Goal: Task Accomplishment & Management: Manage account settings

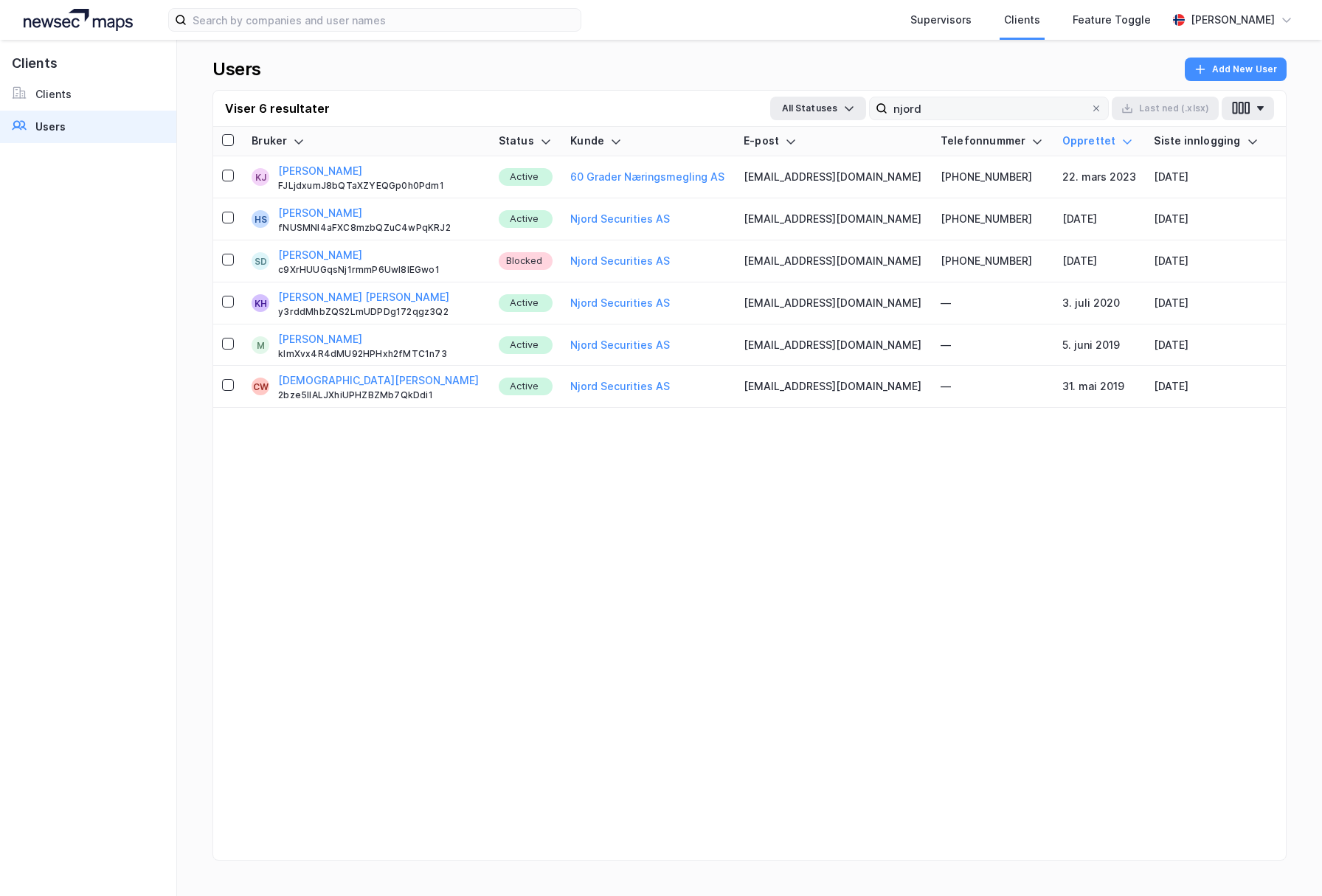
click at [938, 114] on input "njord" at bounding box center [989, 109] width 203 height 22
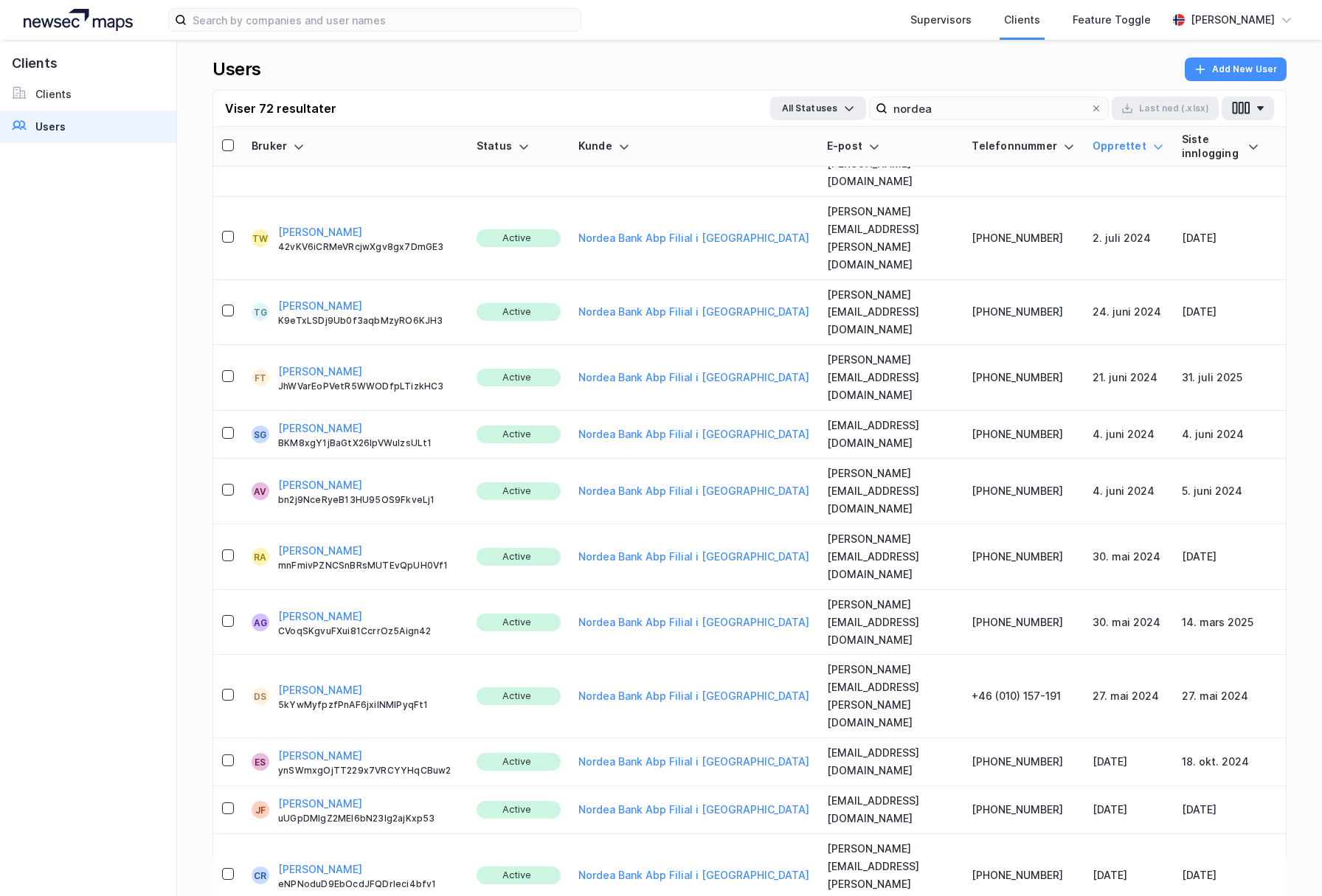
scroll to position [2281, 0]
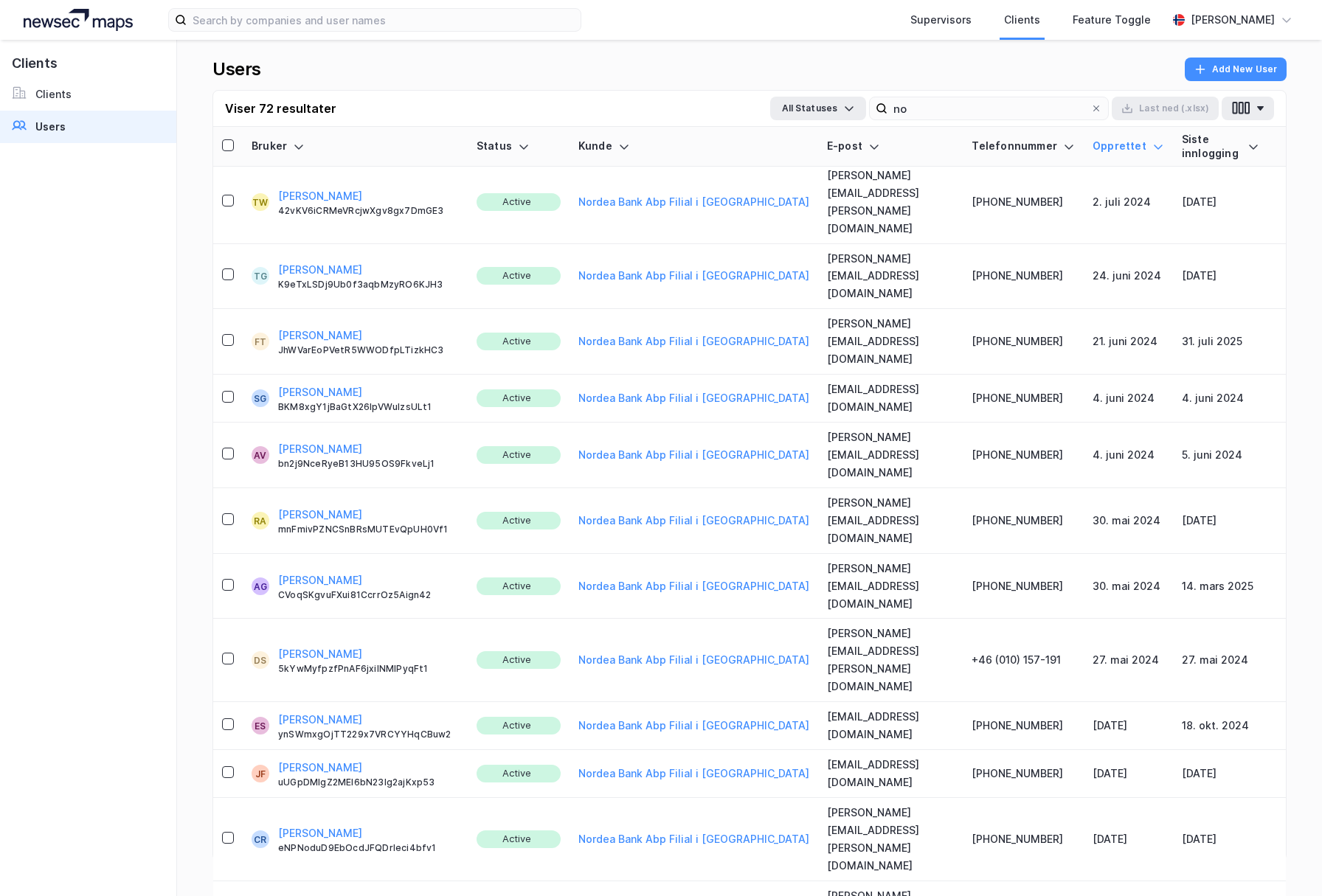
type input "n"
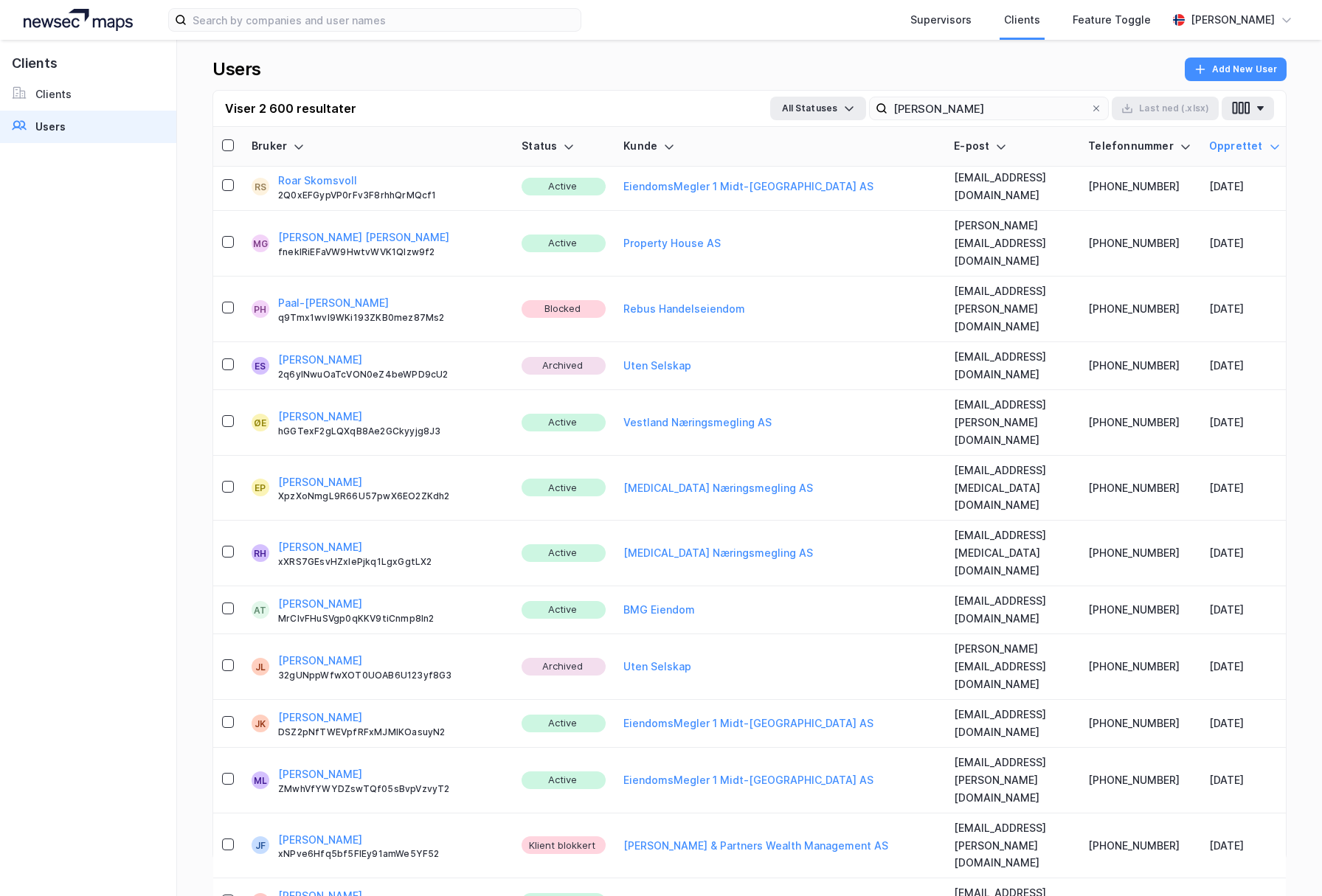
scroll to position [0, 0]
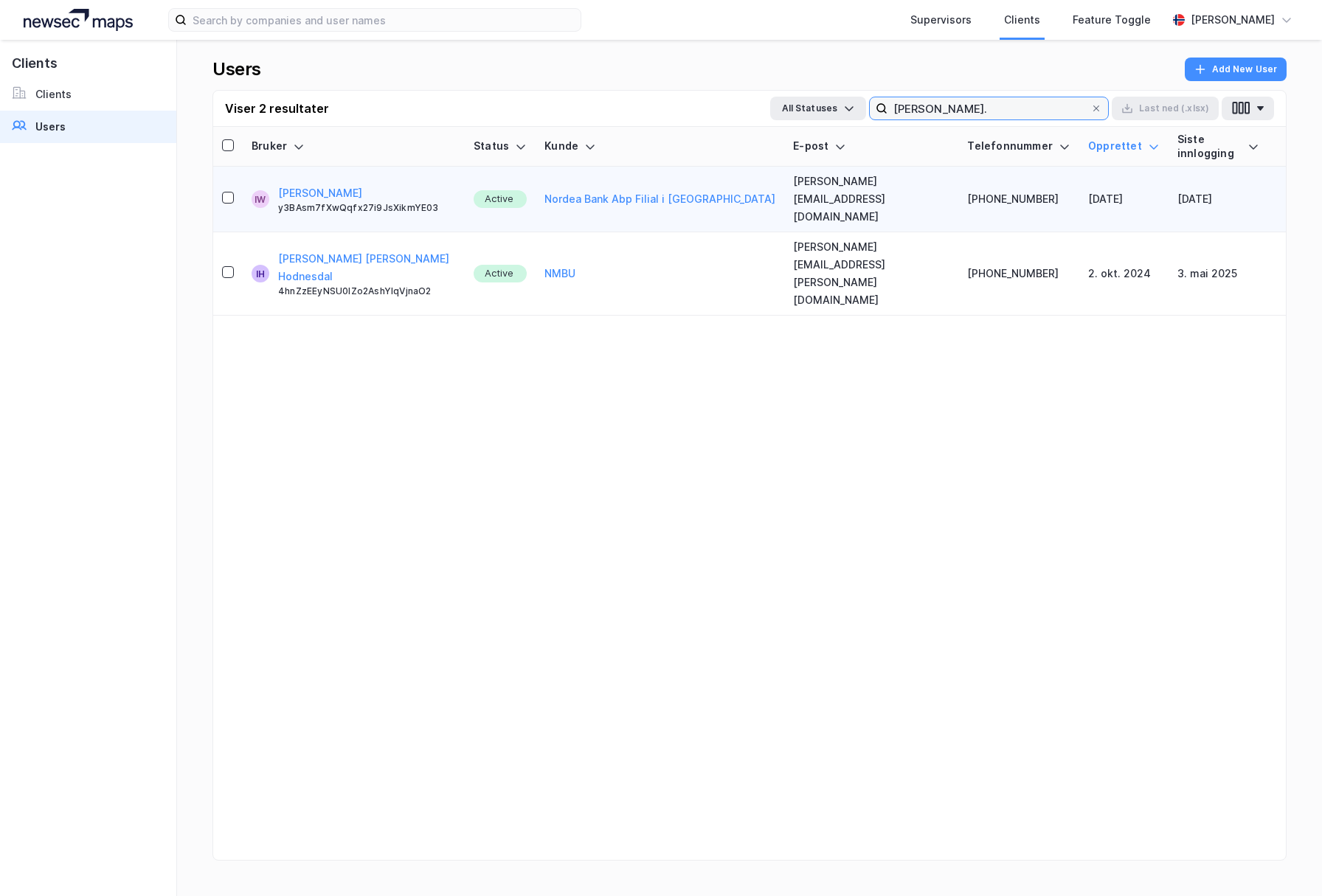
type input "ingeborg."
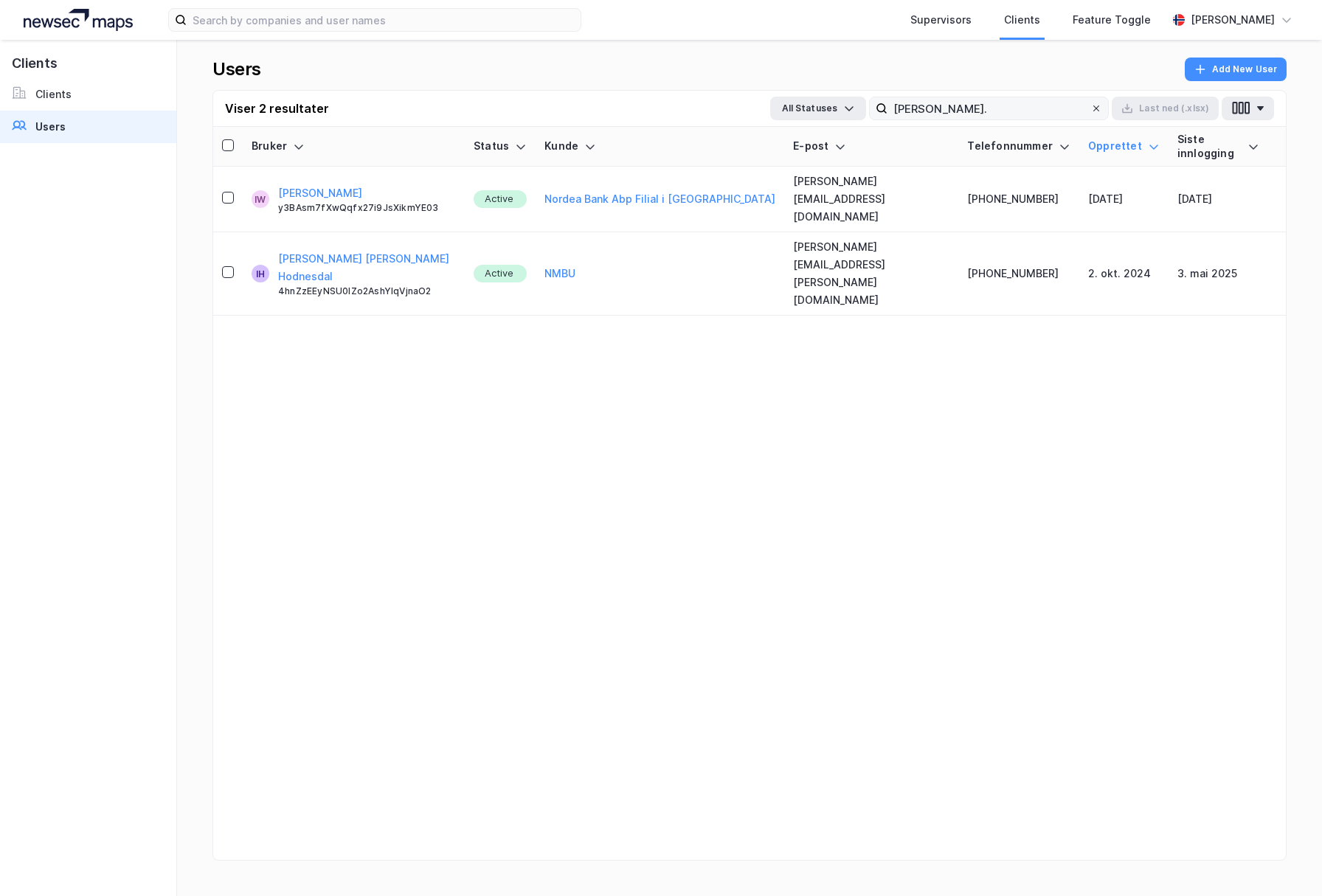
click at [1101, 108] on icon at bounding box center [1096, 109] width 9 height 9
click at [1090, 108] on input "ingeborg." at bounding box center [989, 109] width 203 height 22
click at [1090, 110] on input "ingeborg." at bounding box center [989, 109] width 203 height 22
click at [1090, 106] on input "ingeborg." at bounding box center [989, 109] width 203 height 22
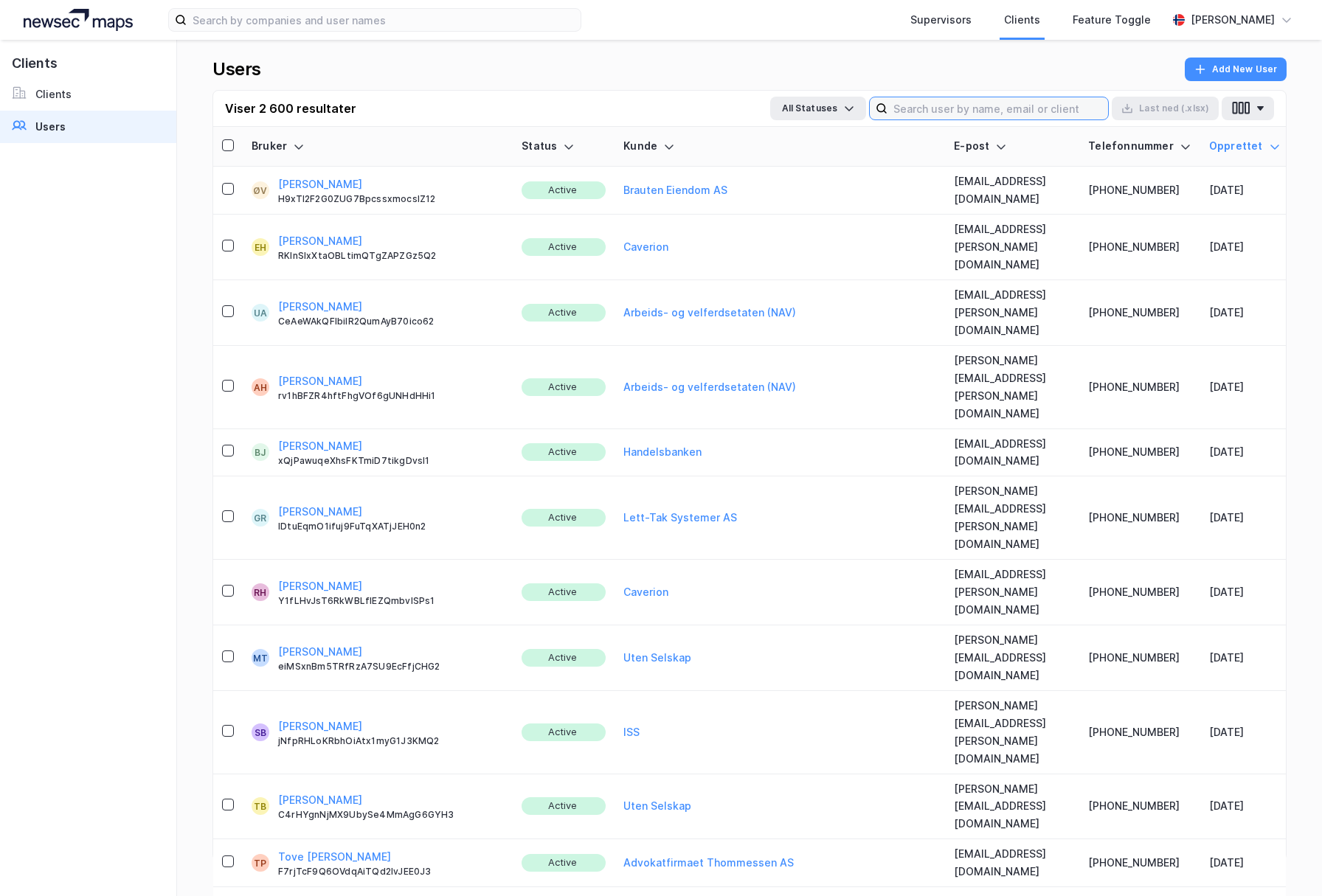
click at [1050, 106] on input at bounding box center [998, 109] width 221 height 22
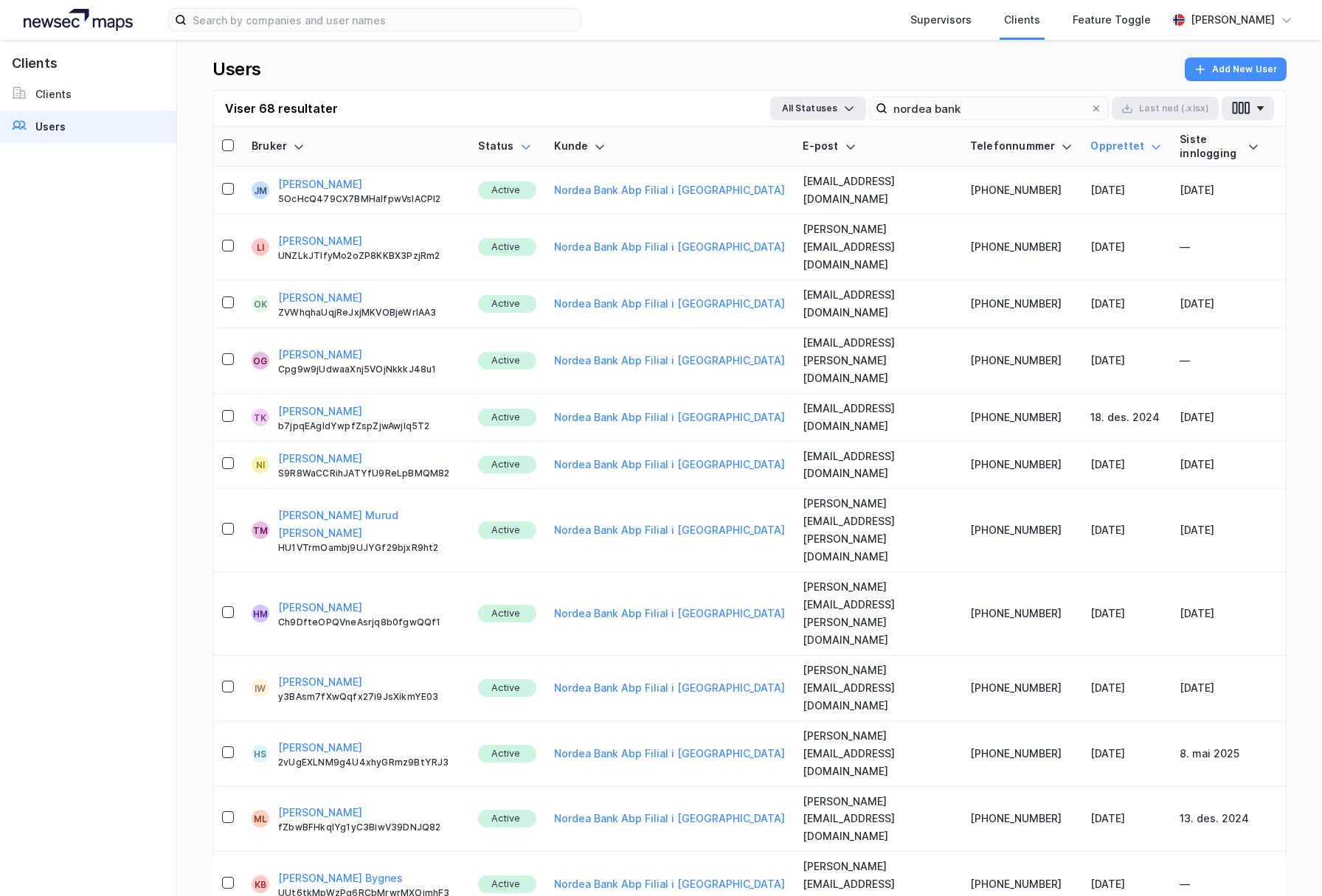
click at [520, 141] on icon at bounding box center [526, 146] width 12 height 12
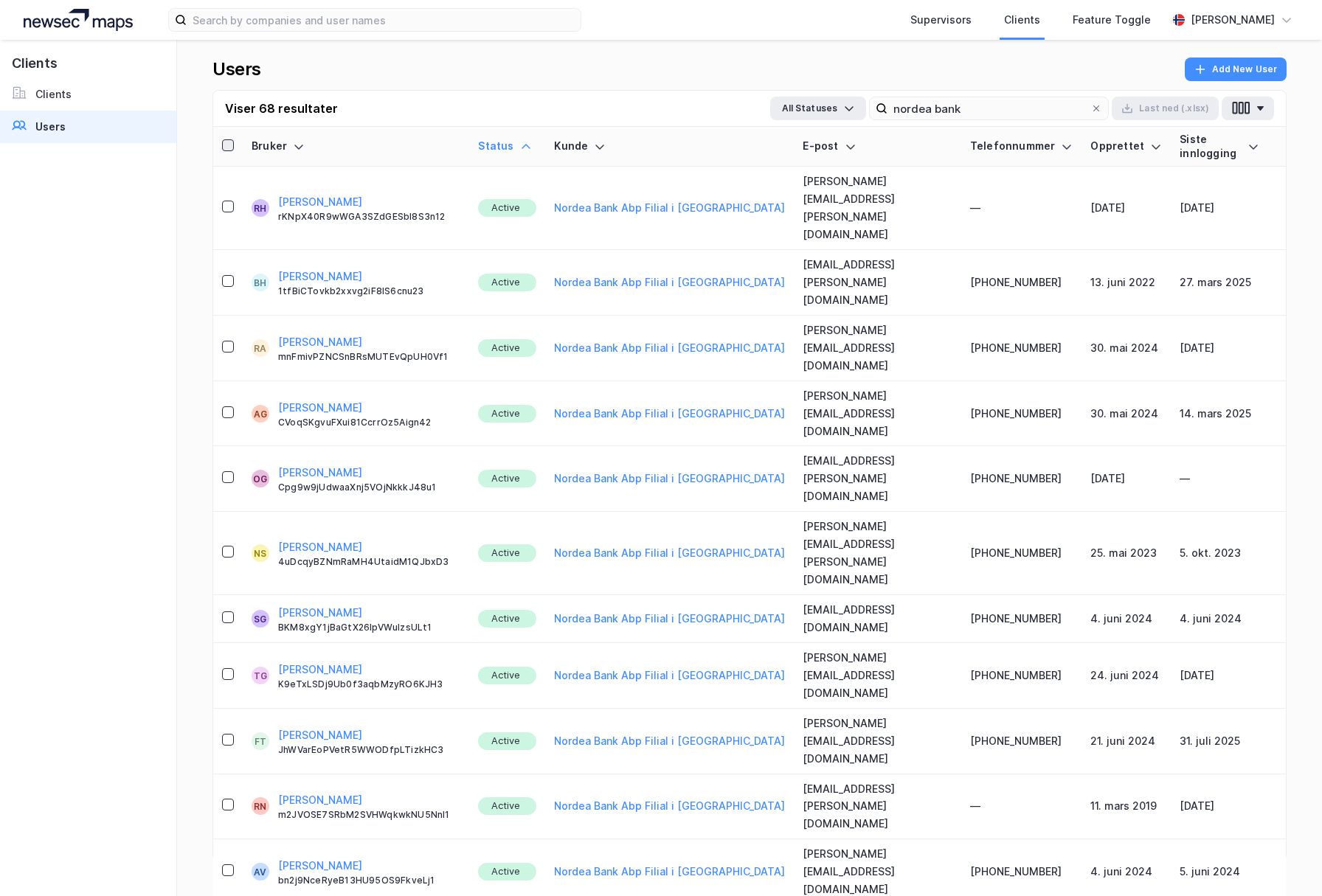
click at [224, 140] on icon at bounding box center [228, 145] width 10 height 10
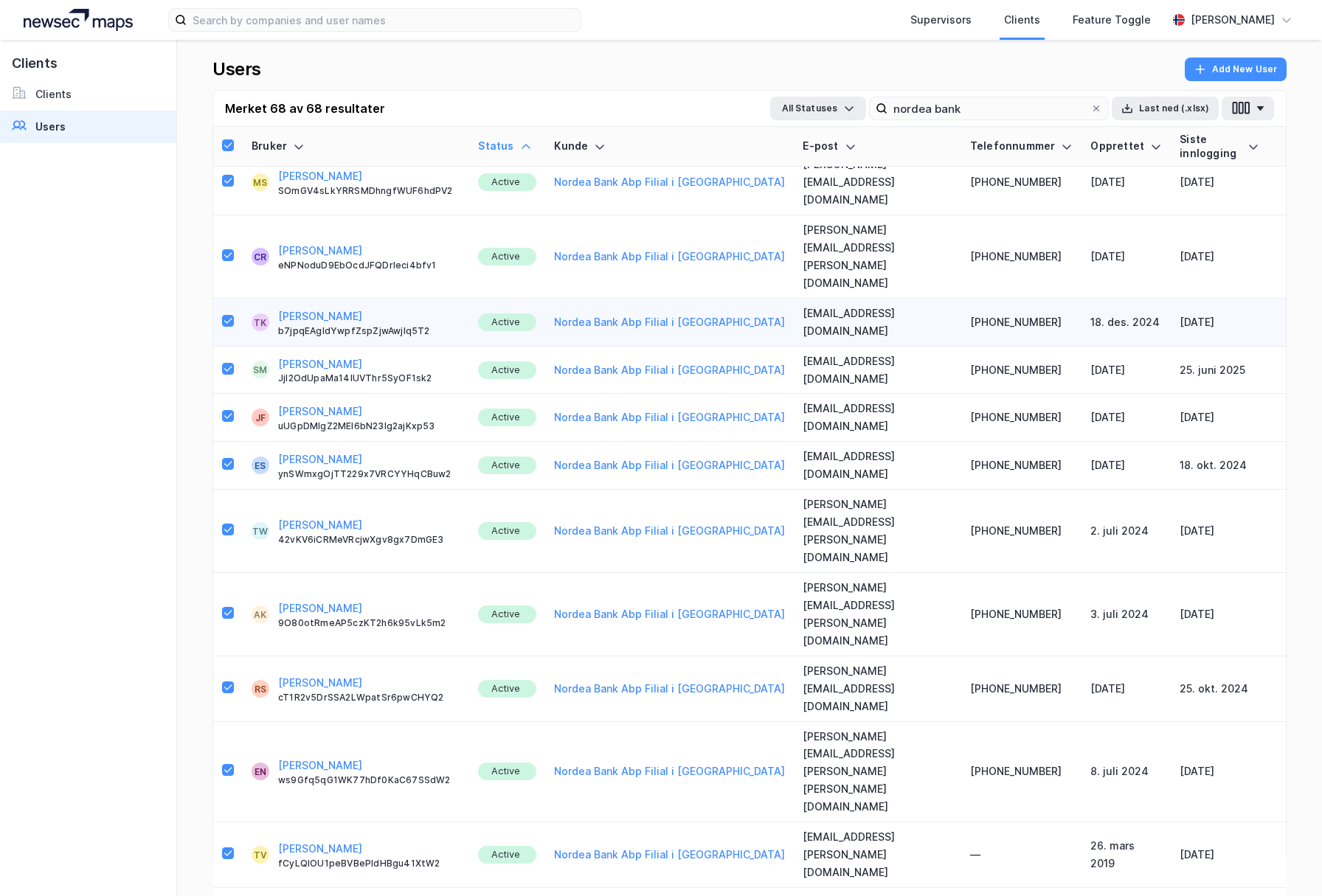
scroll to position [2114, 0]
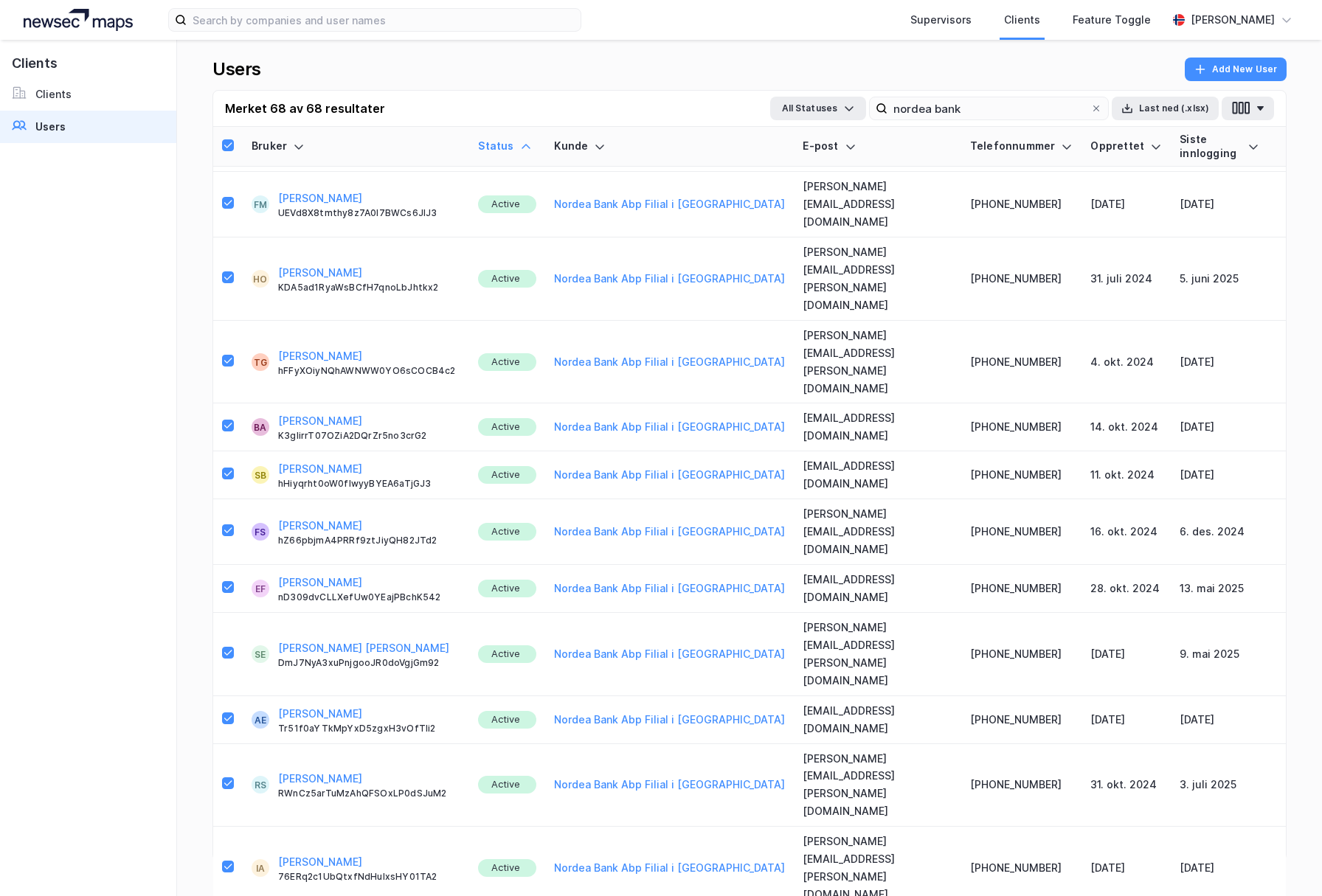
drag, startPoint x: 221, startPoint y: 704, endPoint x: 232, endPoint y: 762, distance: 59.0
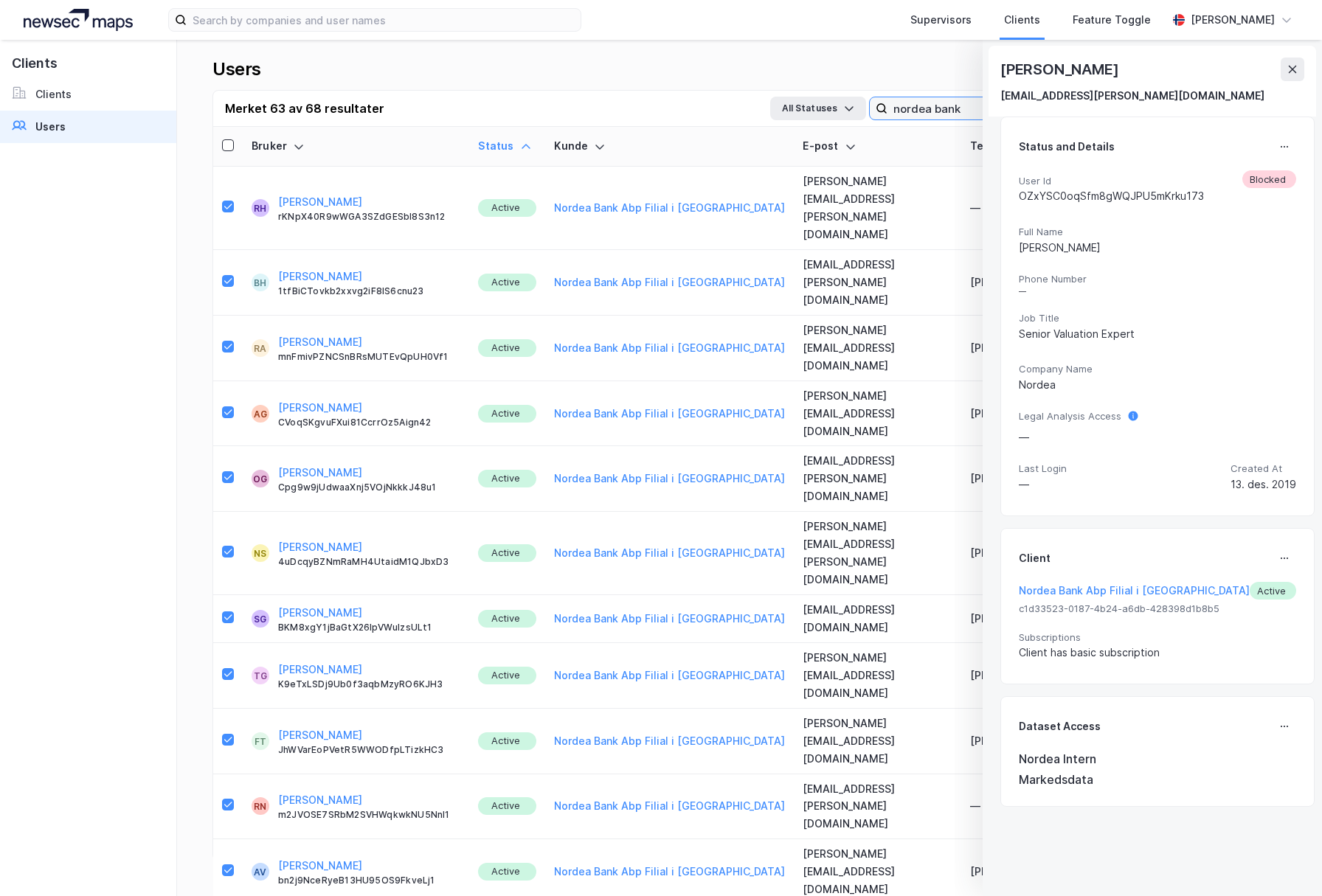
click at [955, 109] on input "nordea bank" at bounding box center [989, 109] width 203 height 22
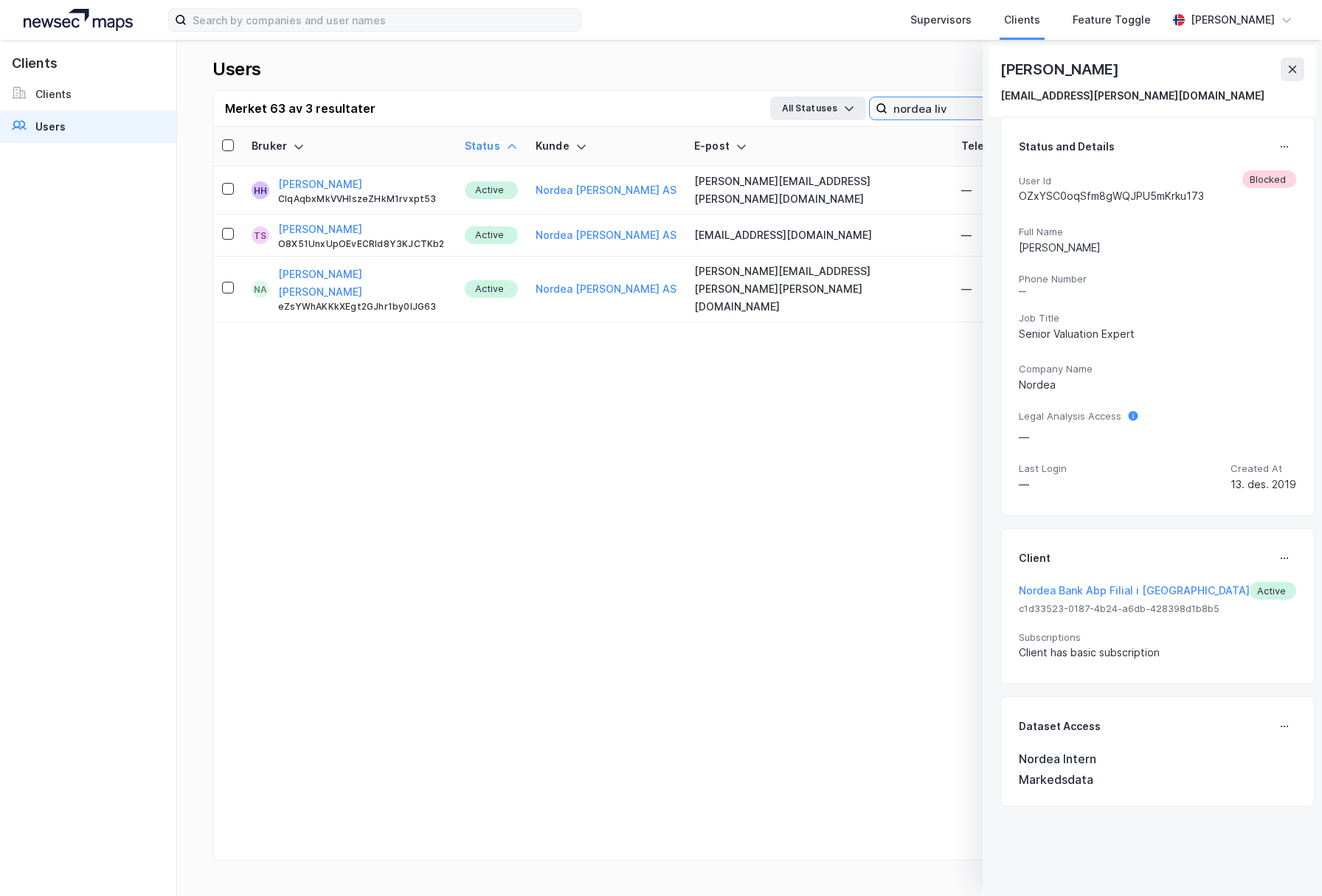
type input "nordea liv"
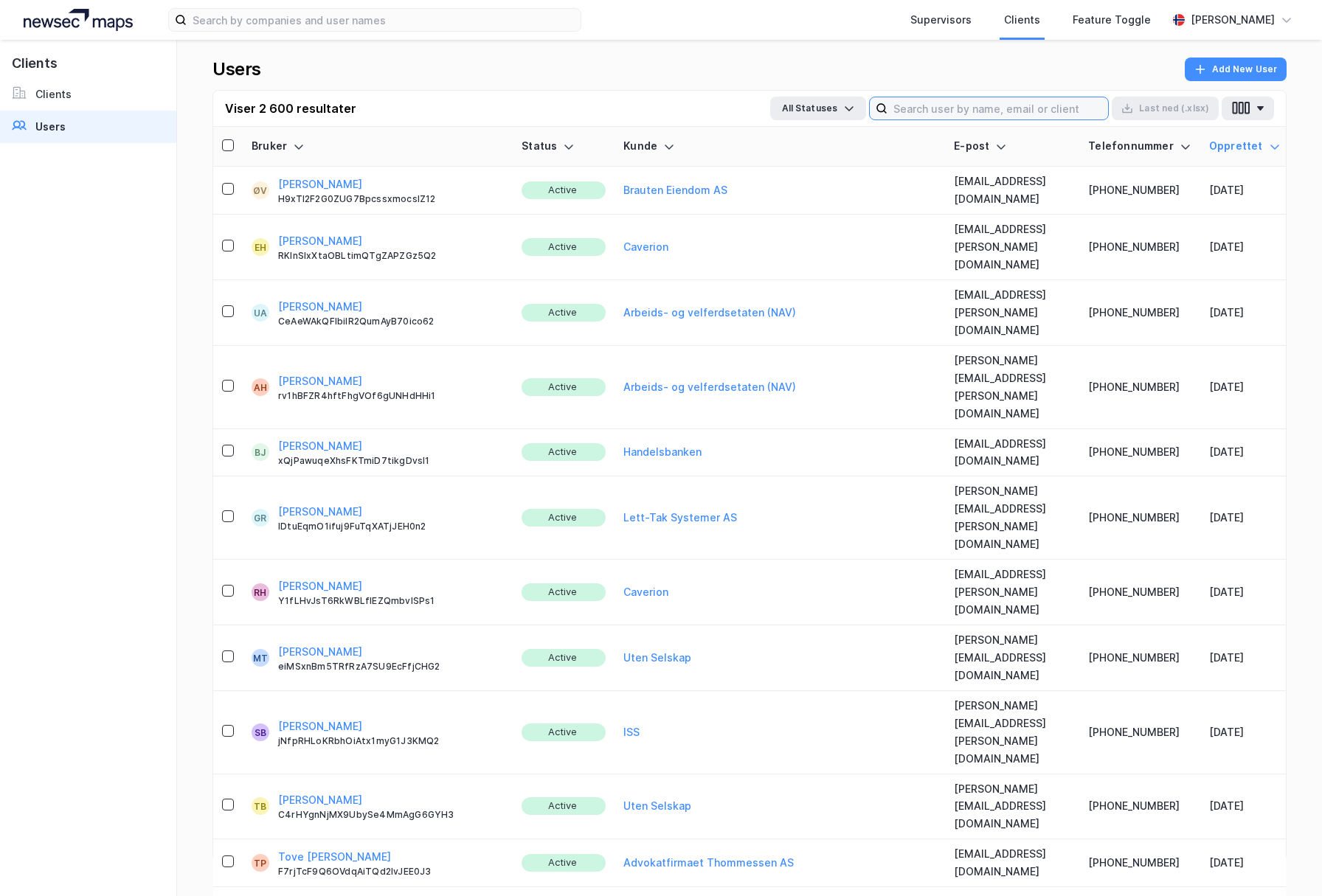
click at [1027, 107] on input at bounding box center [998, 109] width 221 height 22
type input "[PERSON_NAME]"
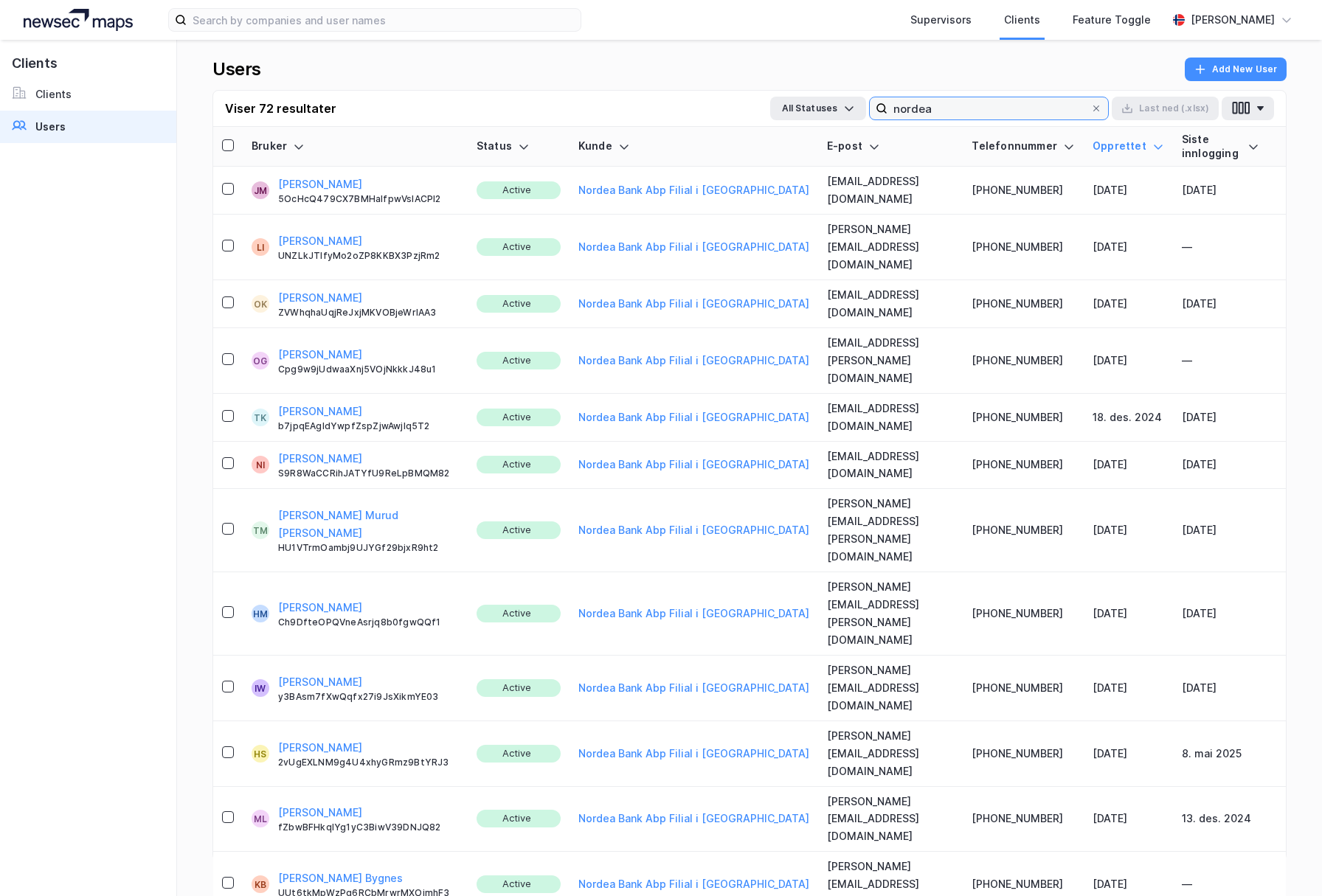
click at [969, 111] on input "nordea" at bounding box center [989, 109] width 203 height 22
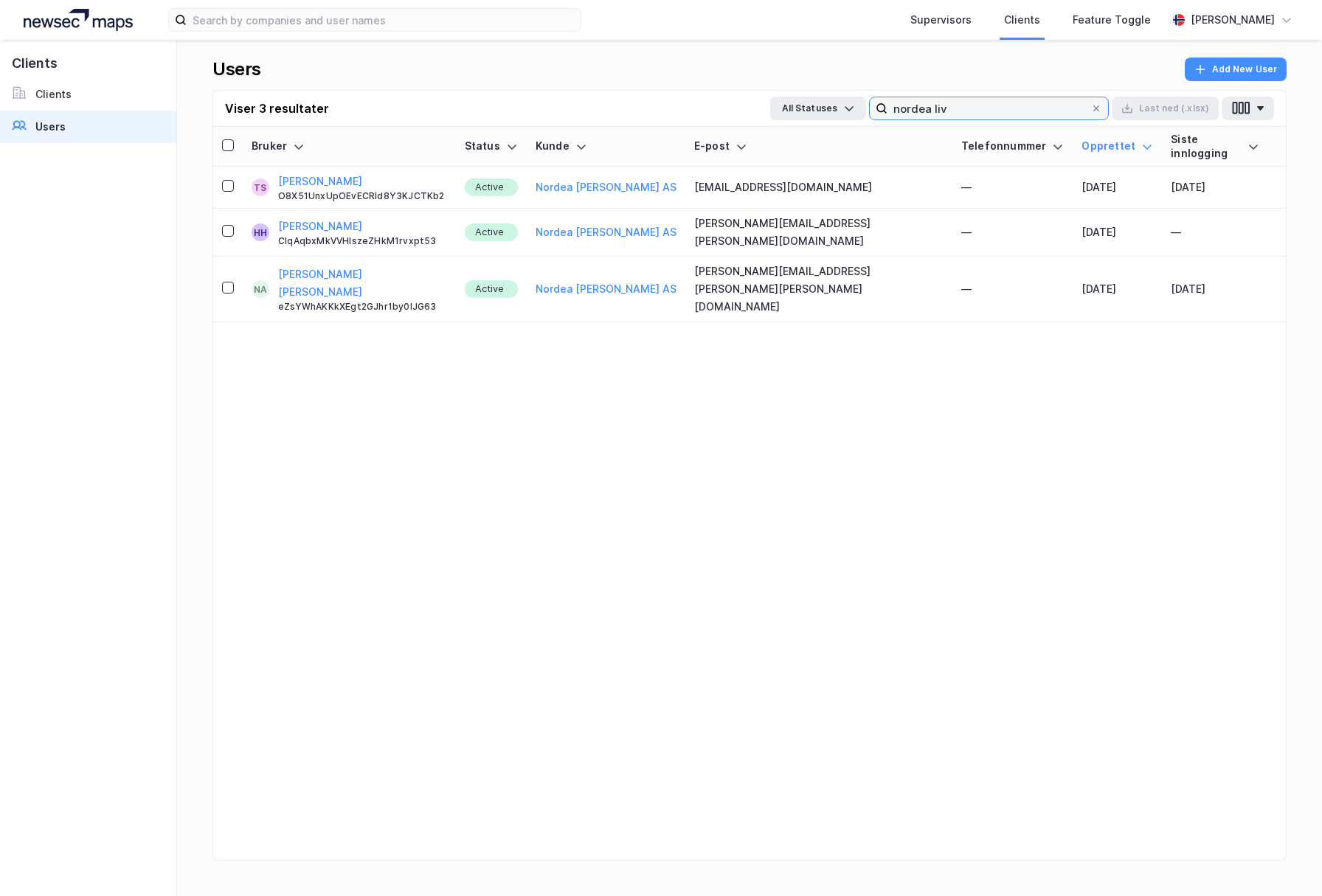
click at [980, 105] on input "nordea liv" at bounding box center [989, 109] width 203 height 22
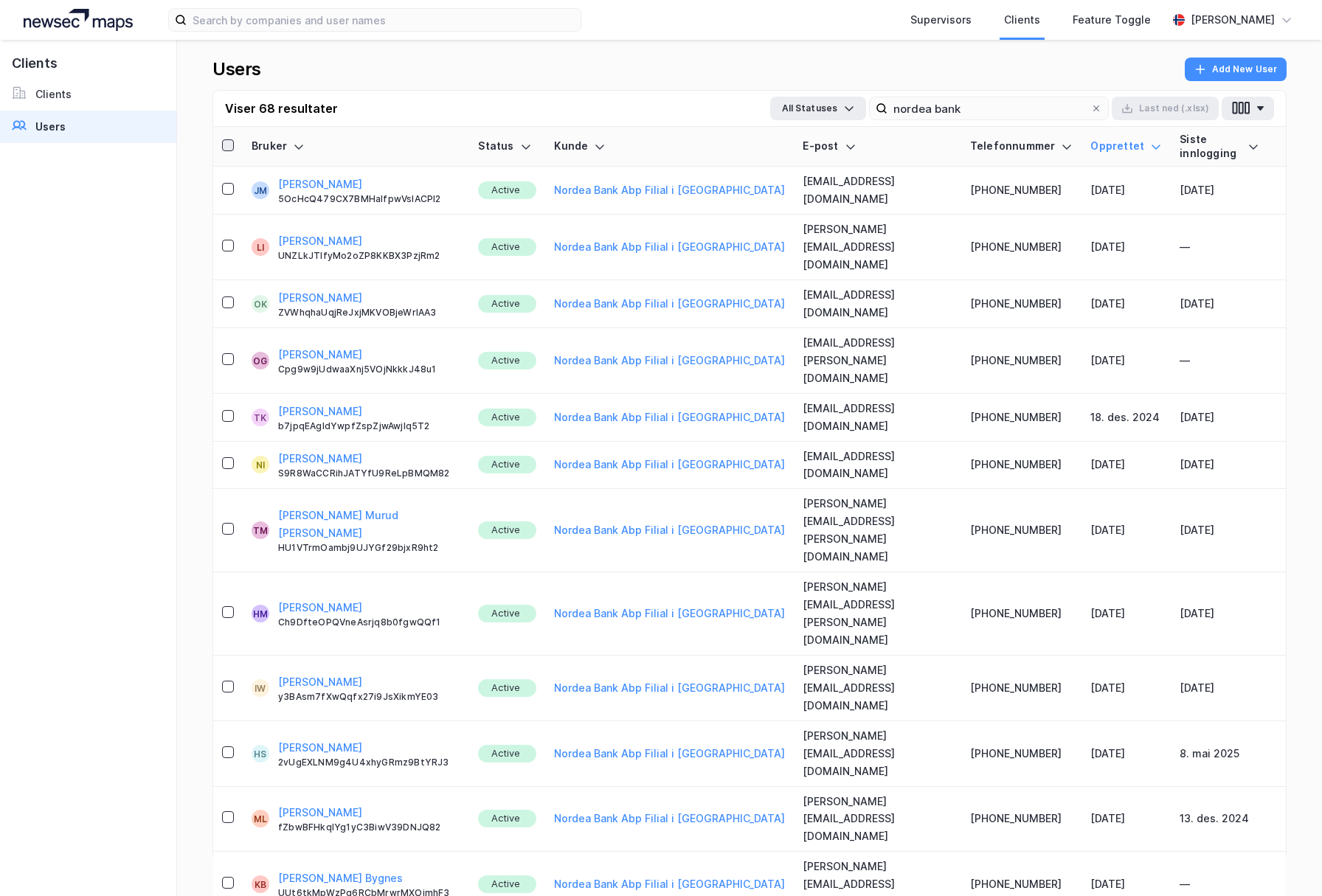
click at [230, 142] on icon at bounding box center [228, 145] width 10 height 10
click at [522, 144] on icon at bounding box center [526, 146] width 9 height 4
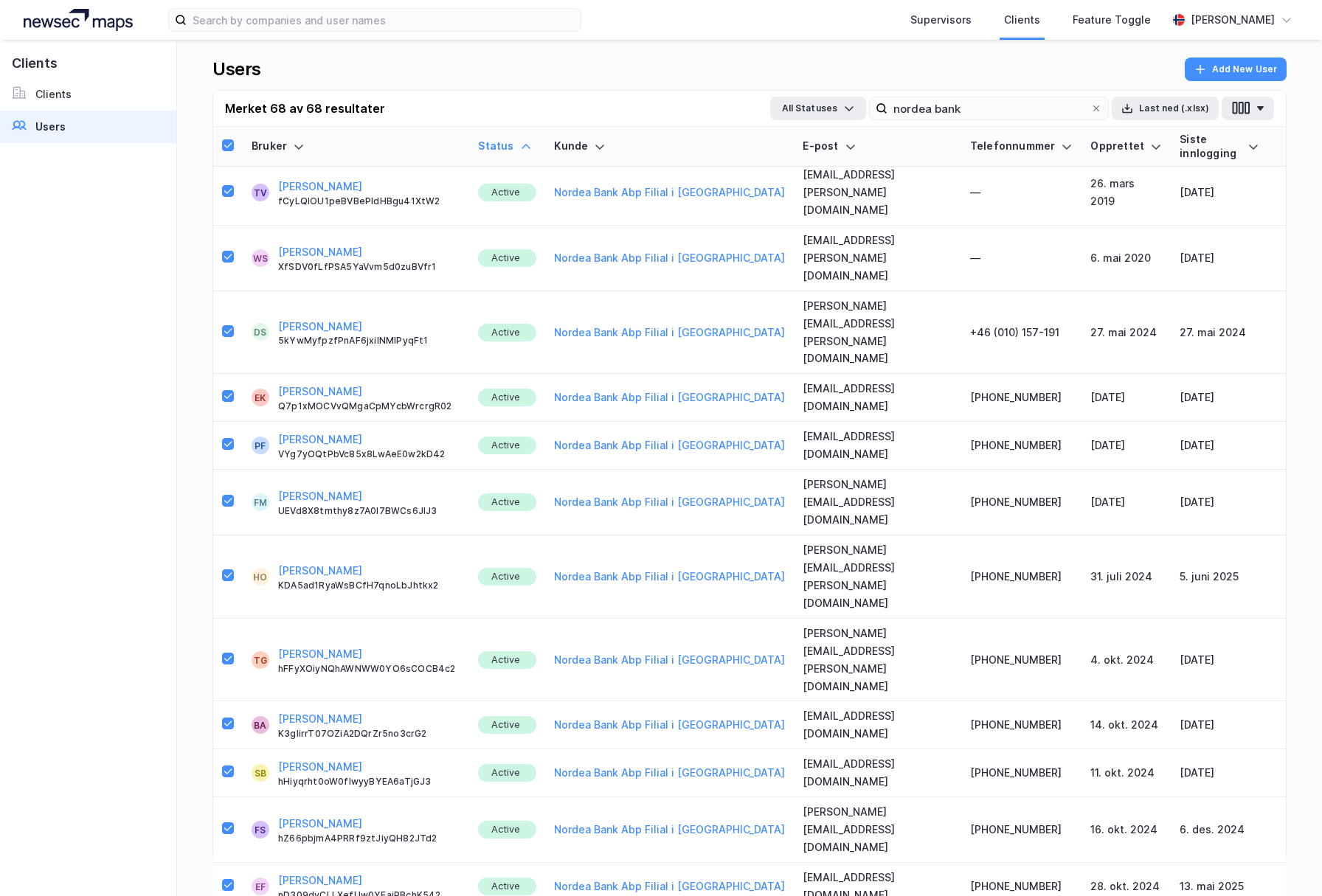
scroll to position [1808, 0]
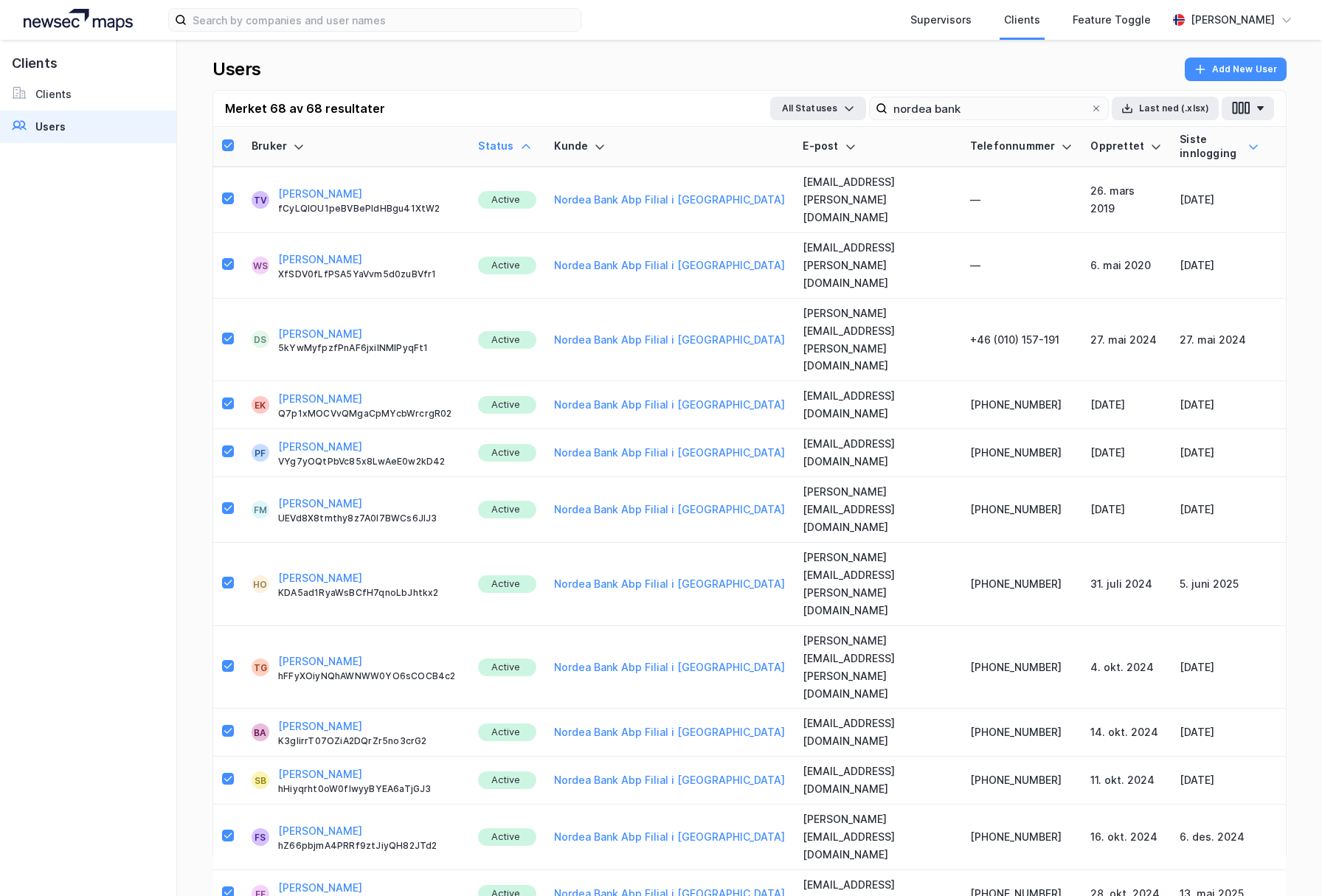
click at [1247, 141] on icon at bounding box center [1253, 146] width 12 height 12
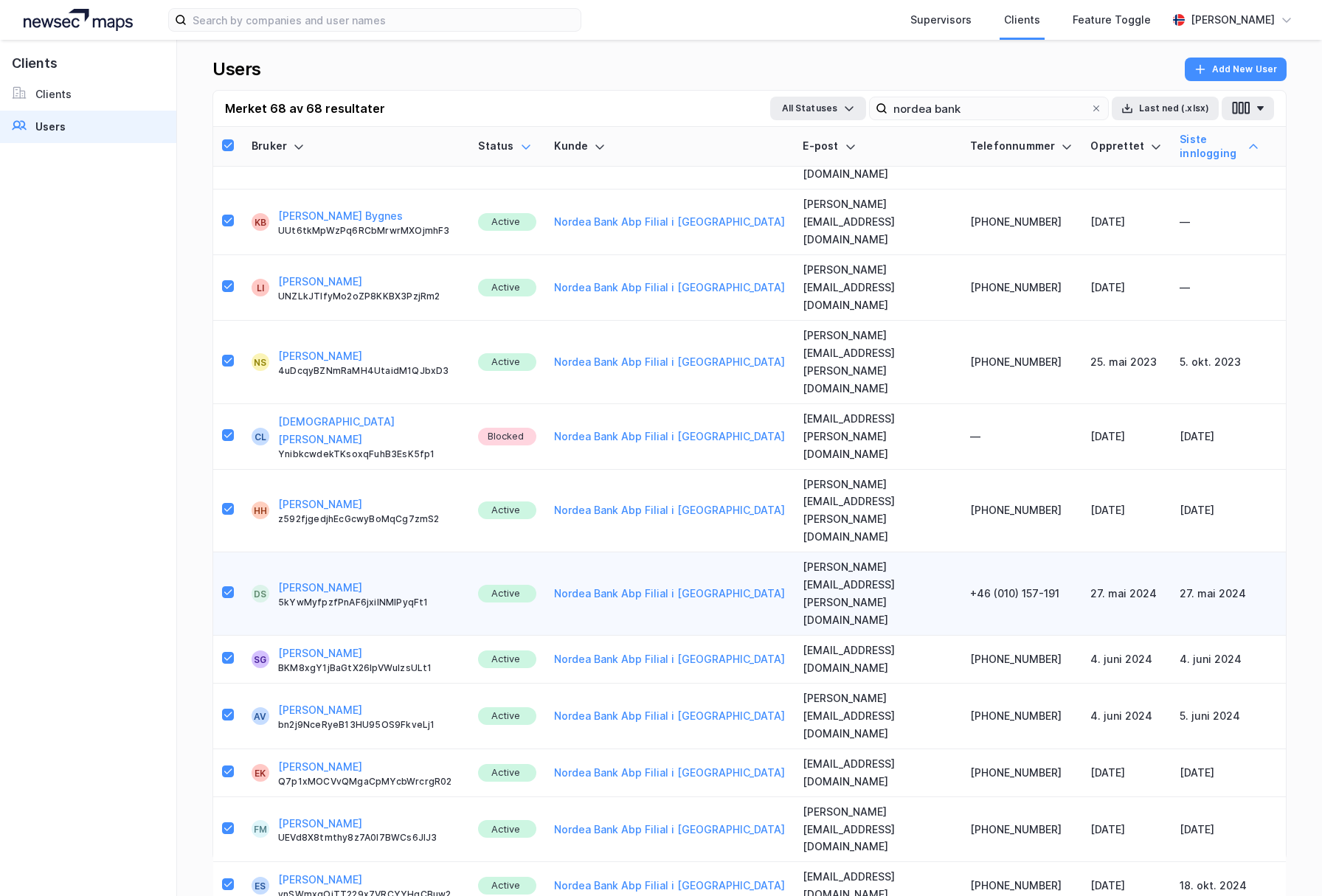
scroll to position [0, 0]
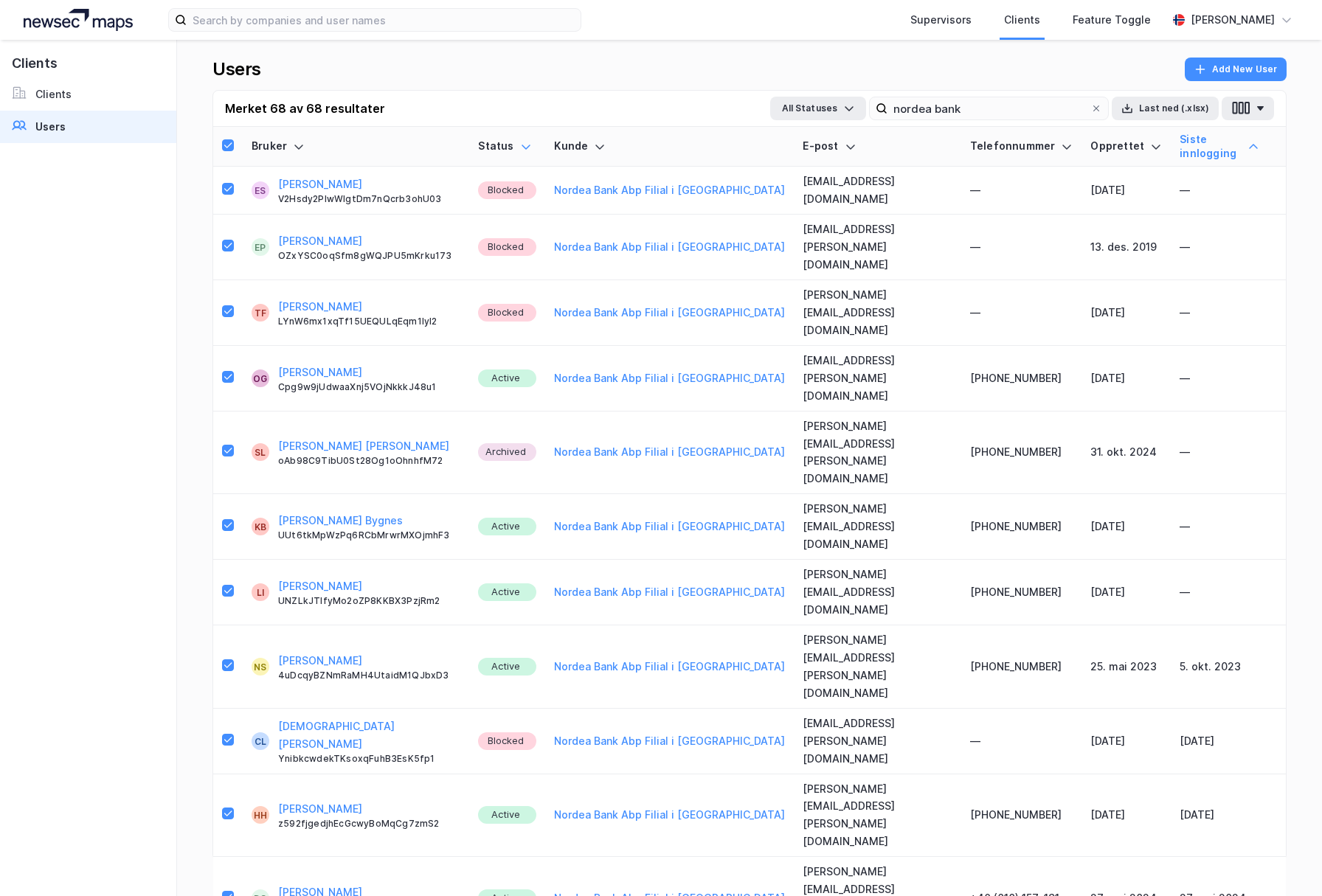
click at [1235, 144] on div "Siste innlogging" at bounding box center [1220, 146] width 80 height 27
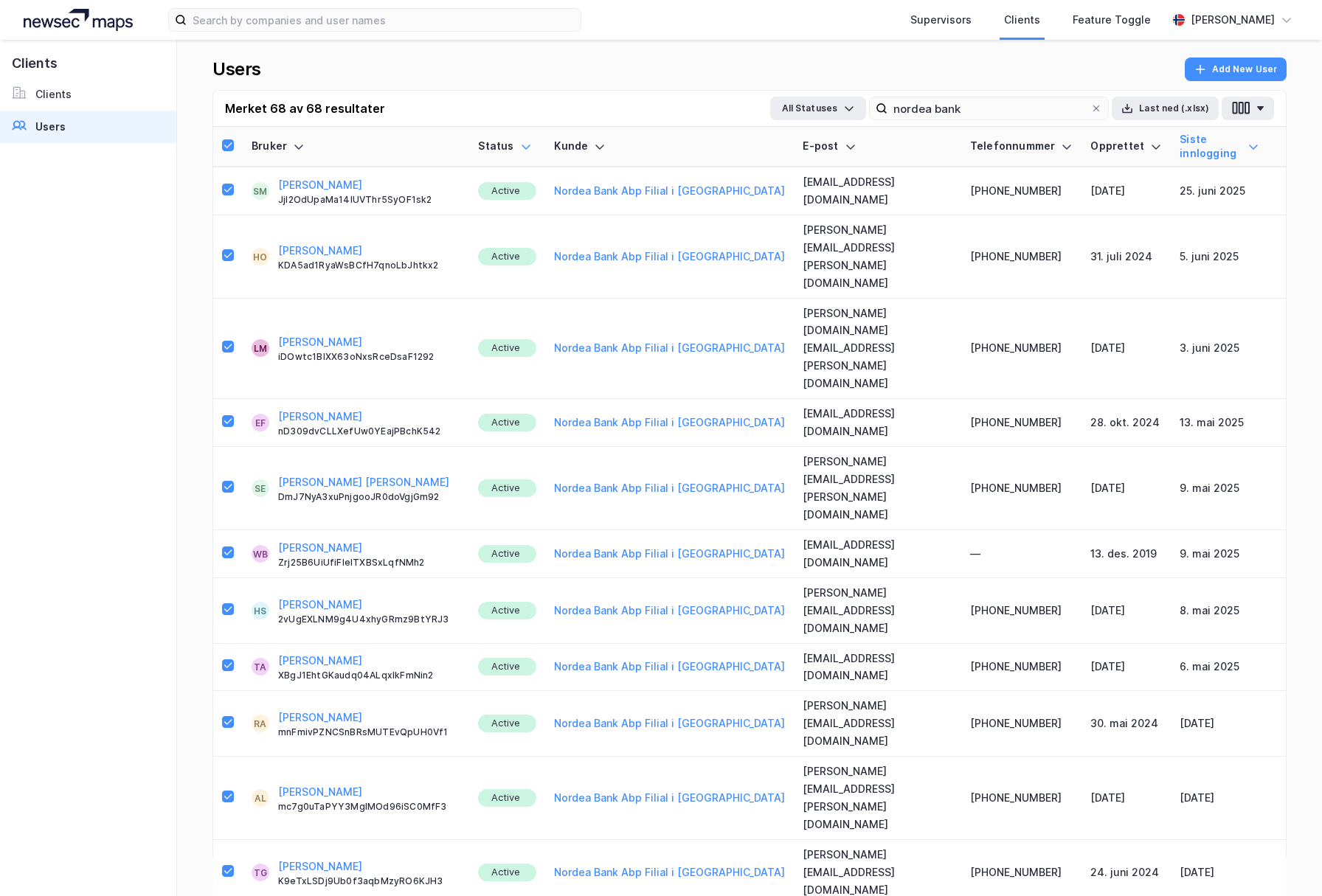
scroll to position [1506, 0]
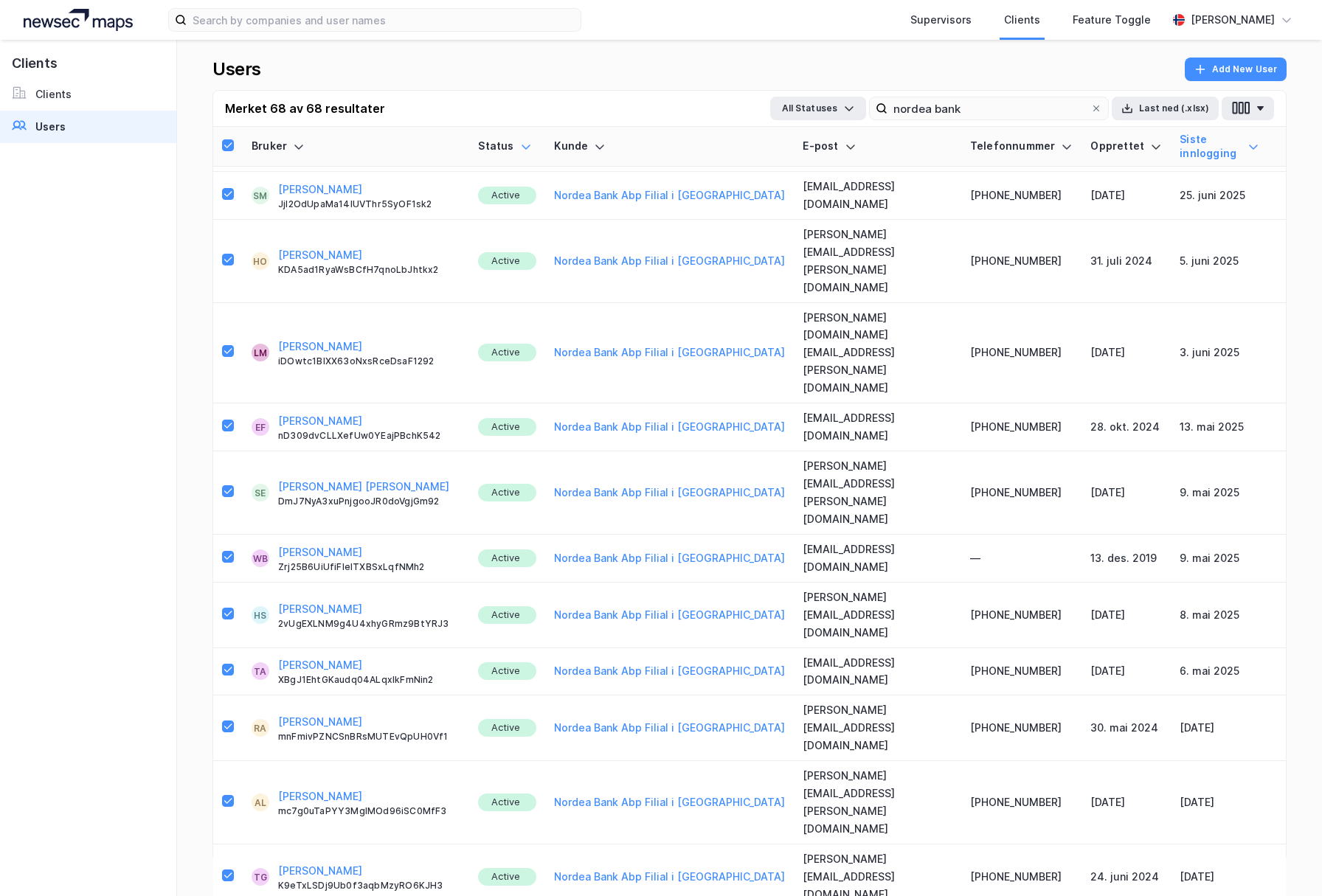
drag, startPoint x: 227, startPoint y: 249, endPoint x: 225, endPoint y: 260, distance: 11.2
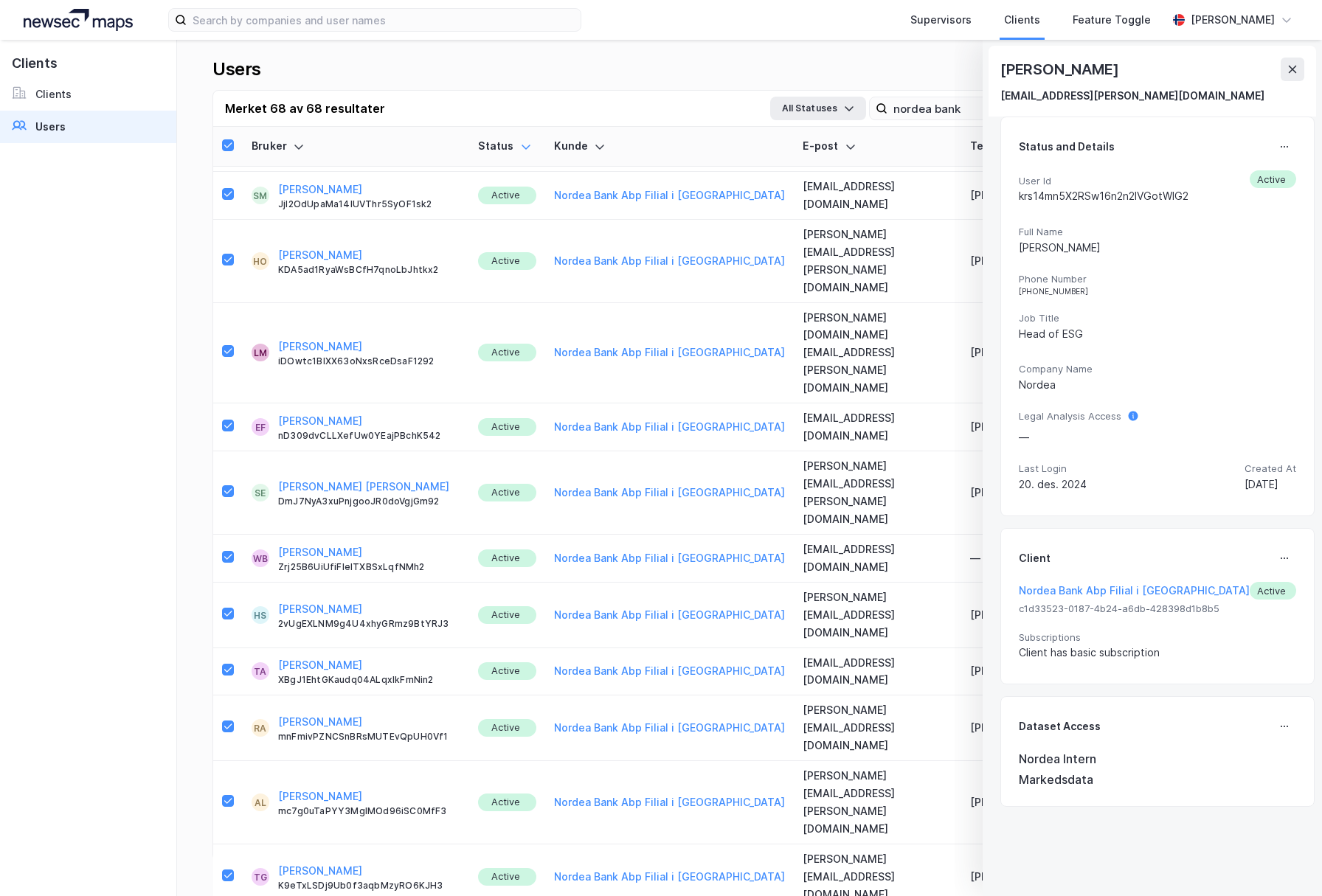
click at [1285, 71] on button at bounding box center [1292, 70] width 24 height 24
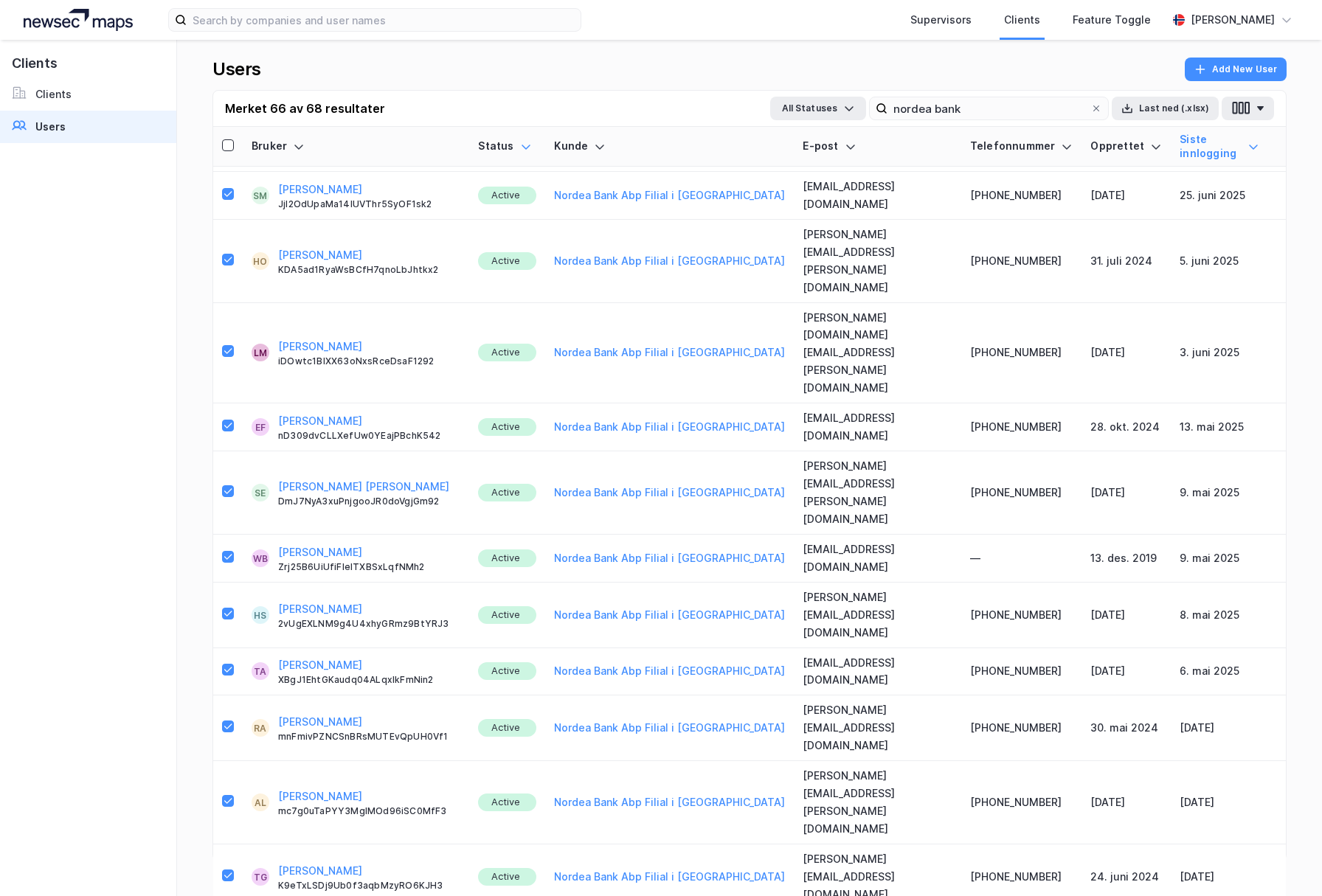
drag, startPoint x: 227, startPoint y: 347, endPoint x: 227, endPoint y: 355, distance: 8.0
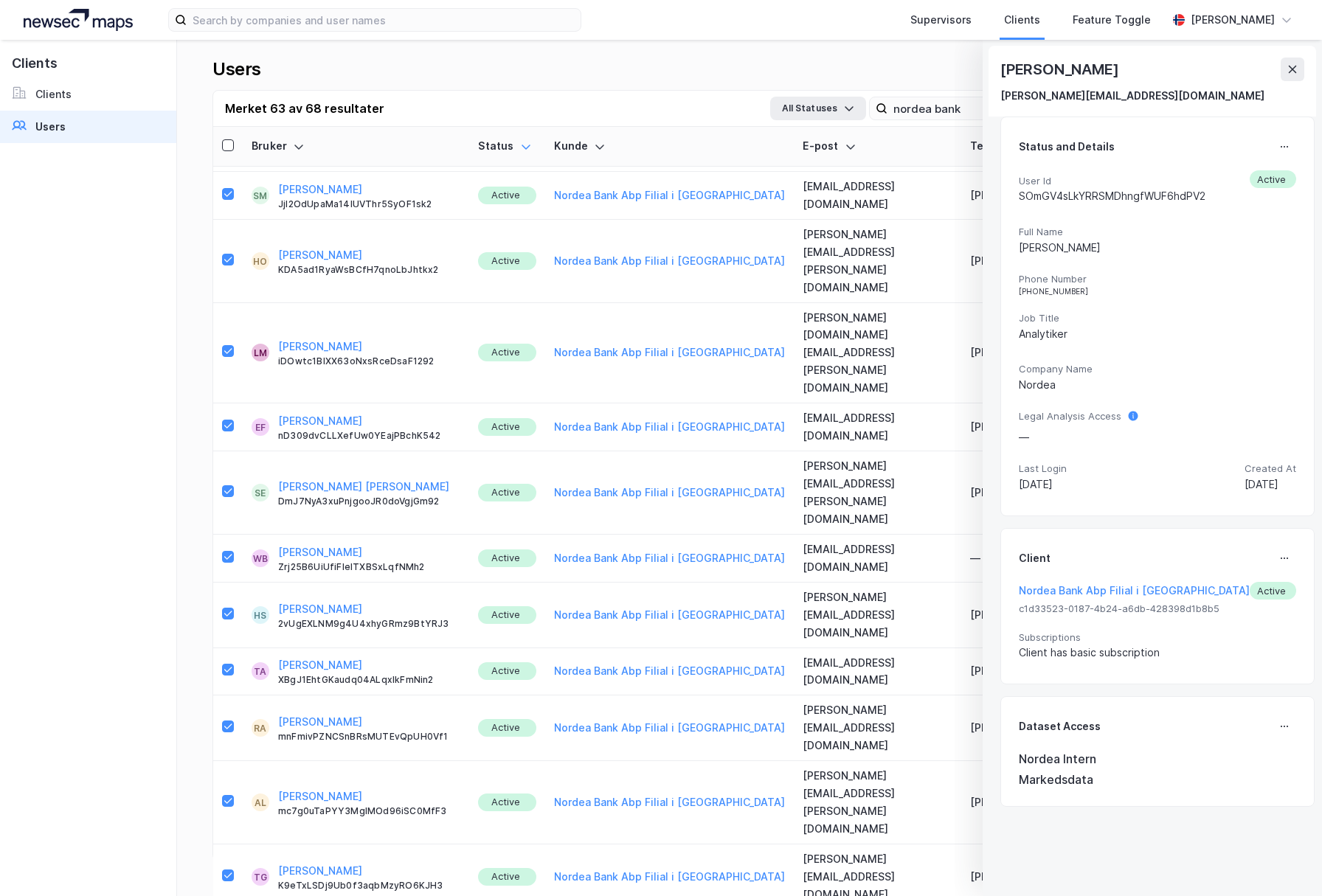
drag, startPoint x: 229, startPoint y: 563, endPoint x: 224, endPoint y: 602, distance: 39.3
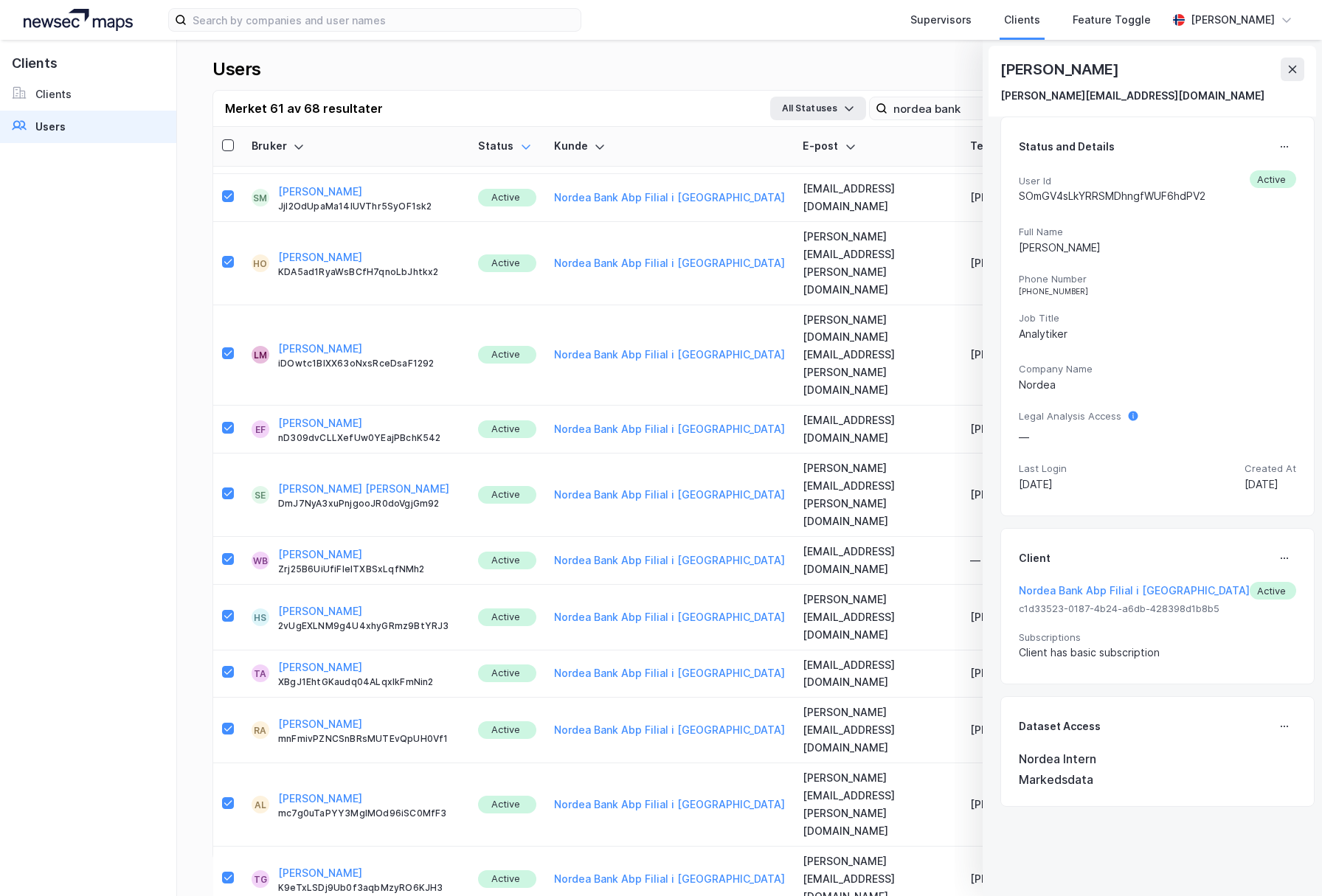
drag, startPoint x: 230, startPoint y: 724, endPoint x: 221, endPoint y: 723, distance: 9.1
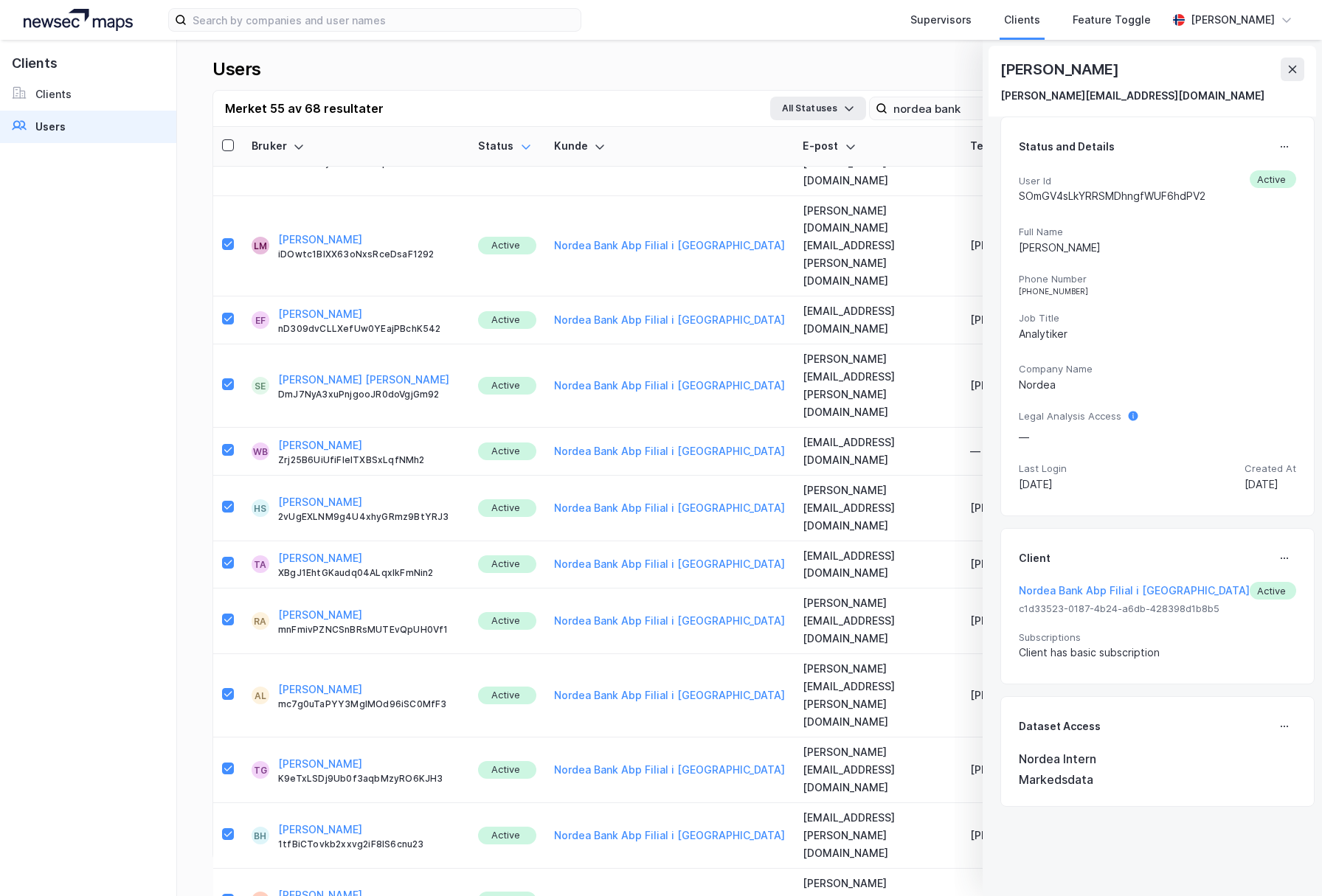
scroll to position [1642, 0]
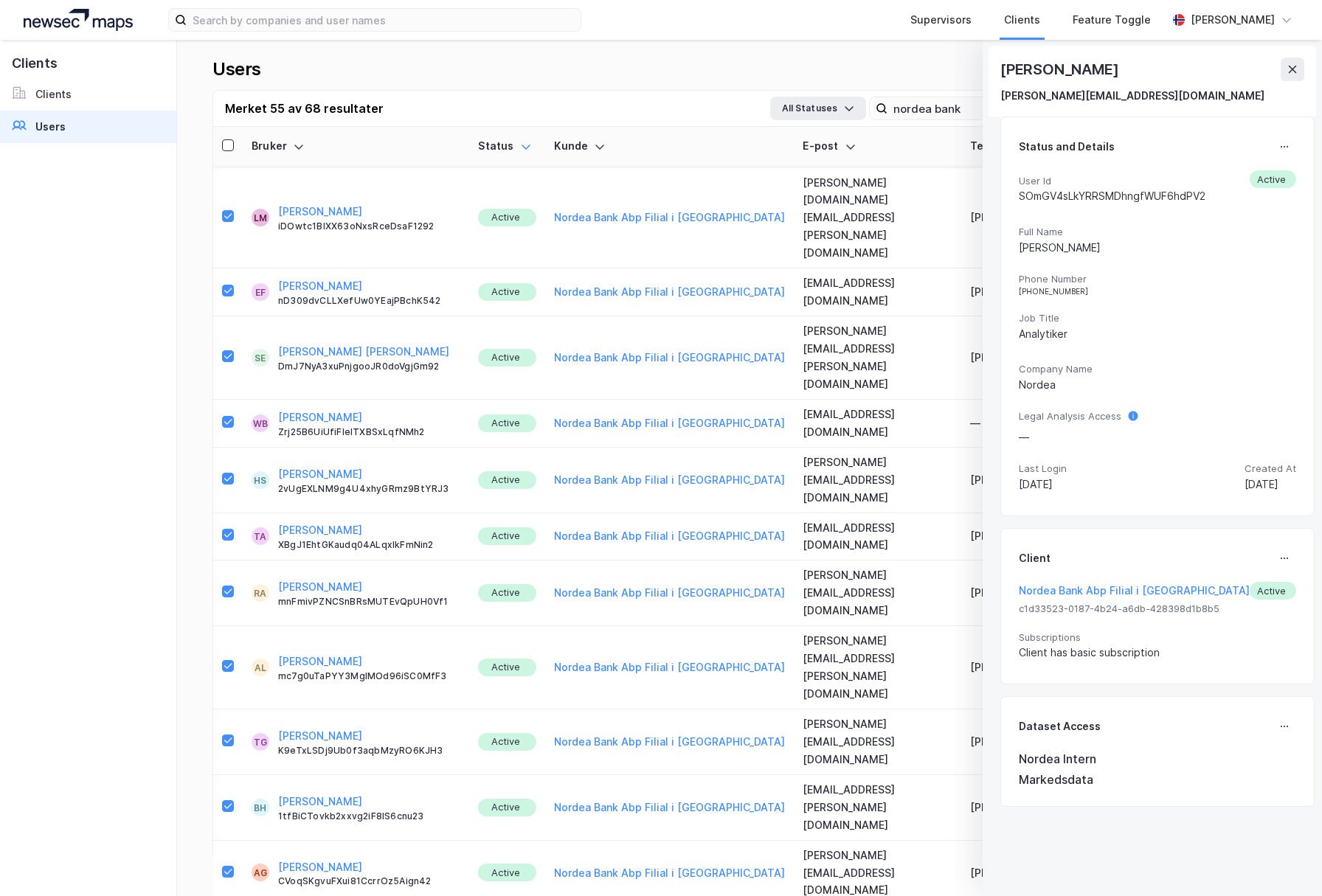
drag, startPoint x: 228, startPoint y: 673, endPoint x: 229, endPoint y: 715, distance: 42.0
drag, startPoint x: 227, startPoint y: 759, endPoint x: 227, endPoint y: 778, distance: 19.0
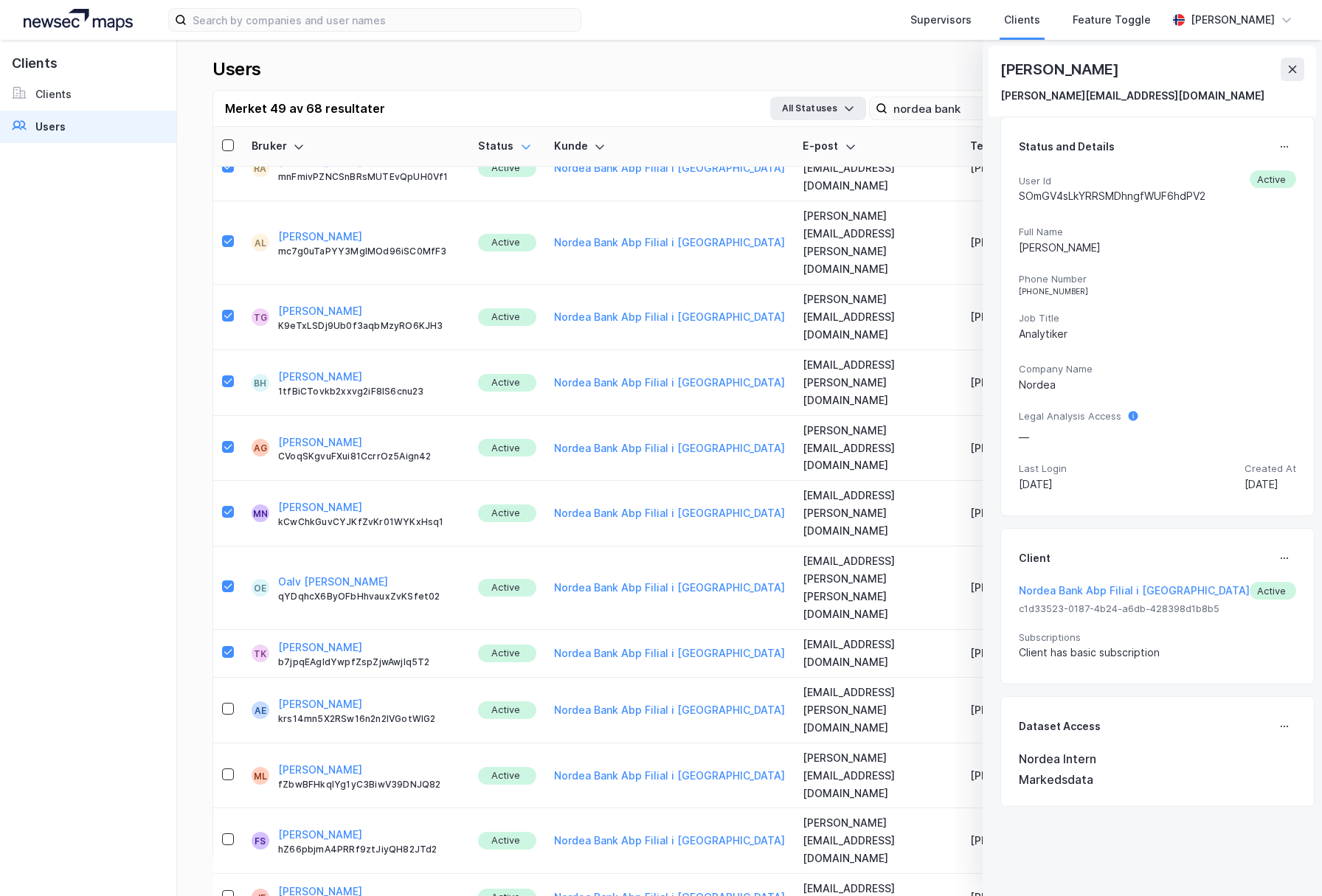
scroll to position [2071, 0]
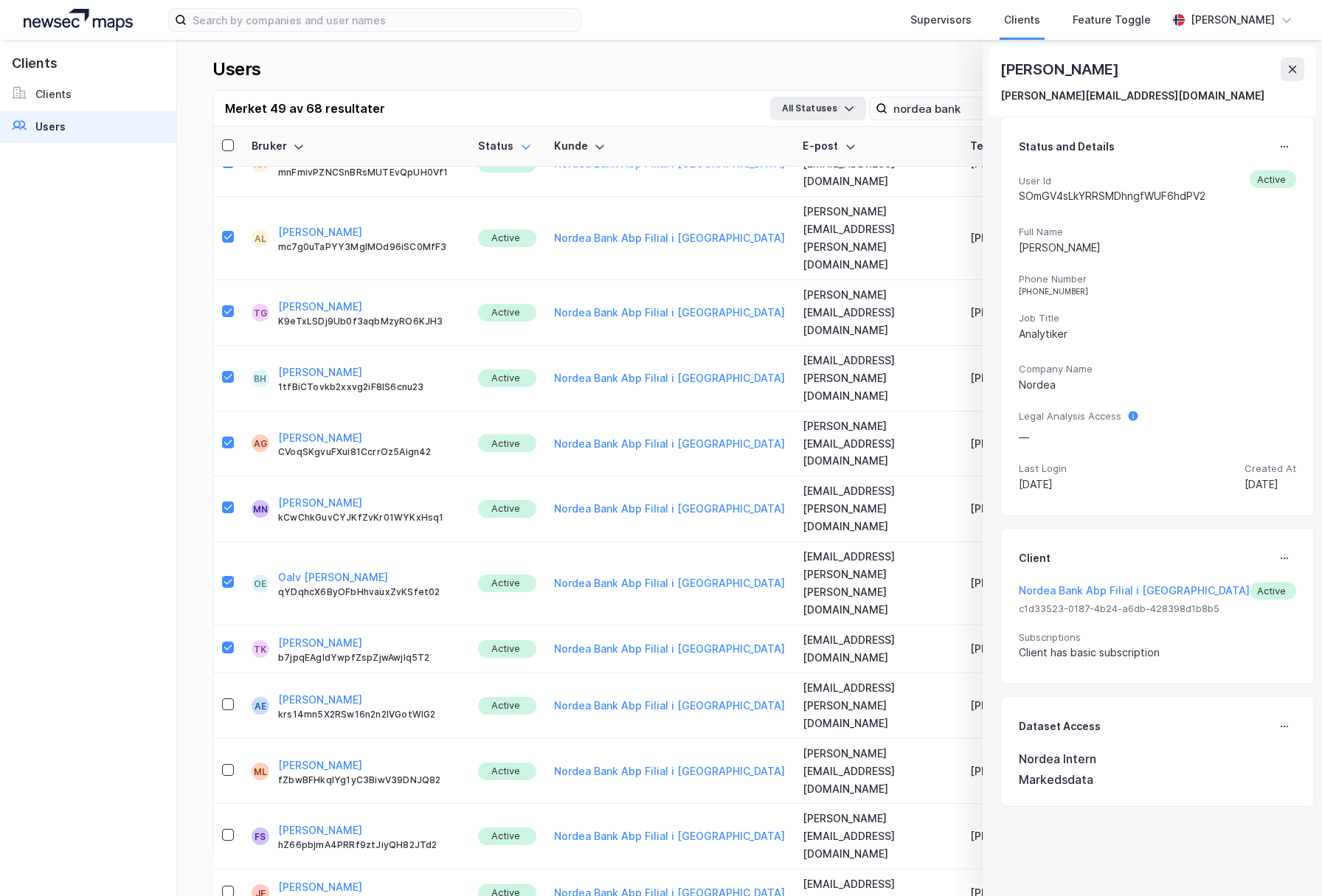
drag, startPoint x: 227, startPoint y: 498, endPoint x: 228, endPoint y: 505, distance: 7.1
drag, startPoint x: 227, startPoint y: 534, endPoint x: 227, endPoint y: 570, distance: 36.0
drag, startPoint x: 226, startPoint y: 573, endPoint x: 228, endPoint y: 587, distance: 14.1
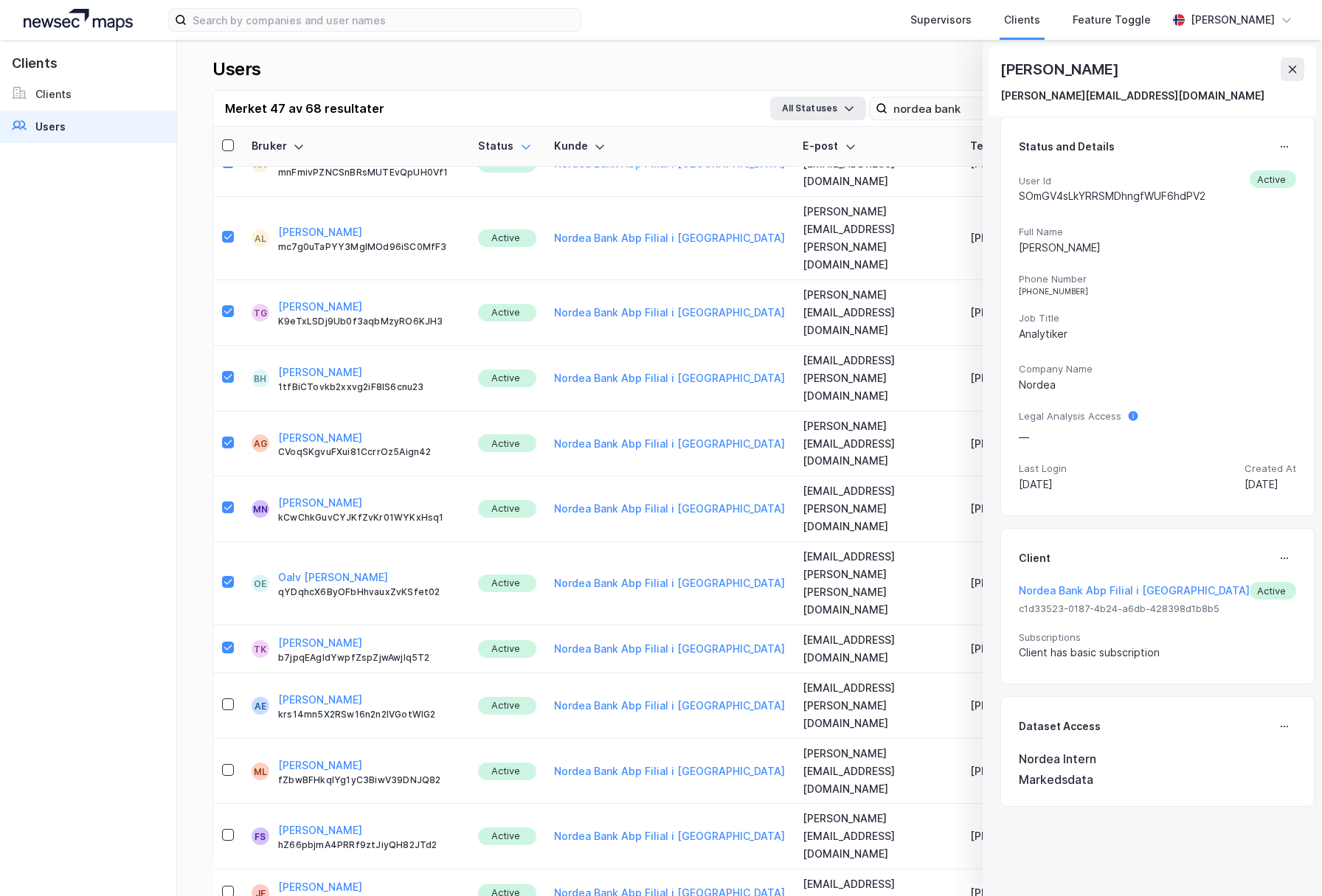
drag, startPoint x: 226, startPoint y: 622, endPoint x: 228, endPoint y: 637, distance: 15.1
drag, startPoint x: 232, startPoint y: 706, endPoint x: 229, endPoint y: 747, distance: 41.1
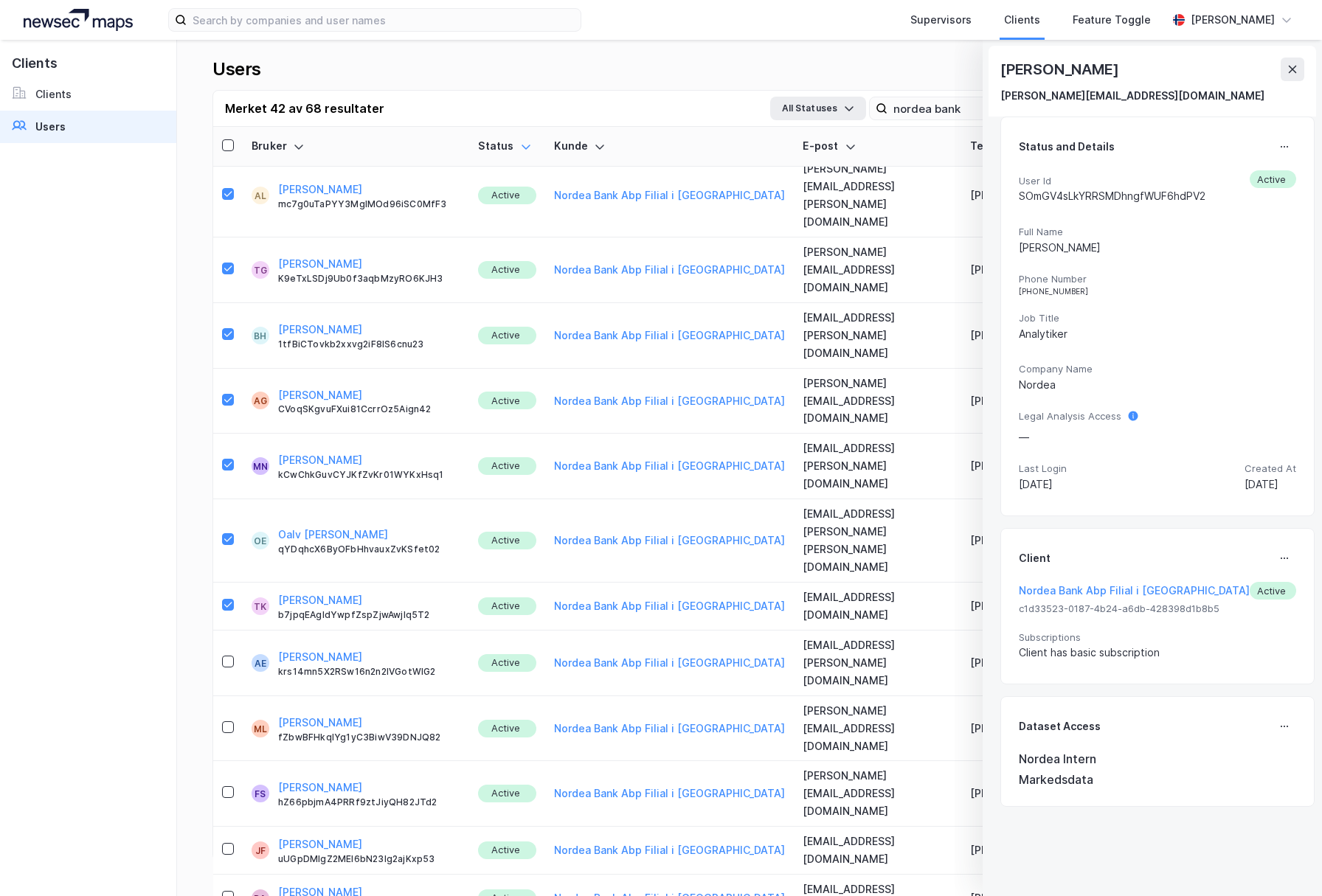
drag, startPoint x: 229, startPoint y: 747, endPoint x: 230, endPoint y: 754, distance: 7.1
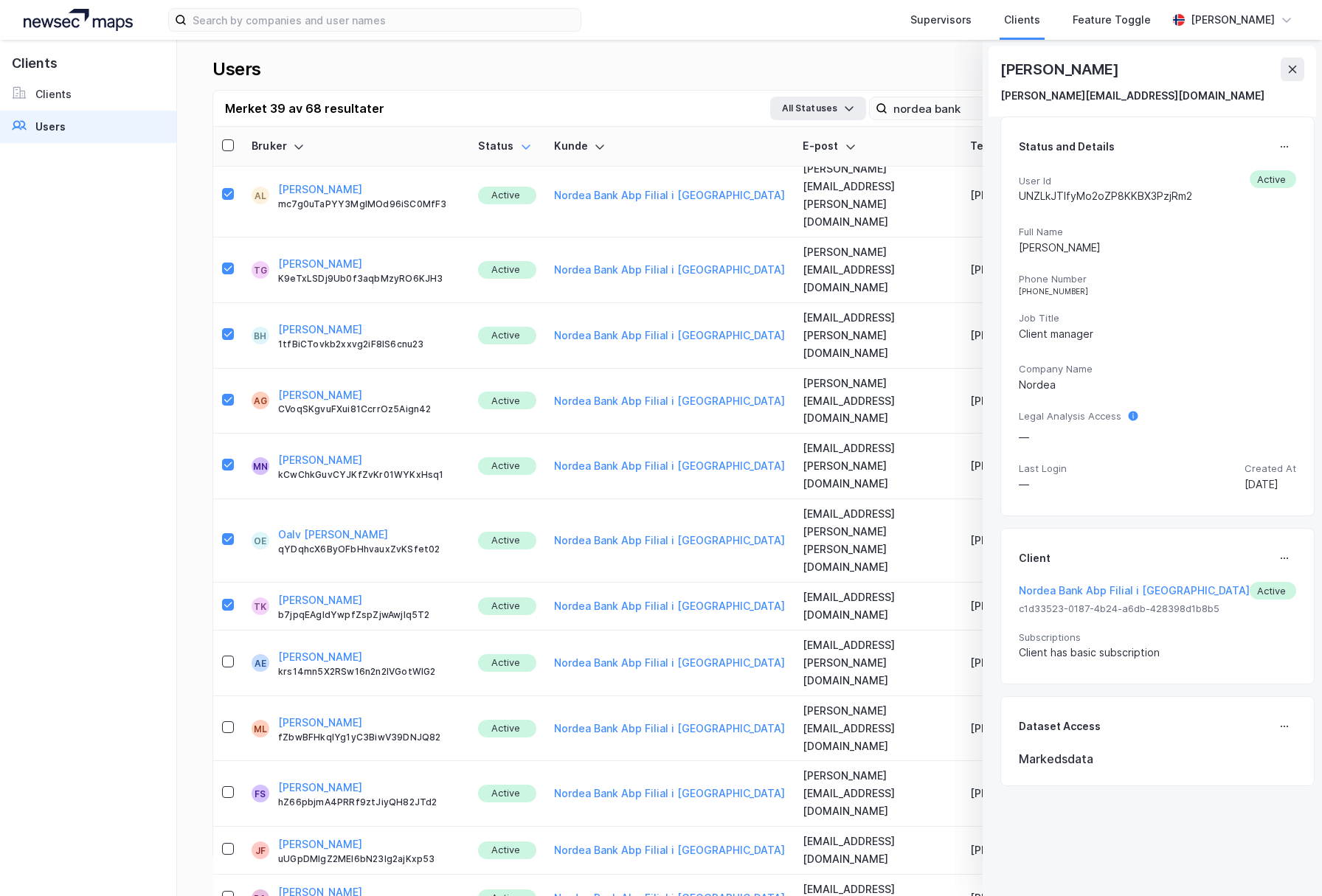
click at [1303, 69] on button at bounding box center [1292, 70] width 24 height 24
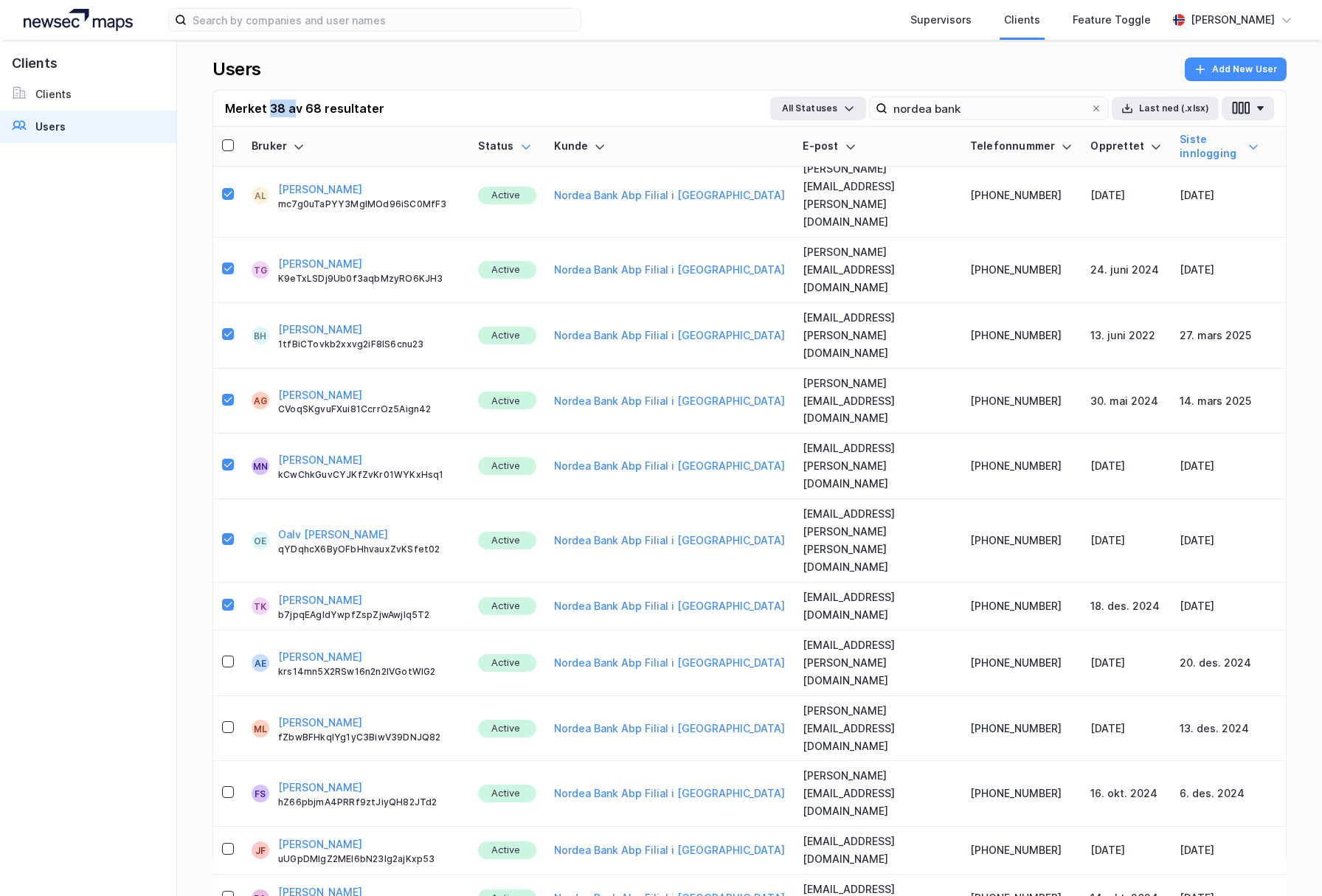
drag, startPoint x: 269, startPoint y: 111, endPoint x: 295, endPoint y: 111, distance: 26.0
click at [295, 110] on div "Merket 38 av 68 resultater" at bounding box center [304, 109] width 159 height 18
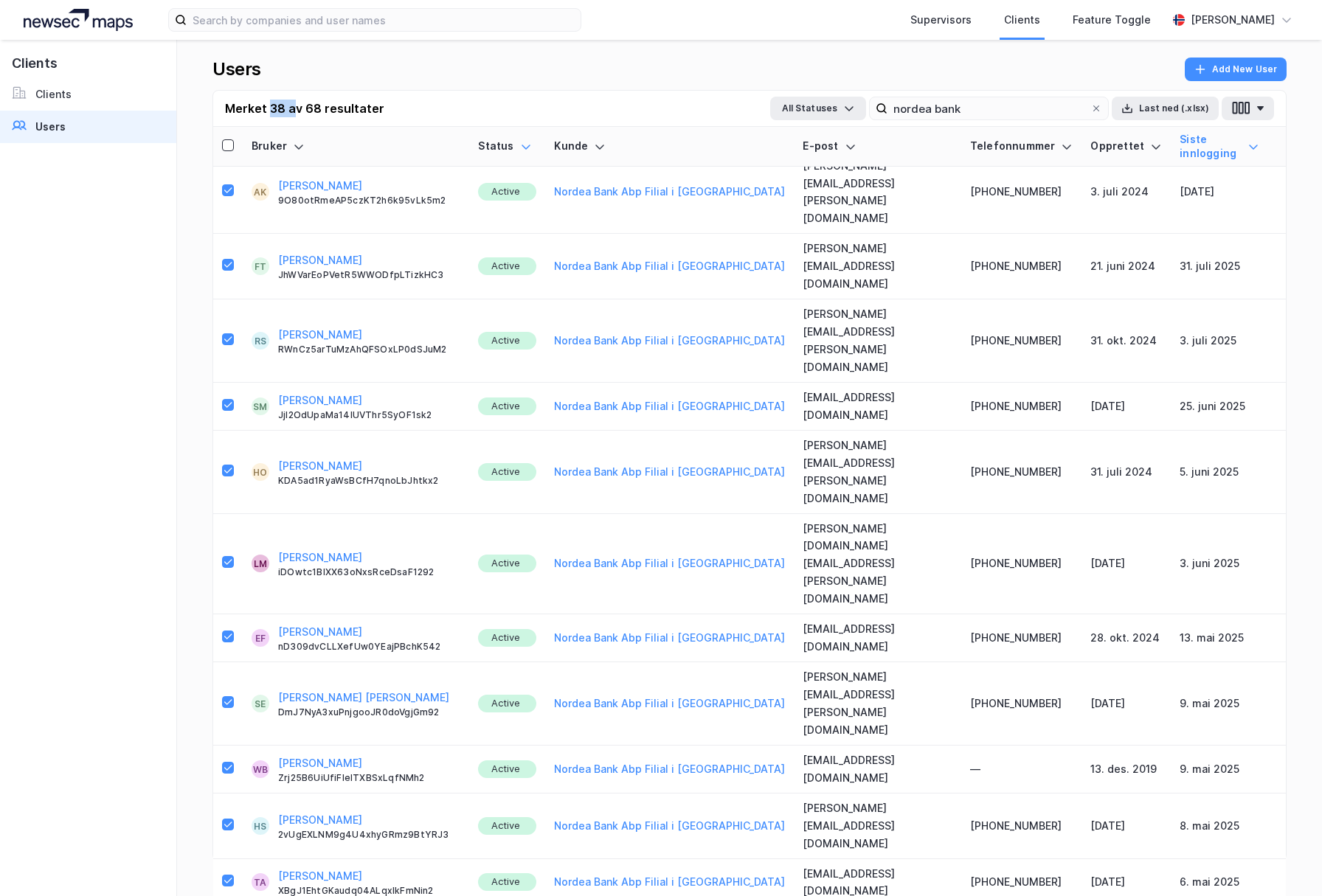
scroll to position [1297, 0]
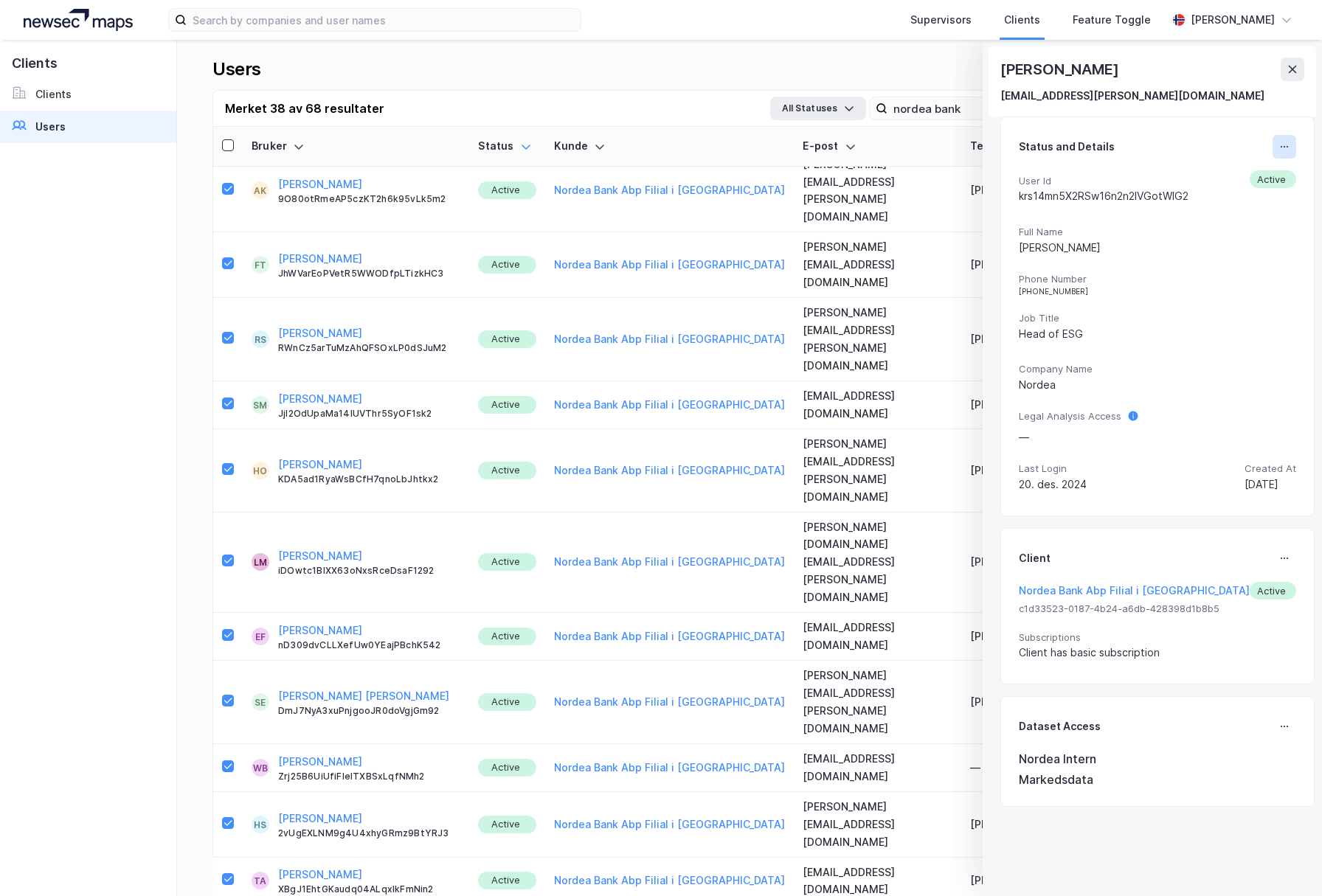
click at [1278, 142] on icon at bounding box center [1284, 146] width 12 height 12
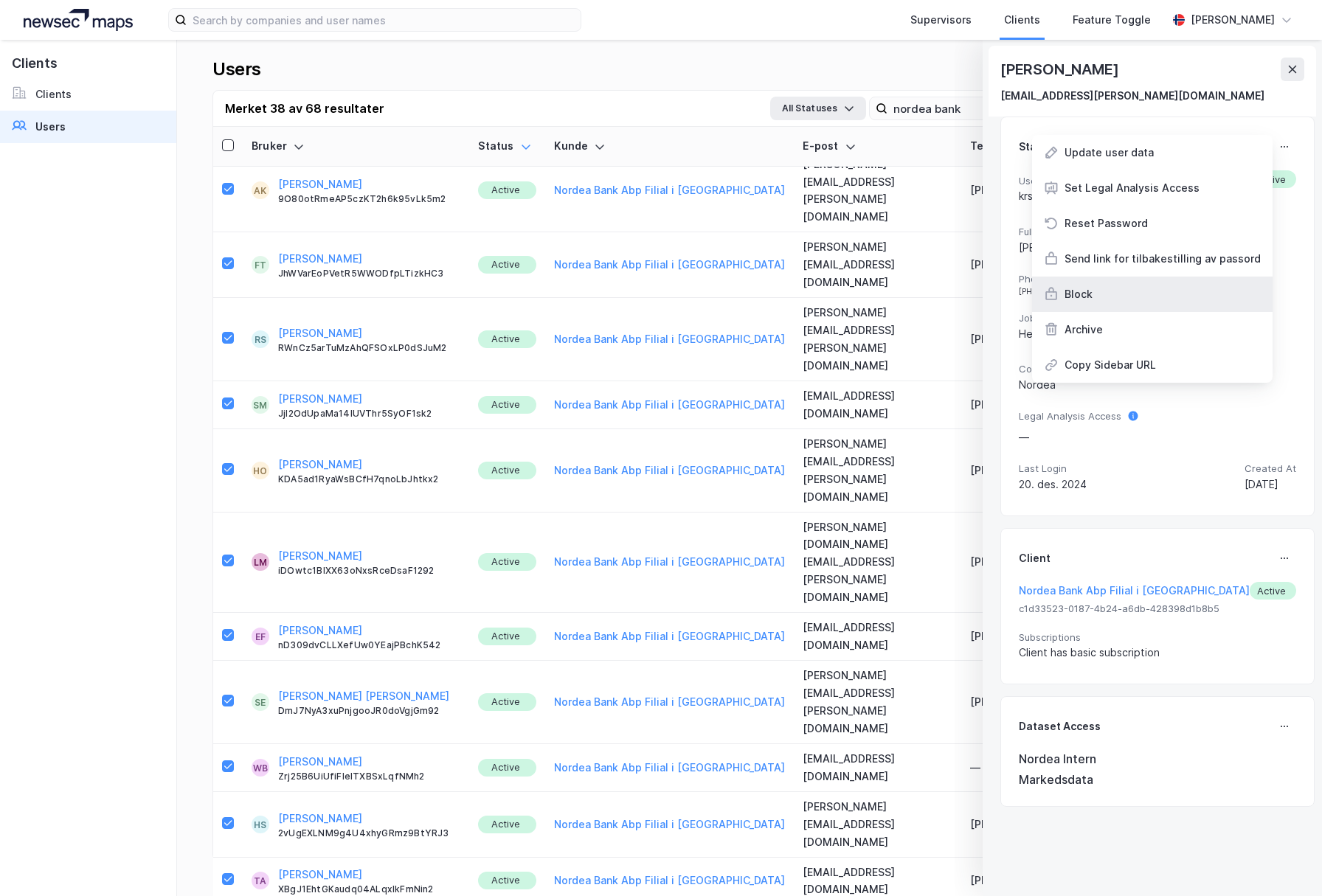
click at [1116, 295] on div "Block" at bounding box center [1152, 294] width 241 height 36
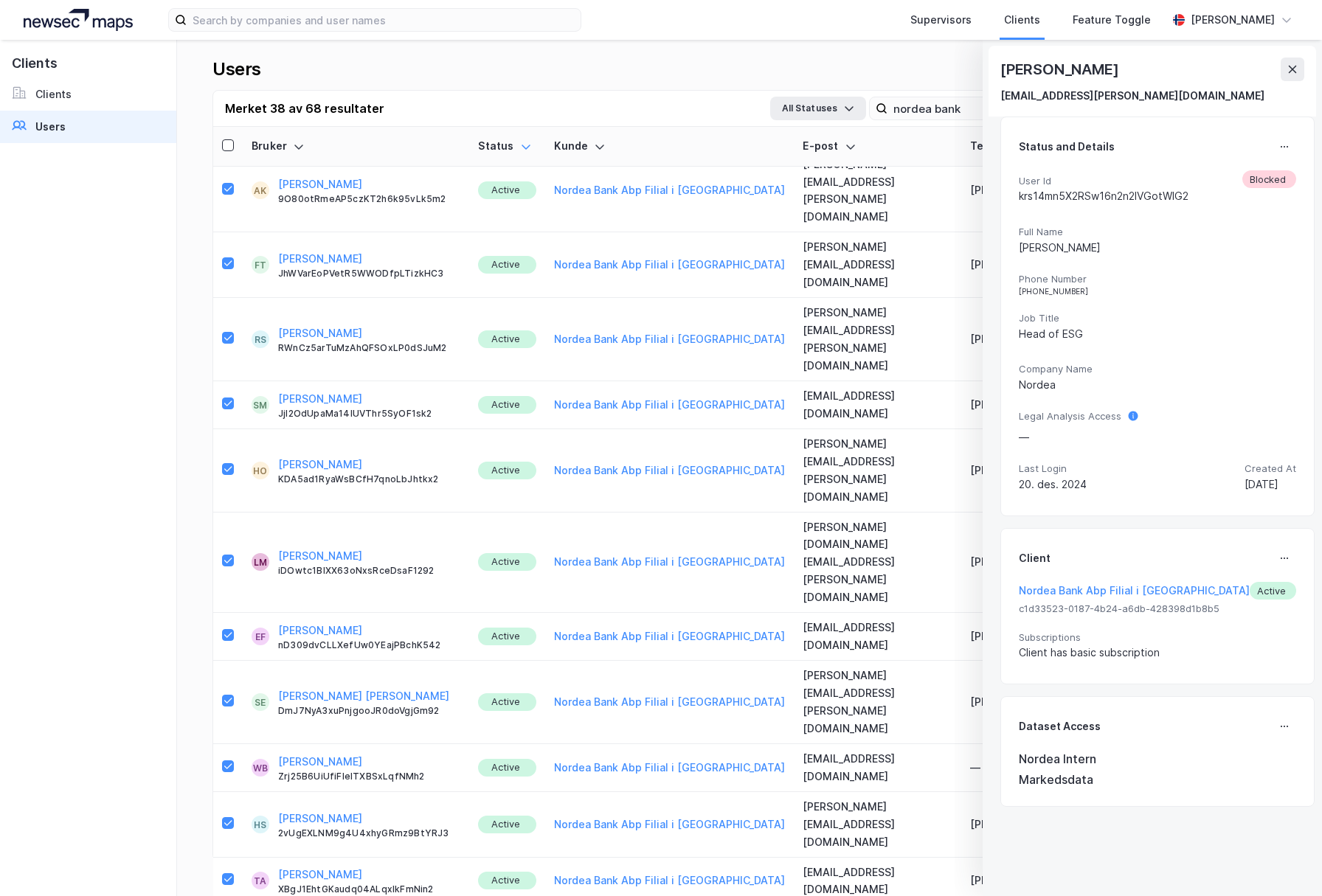
click at [1278, 150] on icon at bounding box center [1284, 146] width 12 height 12
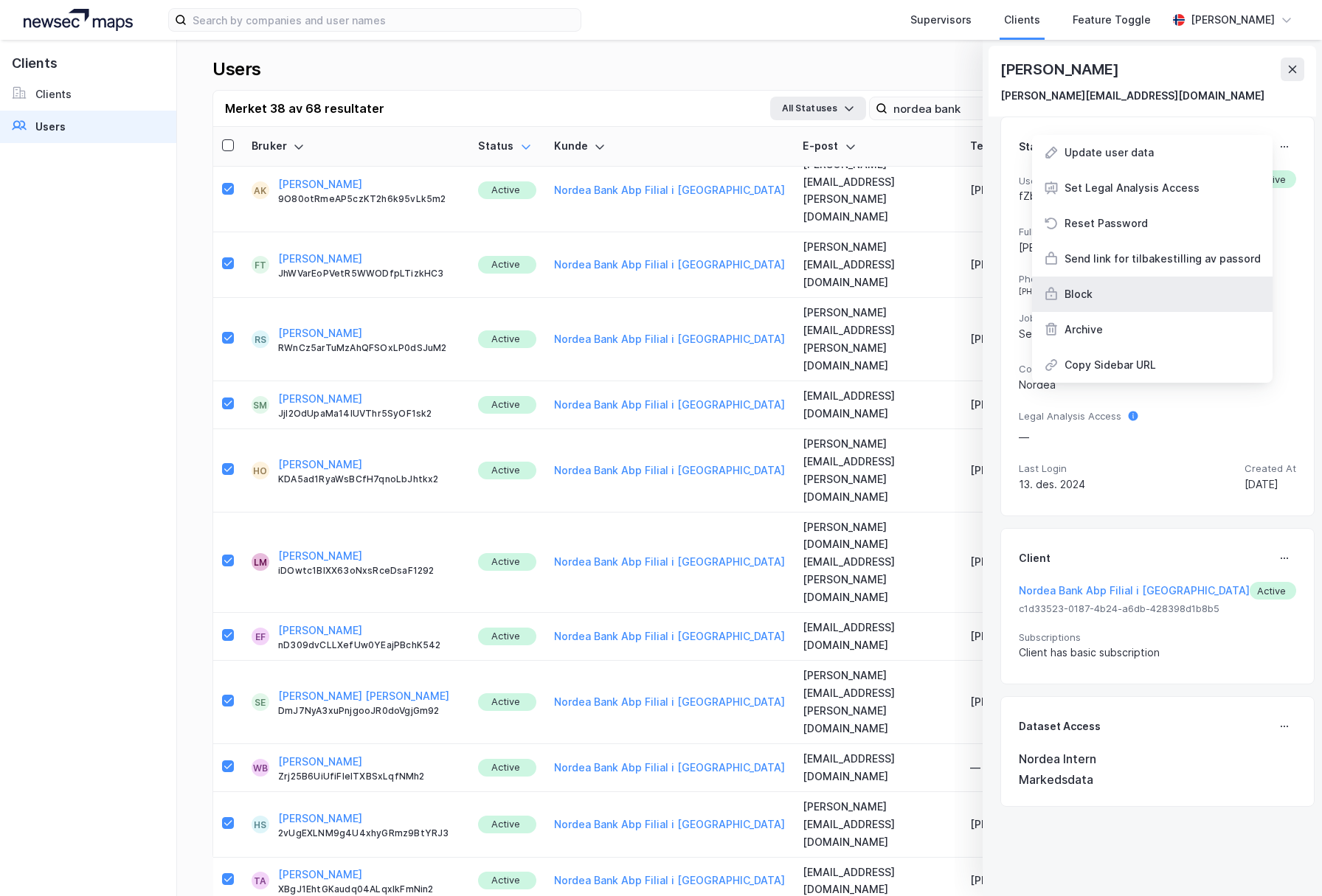
click at [1107, 303] on div "Block" at bounding box center [1152, 294] width 241 height 36
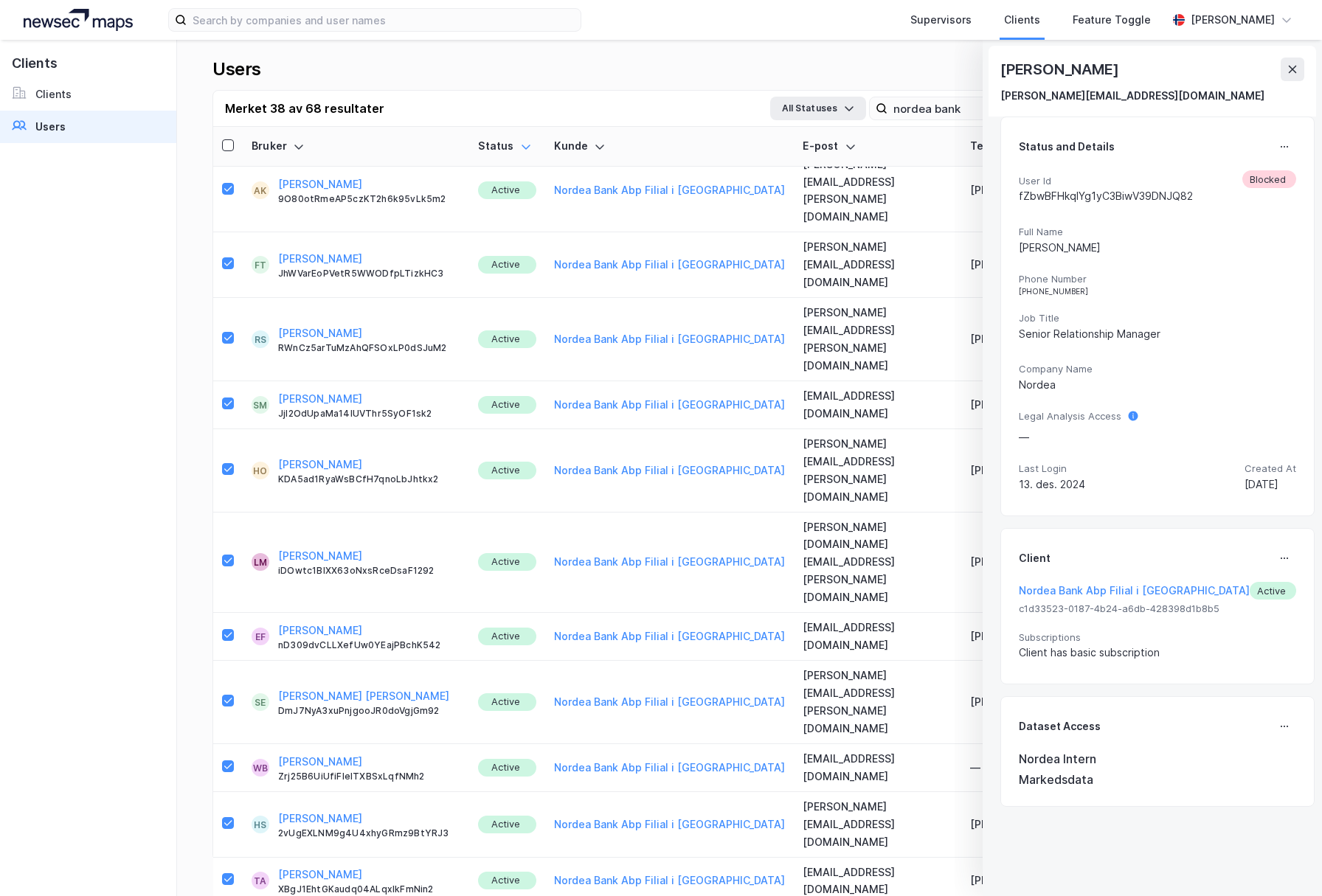
drag, startPoint x: 1280, startPoint y: 146, endPoint x: 1264, endPoint y: 152, distance: 17.1
click at [1278, 146] on button at bounding box center [1284, 146] width 24 height 24
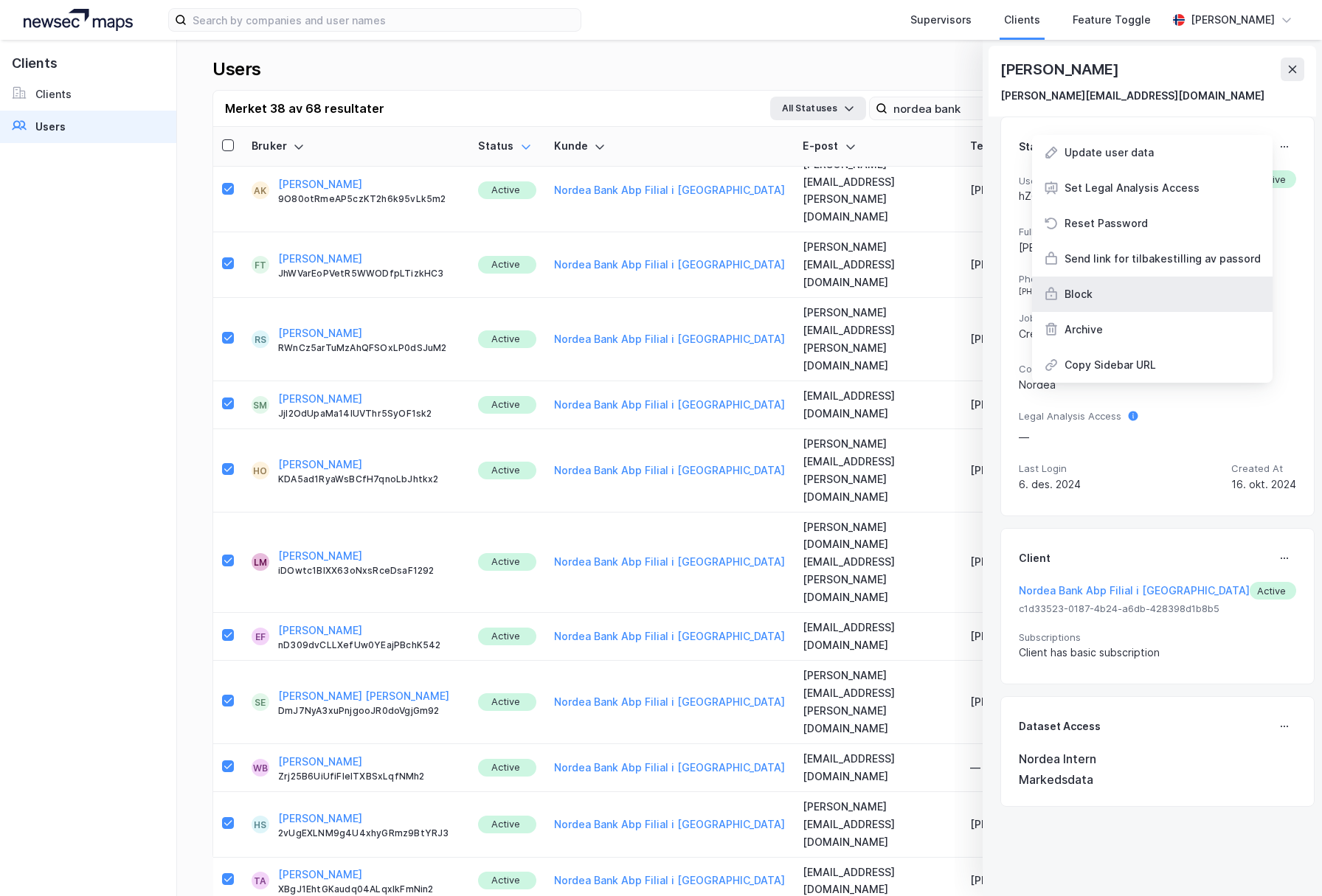
click at [1145, 293] on div "Block" at bounding box center [1152, 294] width 241 height 36
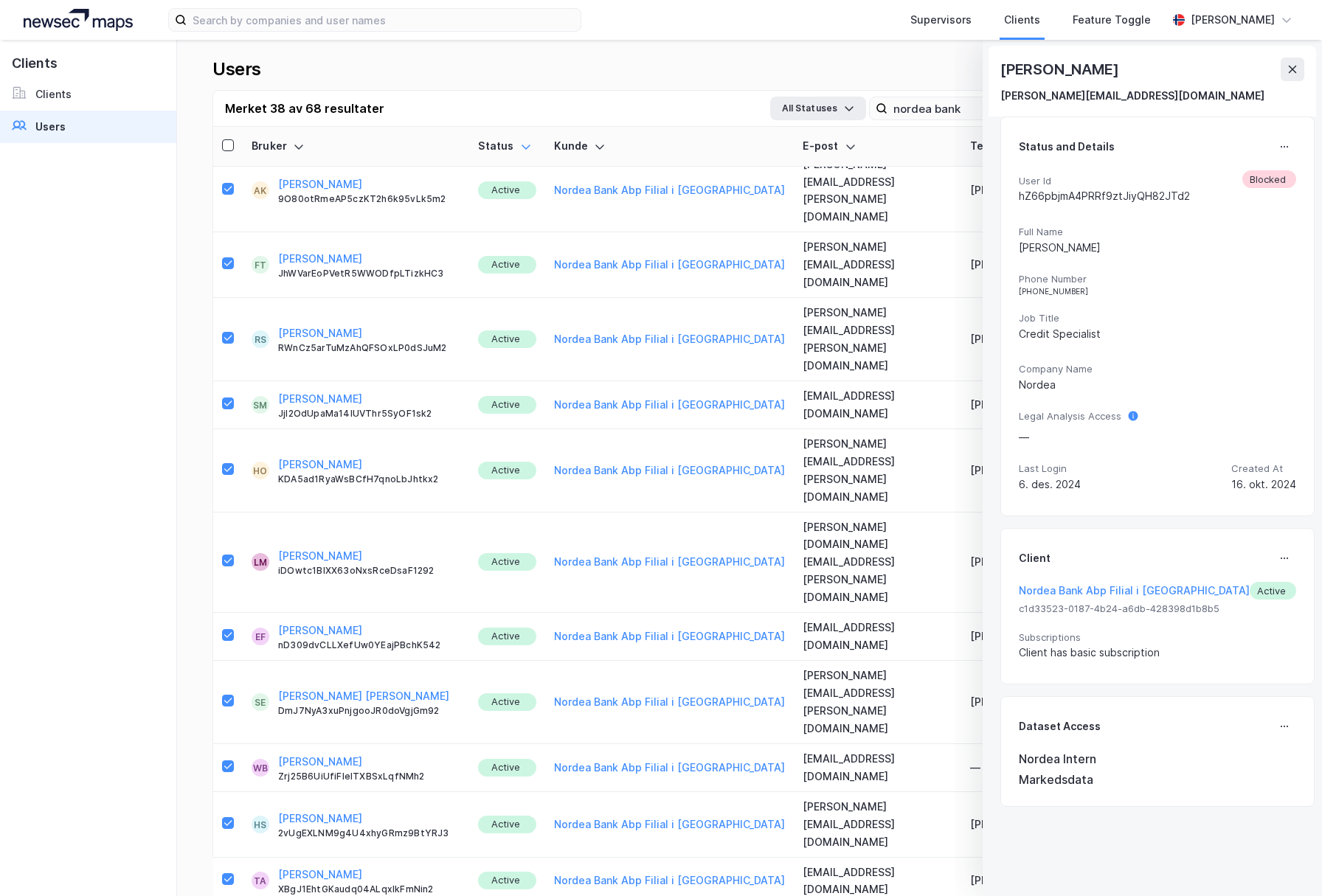
click at [1272, 144] on button at bounding box center [1284, 146] width 24 height 24
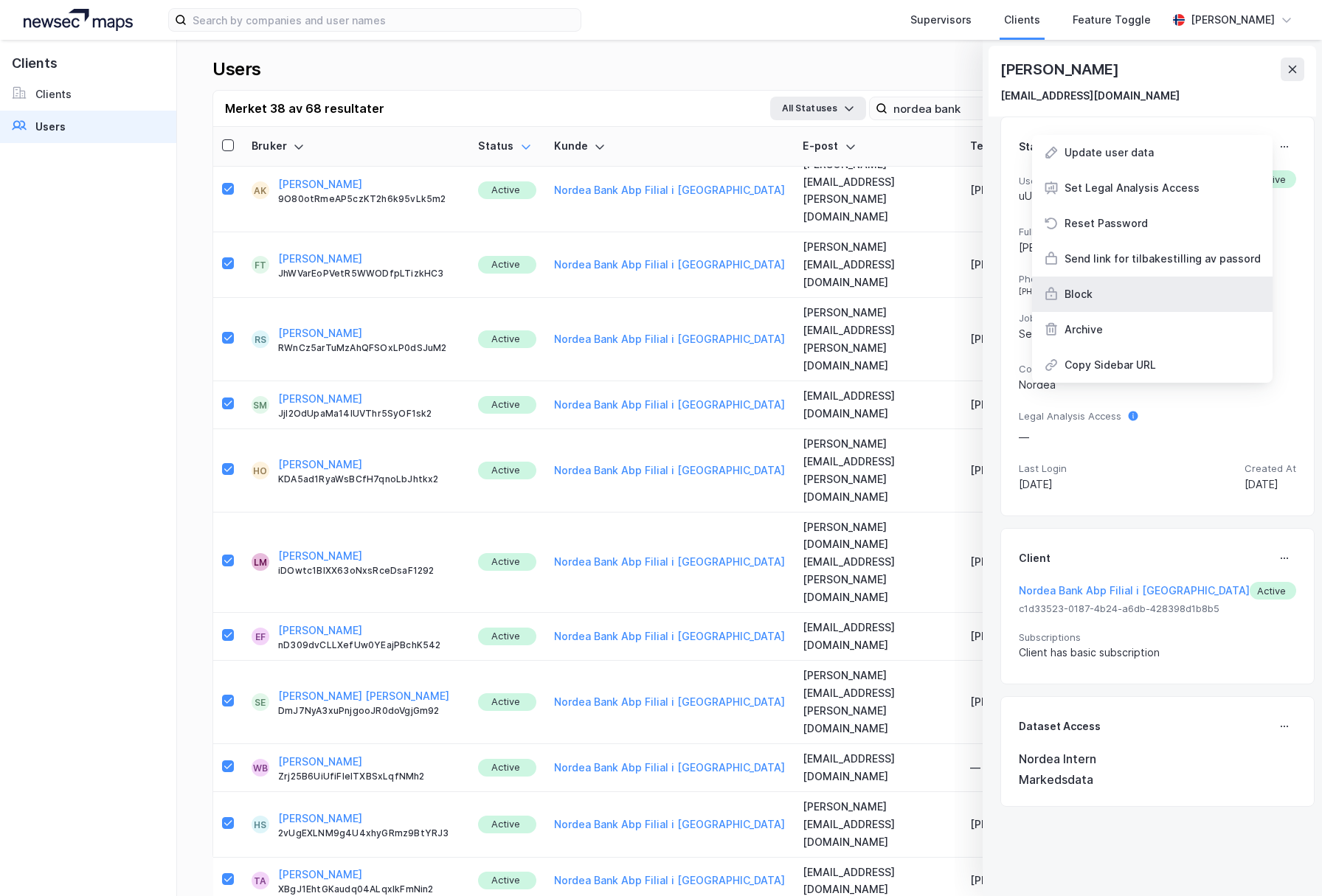
click at [1116, 303] on div "Block" at bounding box center [1152, 294] width 241 height 36
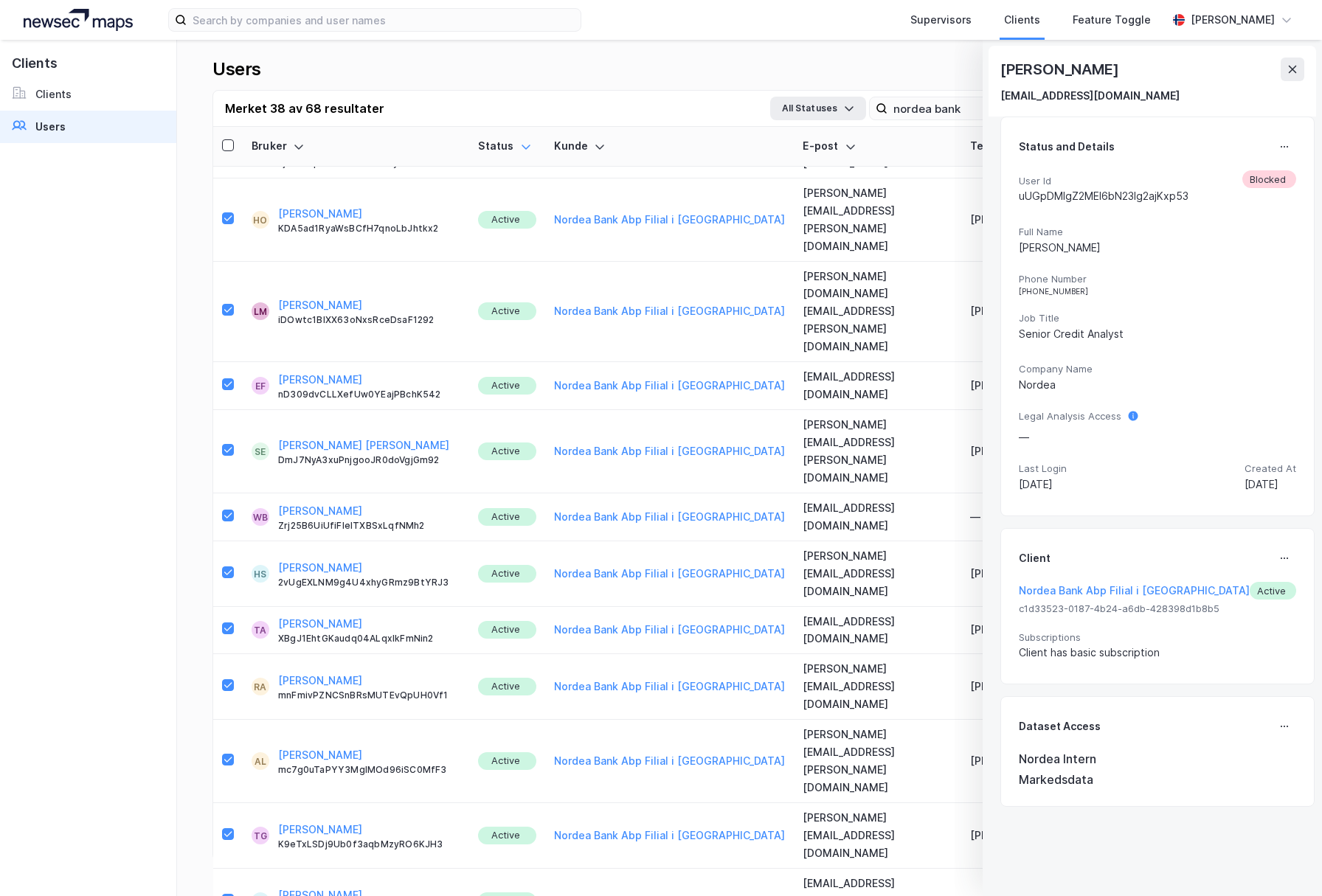
scroll to position [1560, 0]
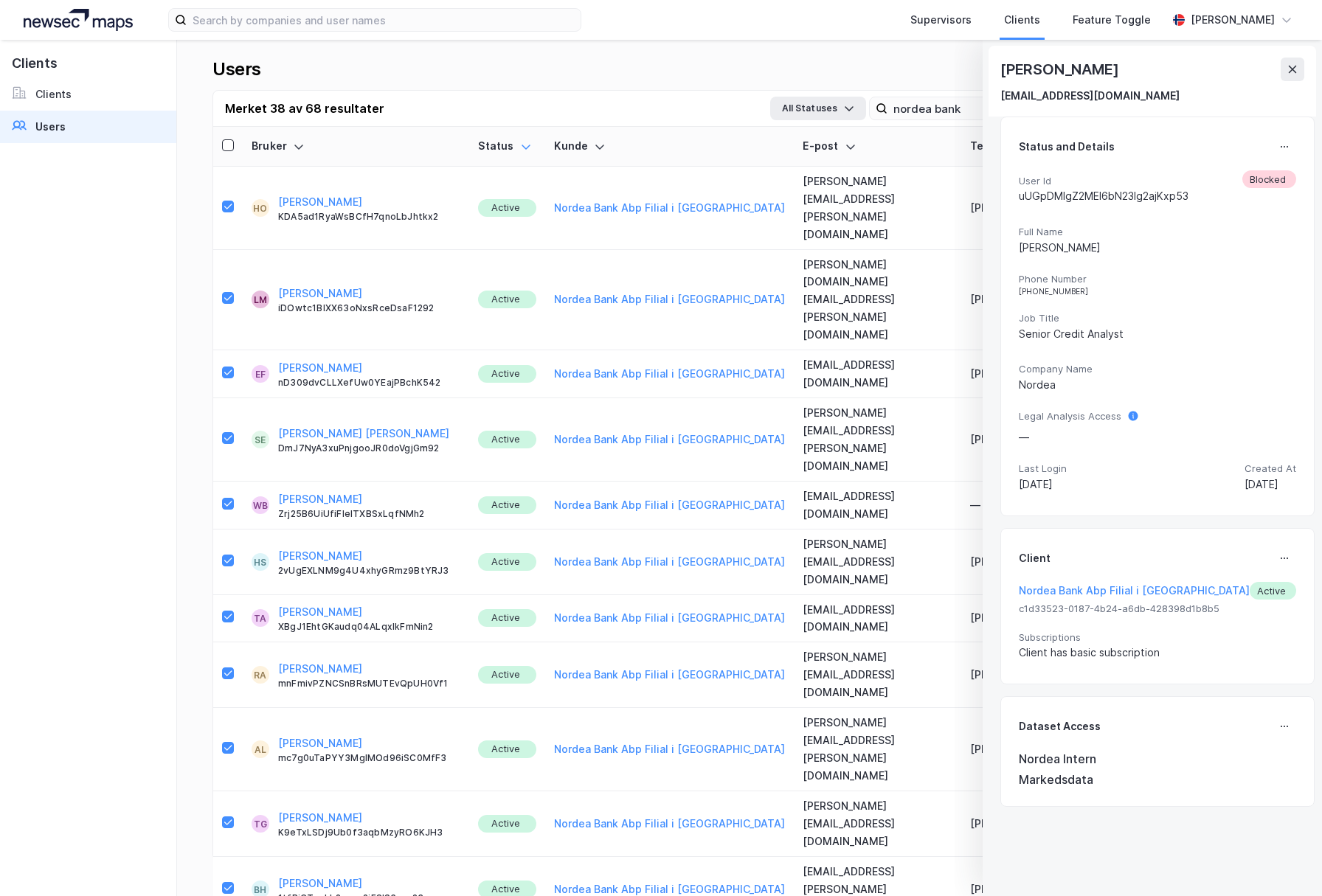
click at [1278, 141] on icon at bounding box center [1284, 146] width 12 height 12
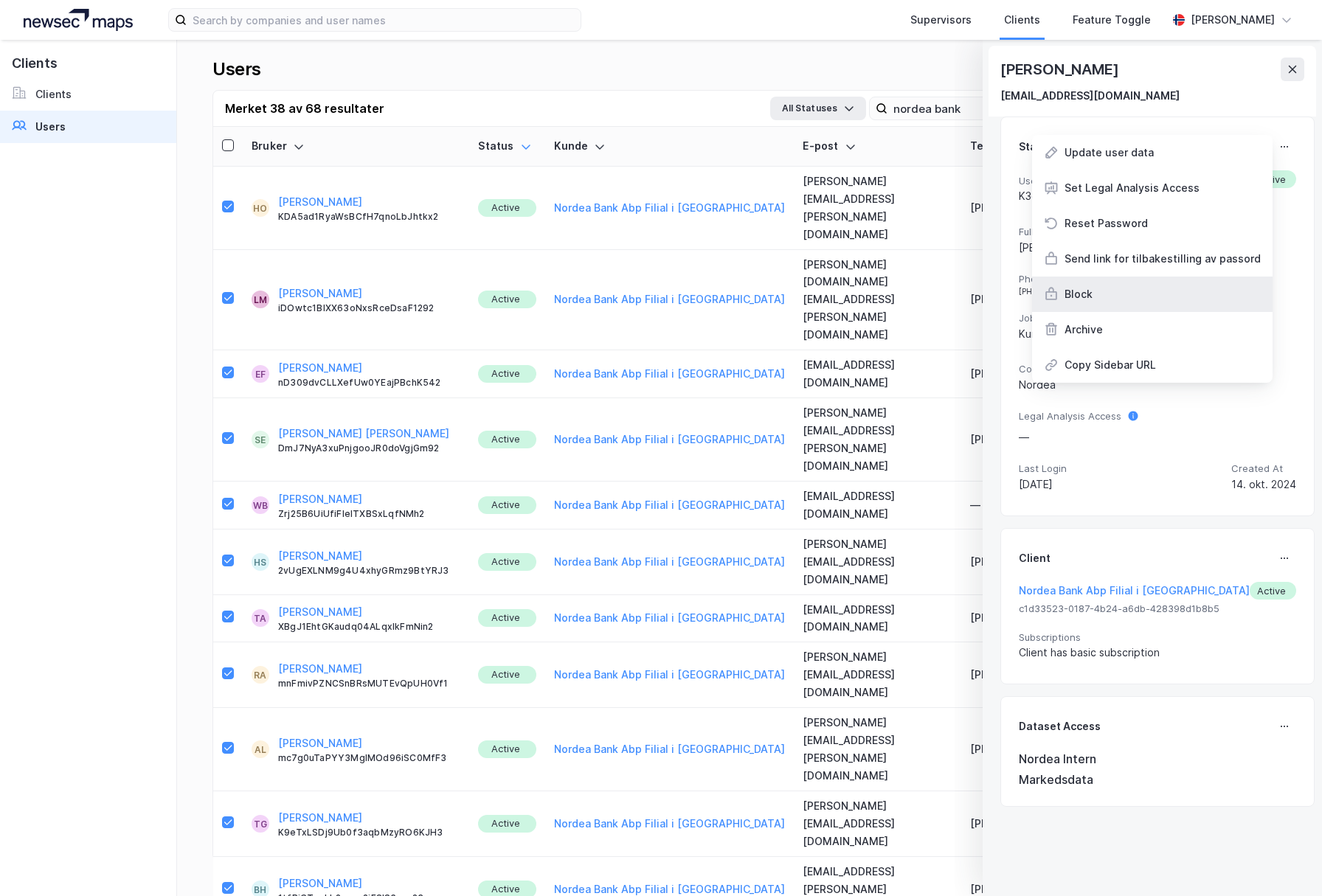
click at [1154, 298] on div "Block" at bounding box center [1152, 294] width 241 height 36
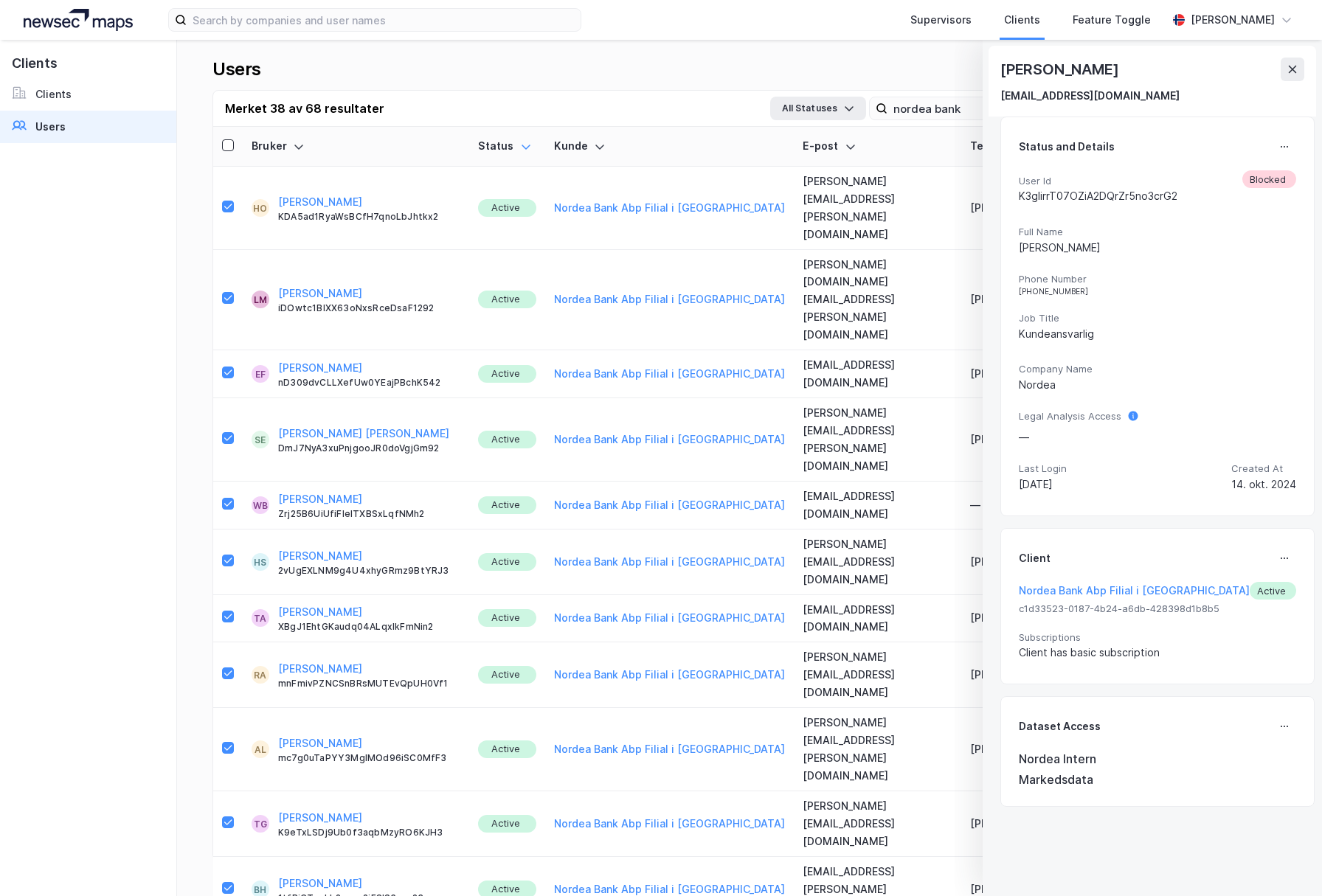
click at [1278, 144] on icon at bounding box center [1284, 146] width 12 height 12
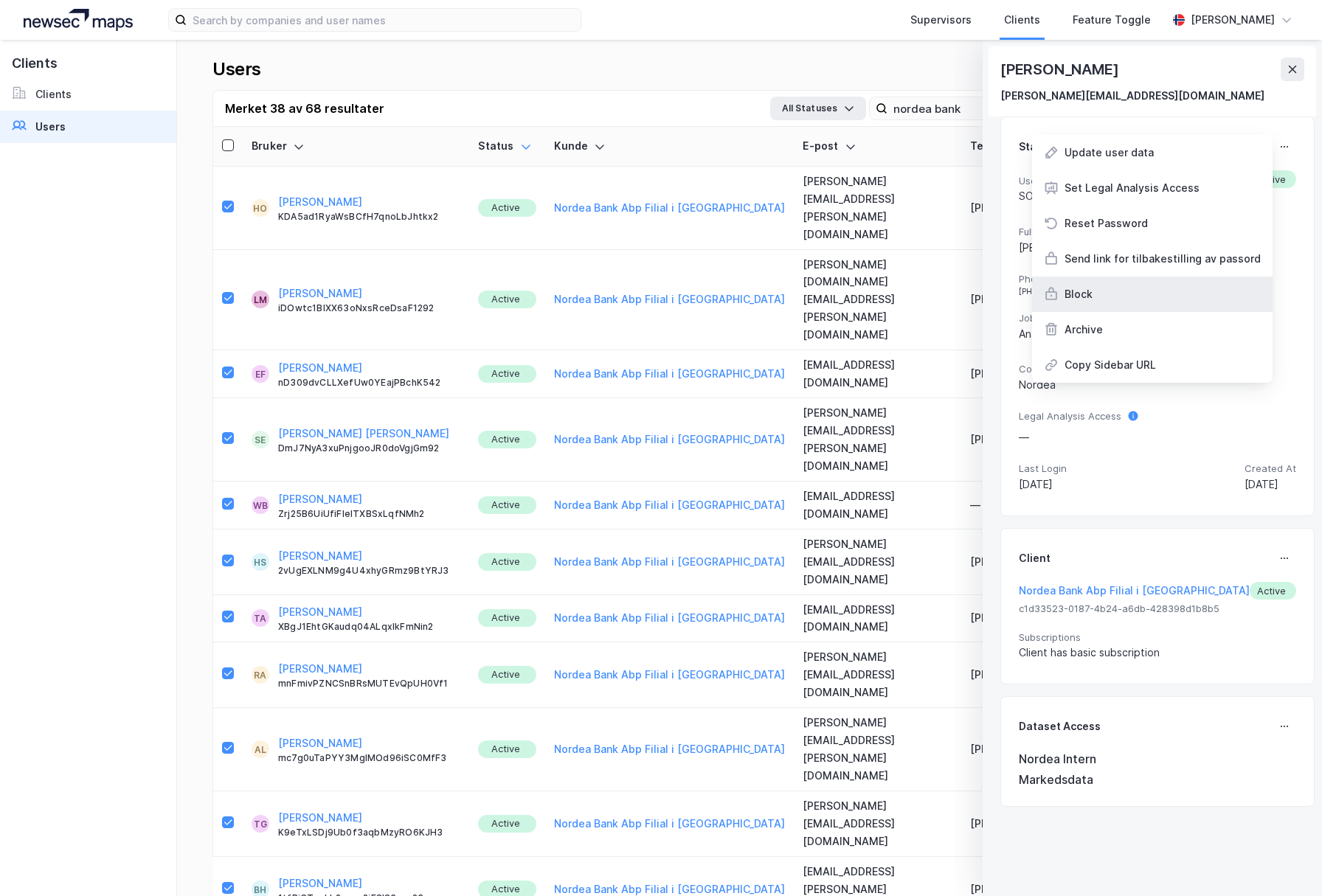
click at [1104, 280] on div "Block" at bounding box center [1152, 294] width 241 height 36
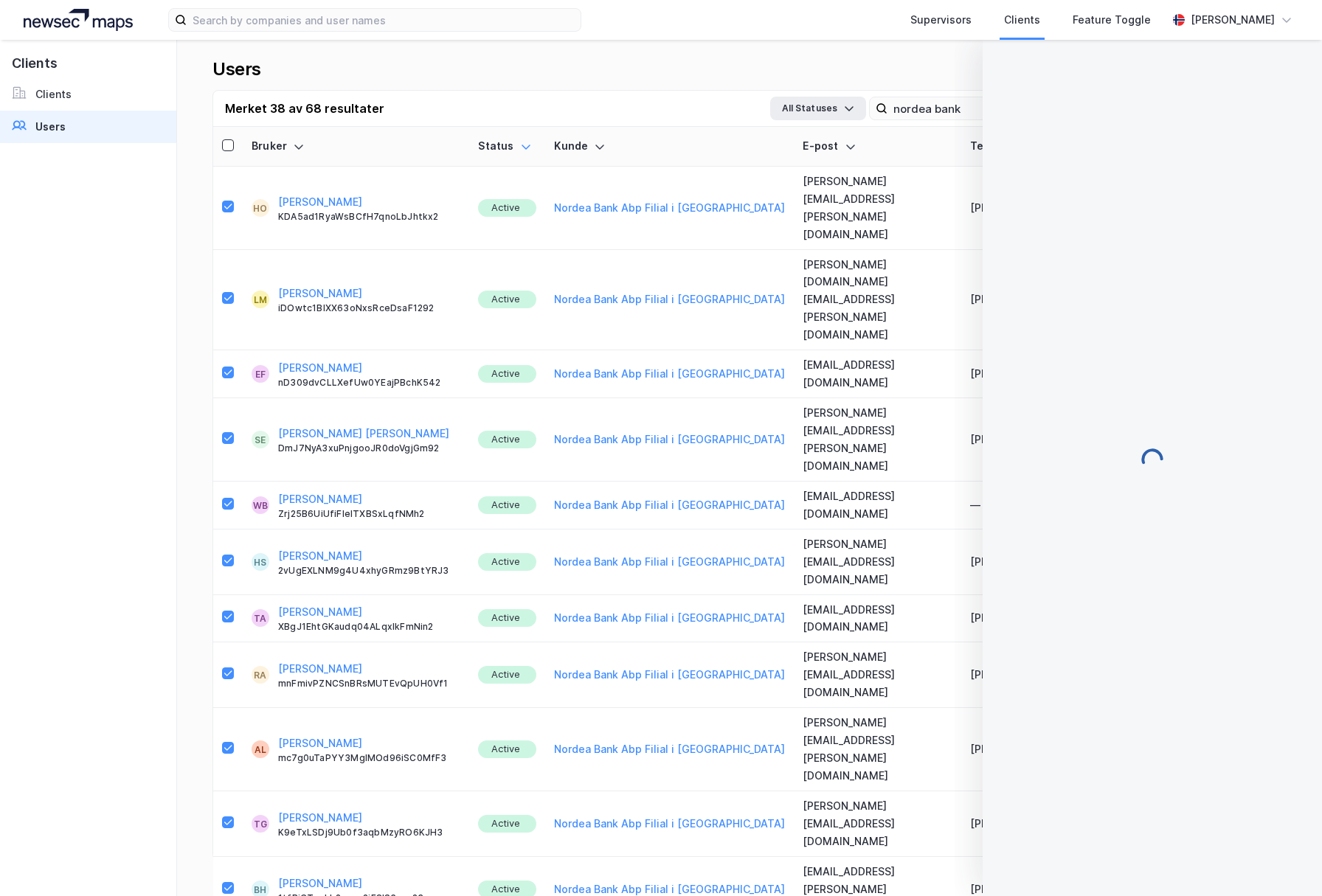
scroll to position [1563, 0]
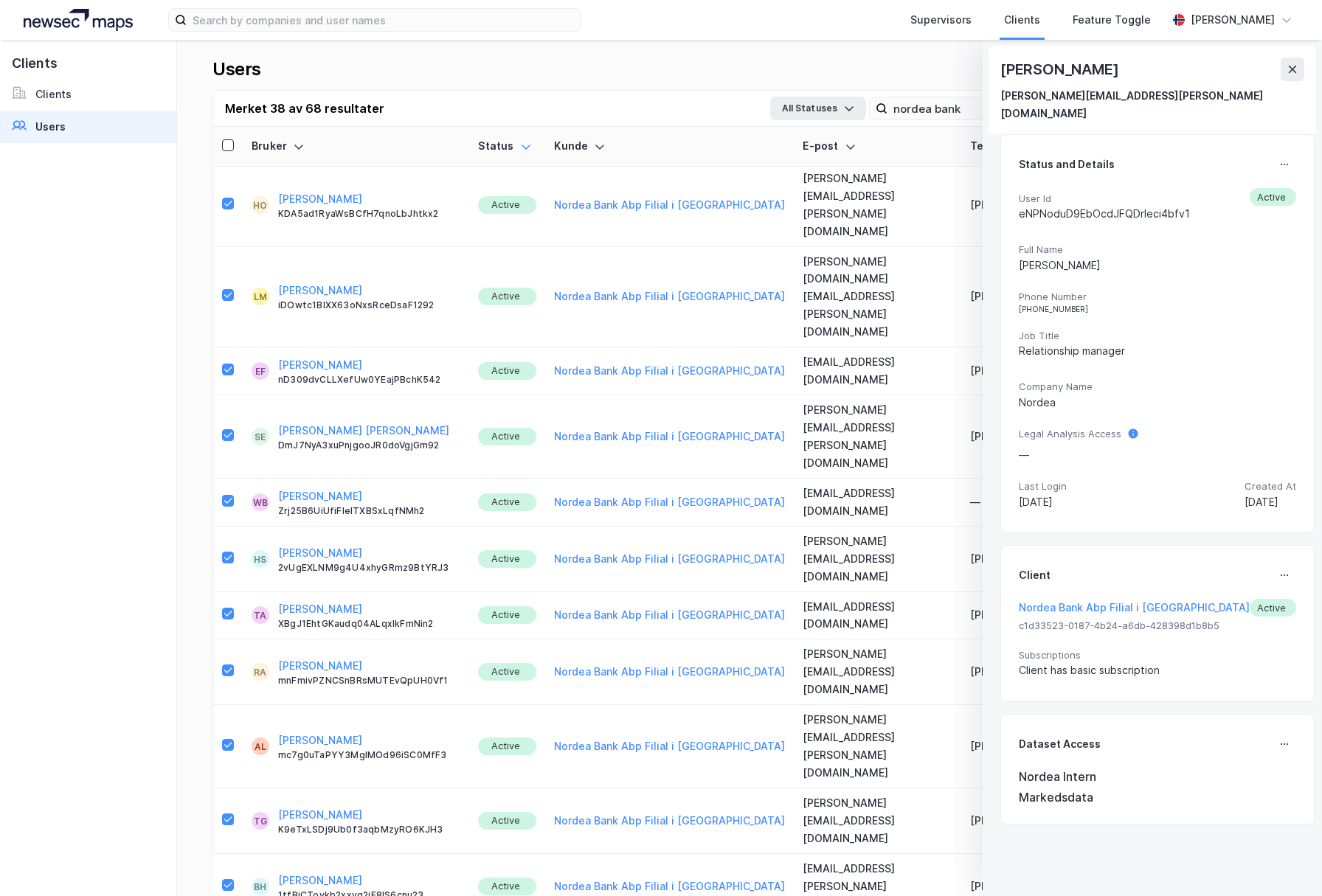
click at [1272, 134] on div "Status and Details User Id eNPNoduD9EbOcdJFQDrIeci4bfv1 Active Full Name [PERSO…" at bounding box center [1158, 334] width 315 height 400
click at [1278, 158] on icon at bounding box center [1284, 164] width 12 height 12
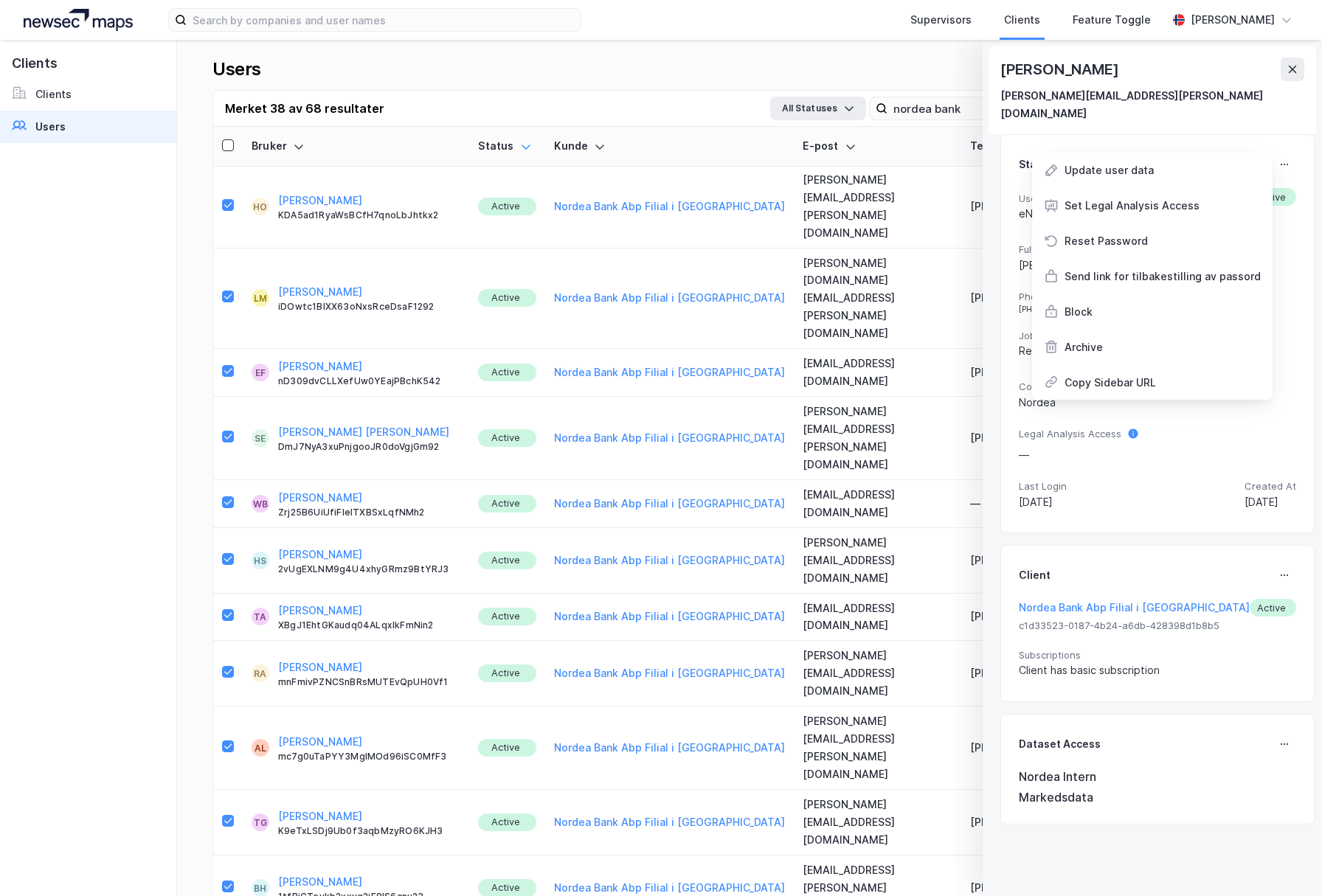
click at [1110, 294] on div "Block" at bounding box center [1152, 312] width 241 height 36
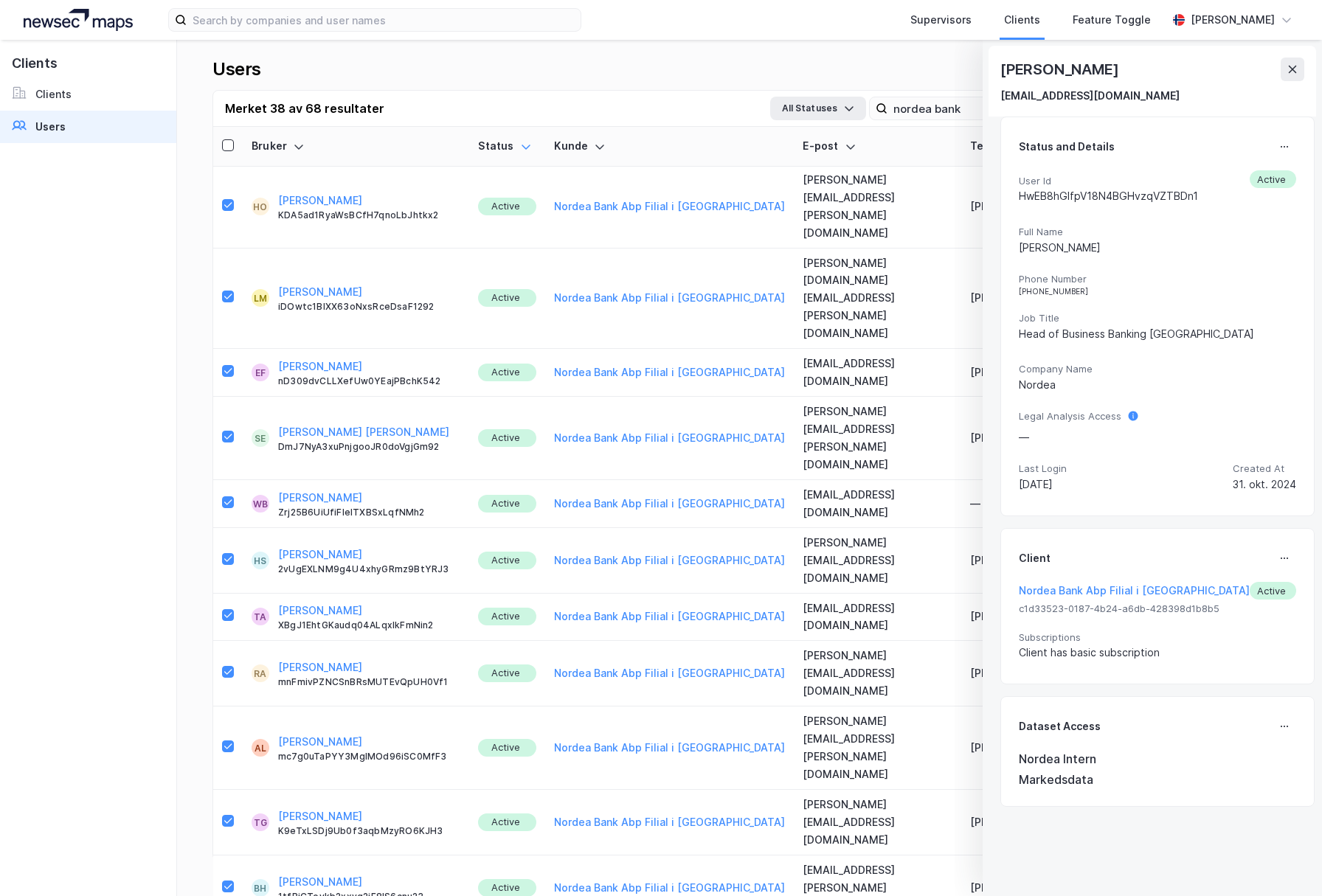
click at [1267, 128] on div "Status and Details User Id HwEB8hGlfpV18N4BGHvzqVZTBDn1 Active Full Name [PERSO…" at bounding box center [1158, 316] width 315 height 400
click at [1278, 141] on icon at bounding box center [1284, 146] width 12 height 12
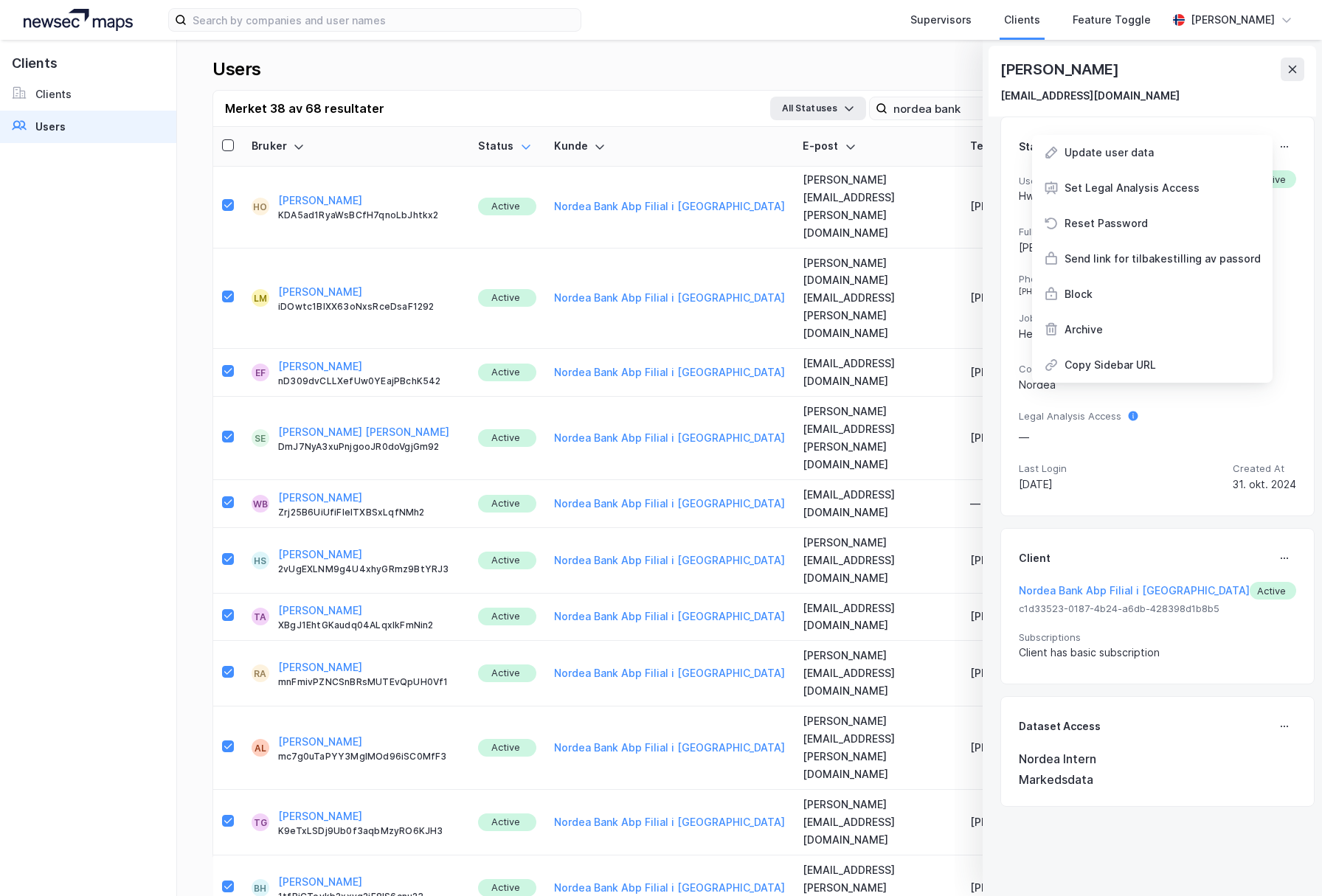
click at [1078, 288] on div "Block" at bounding box center [1078, 294] width 28 height 18
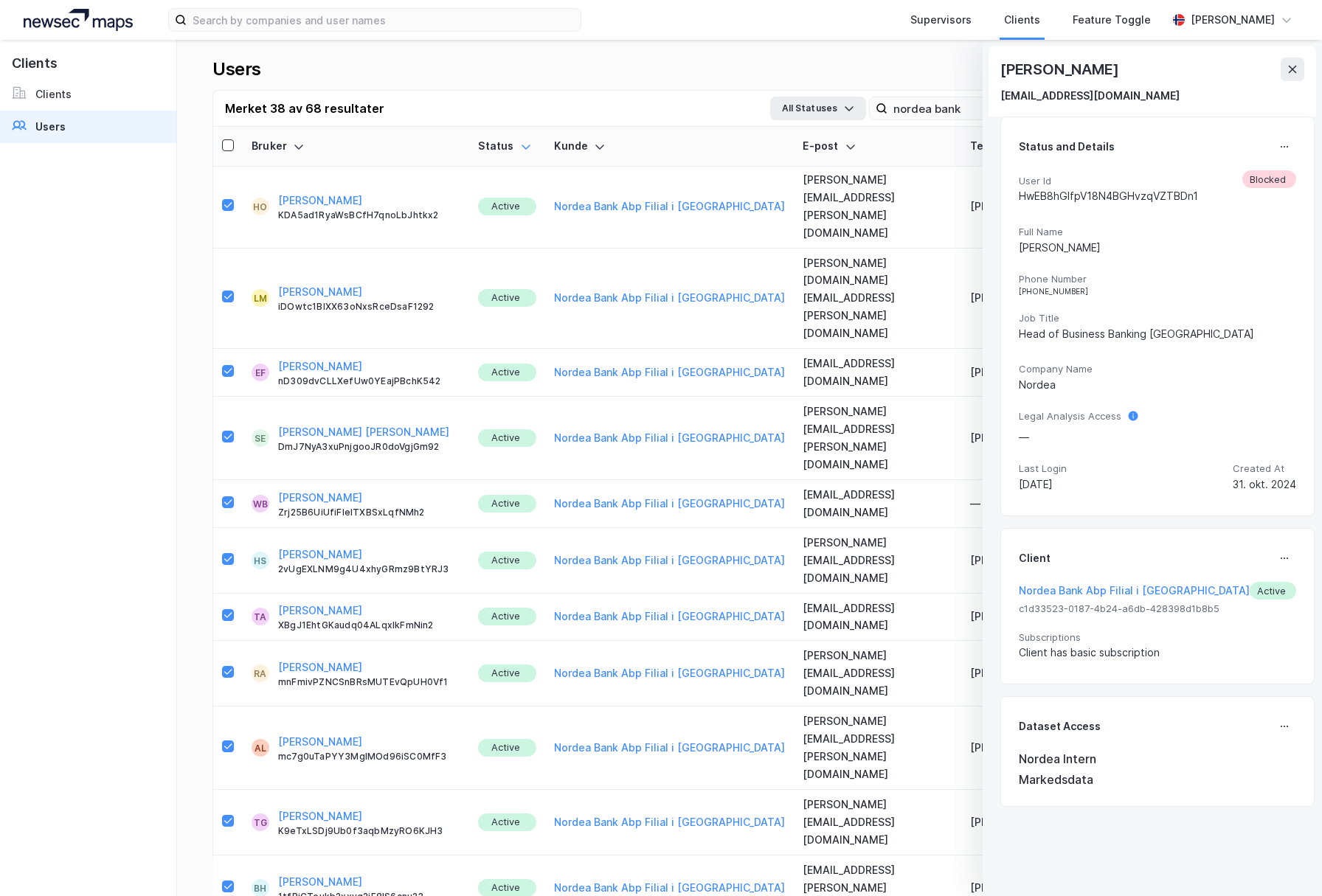
click at [1282, 151] on button at bounding box center [1284, 146] width 24 height 24
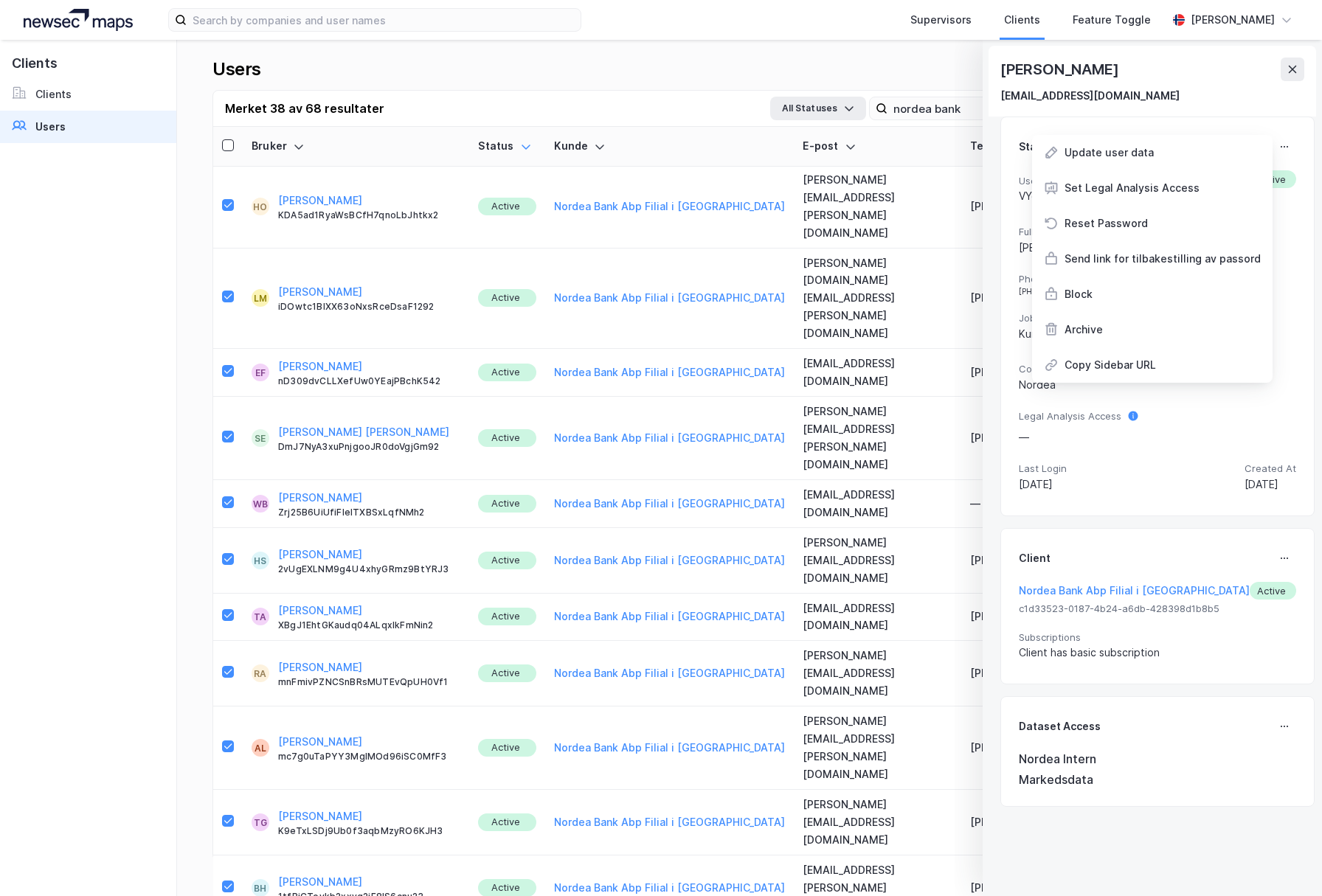
click at [1080, 294] on div "Block" at bounding box center [1078, 294] width 28 height 18
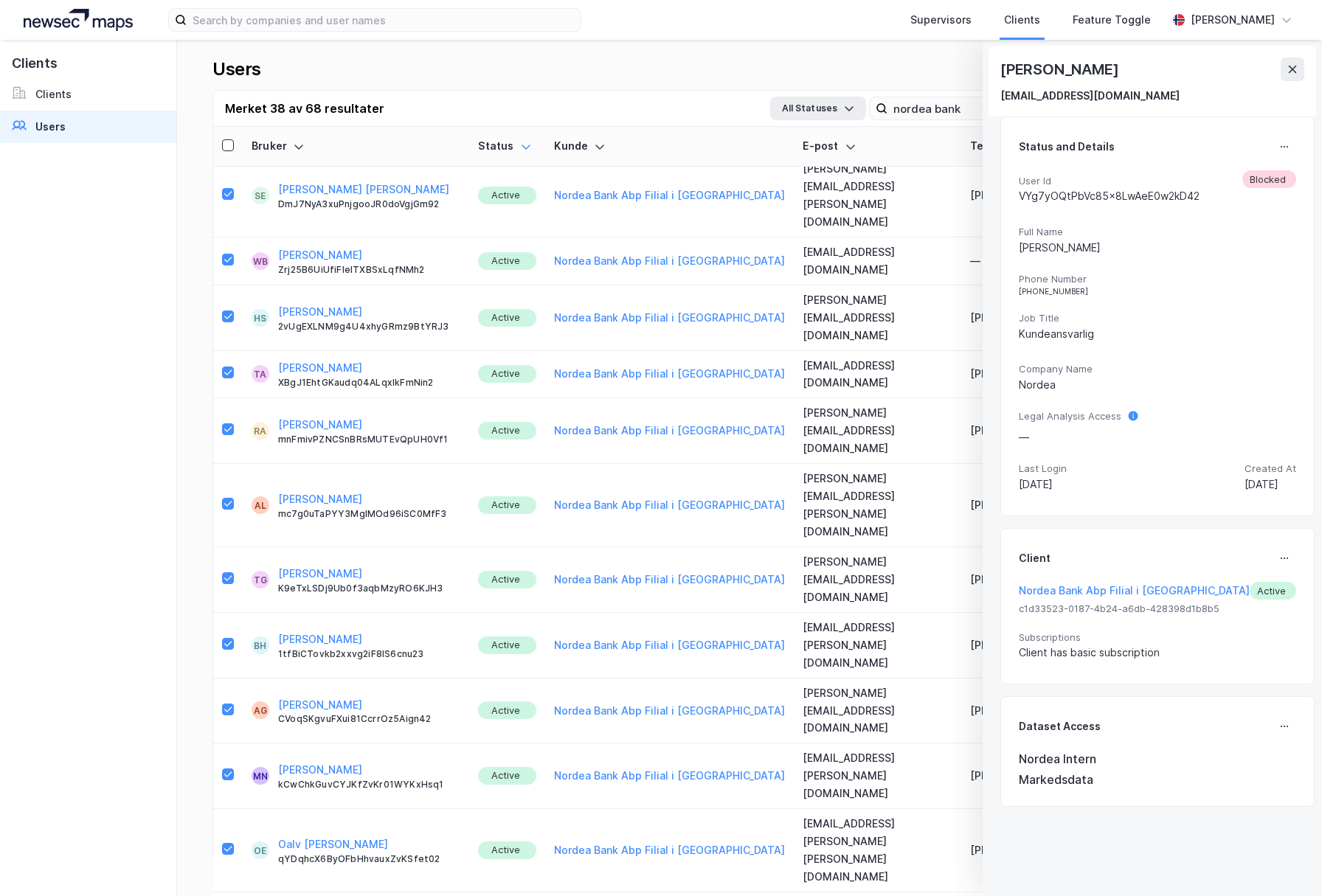
scroll to position [1837, 0]
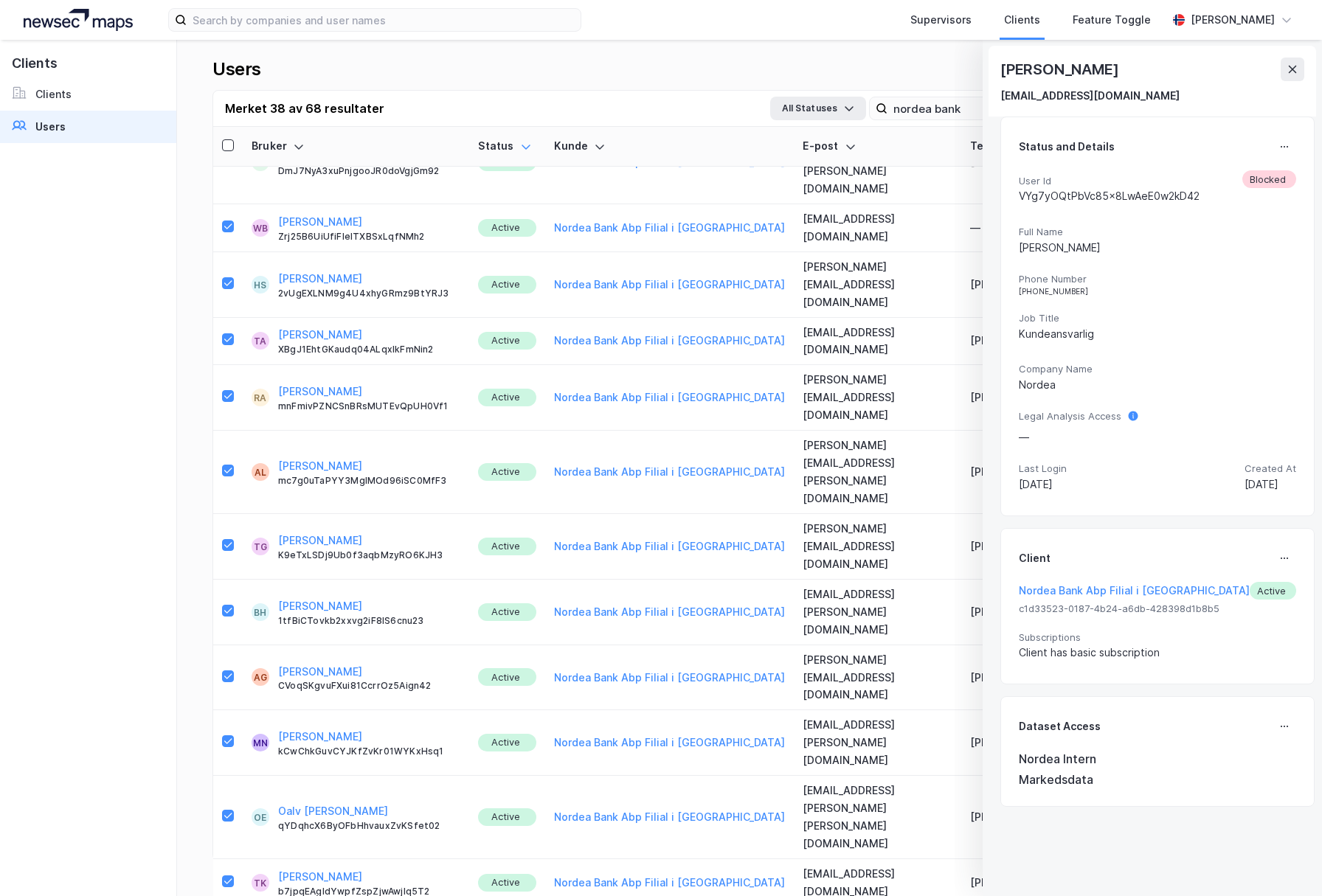
click at [1272, 146] on button at bounding box center [1284, 146] width 24 height 24
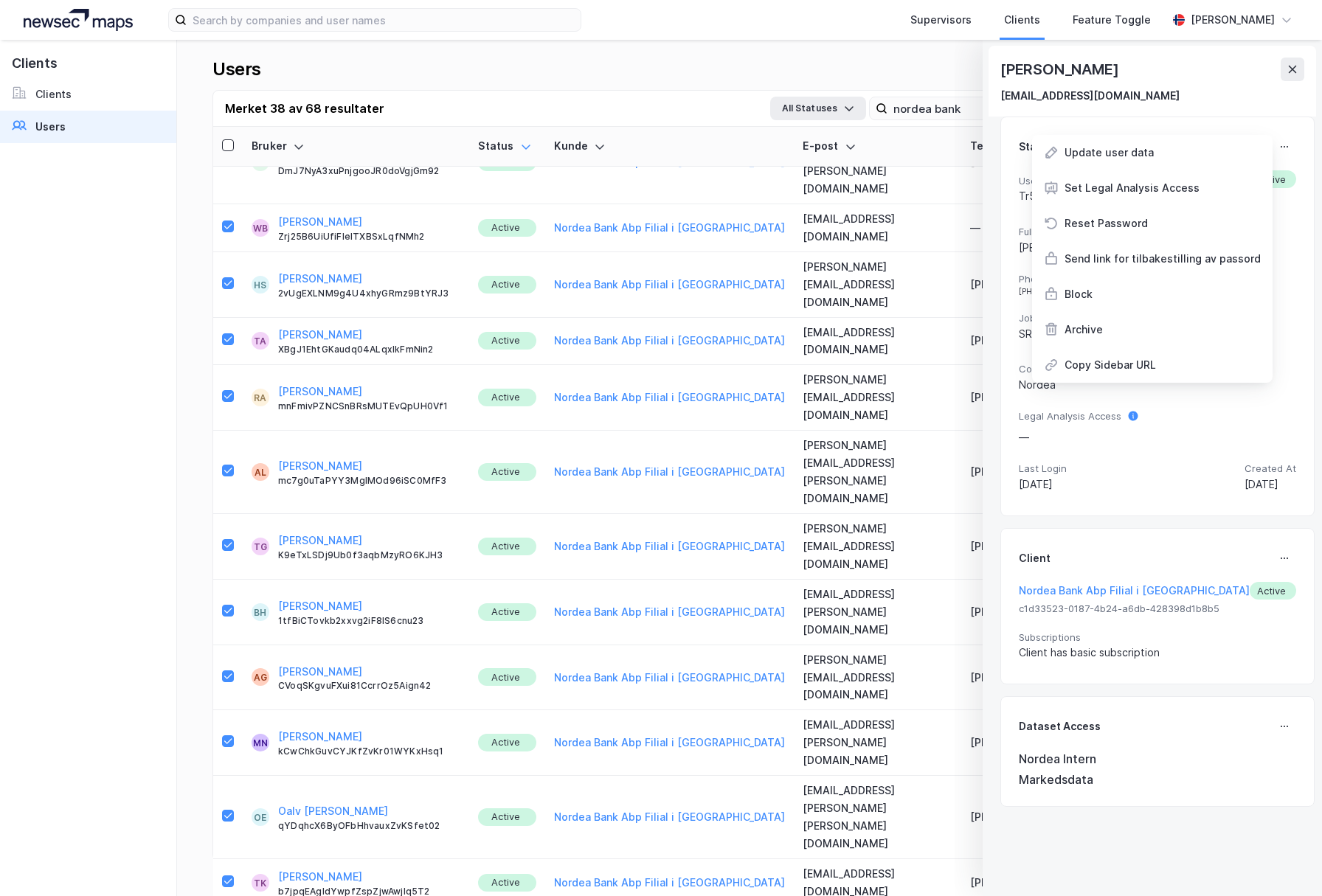
click at [1123, 299] on div "Block" at bounding box center [1152, 294] width 241 height 36
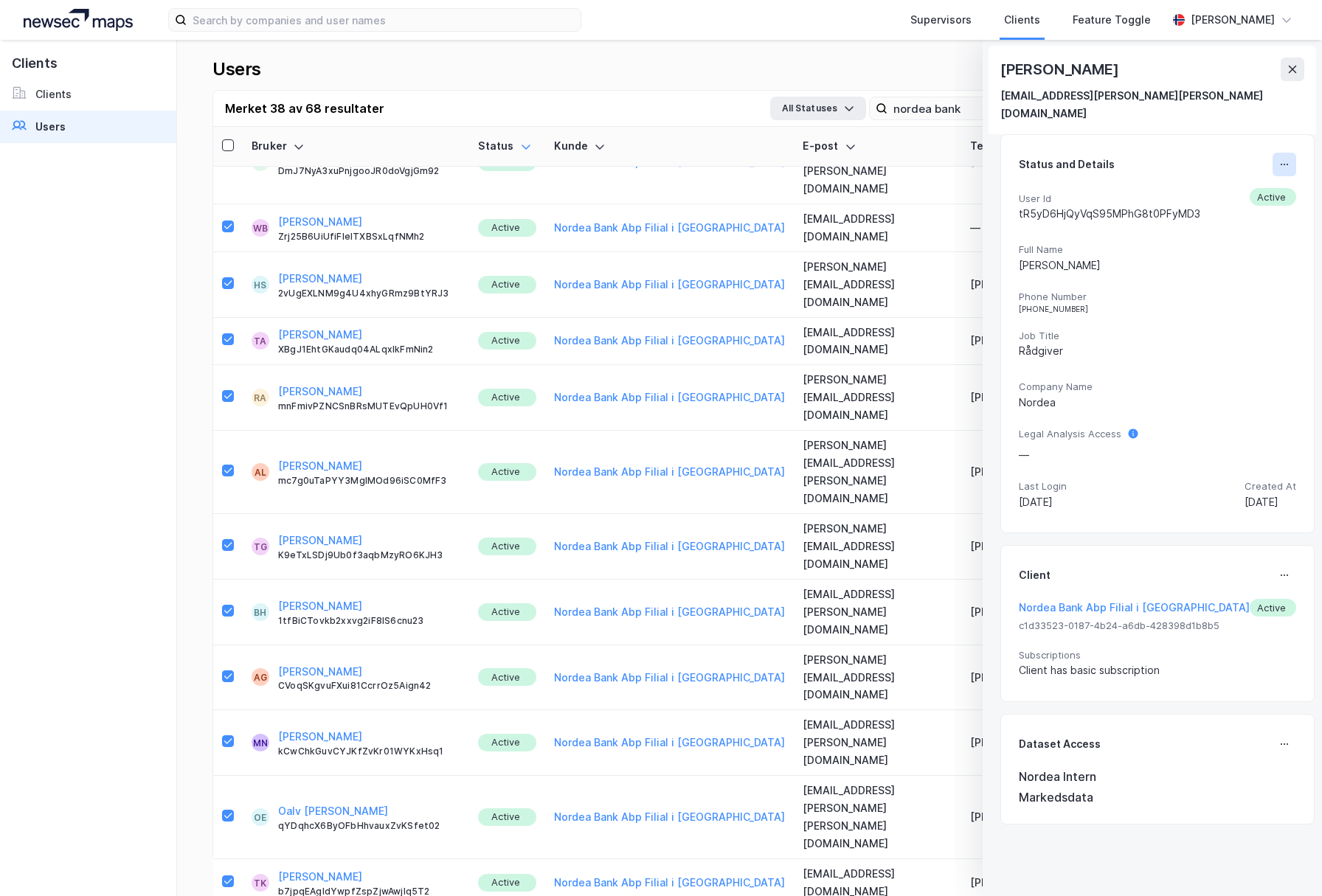
click at [1280, 152] on button at bounding box center [1284, 164] width 24 height 24
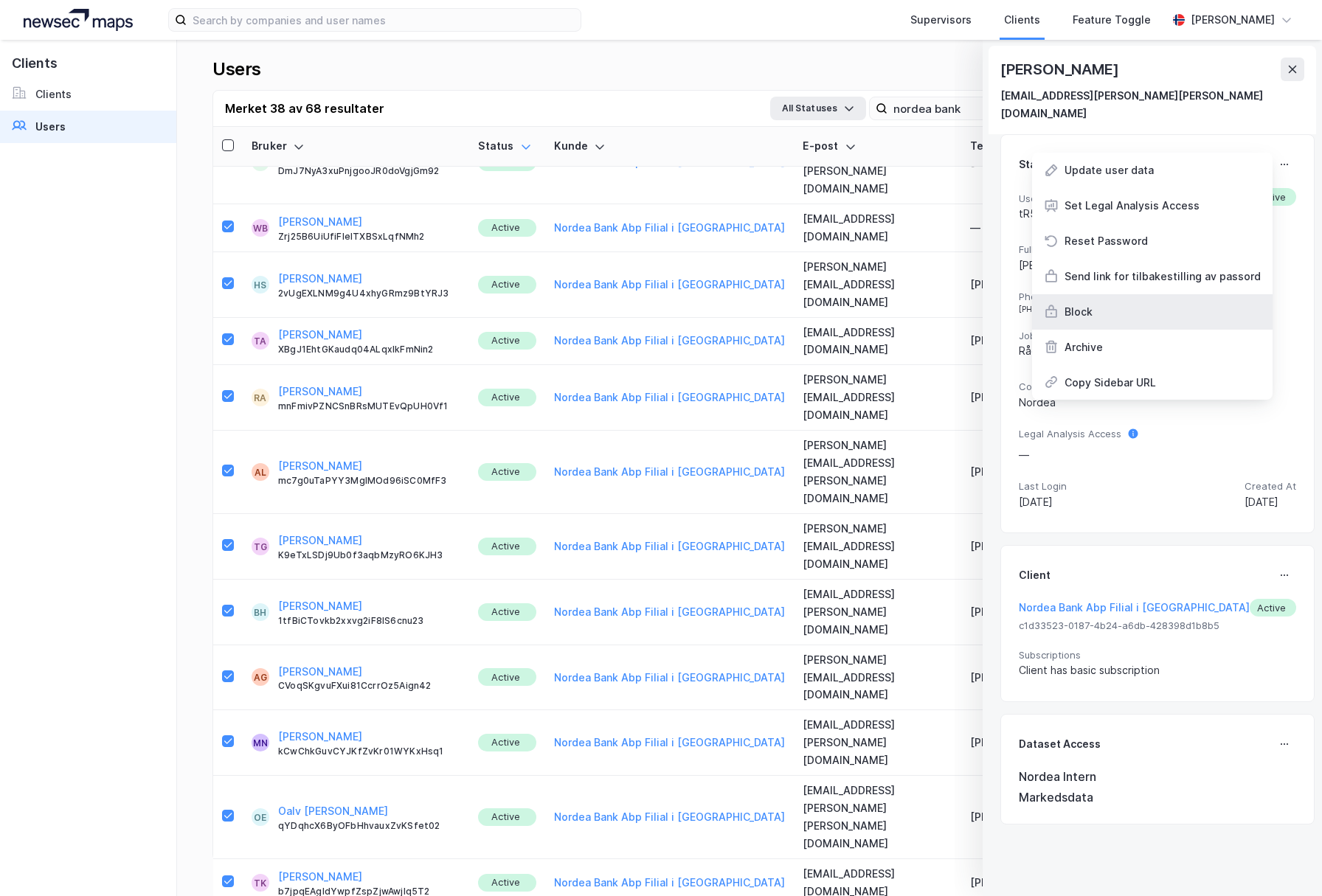
click at [1151, 294] on div "Block" at bounding box center [1152, 312] width 241 height 36
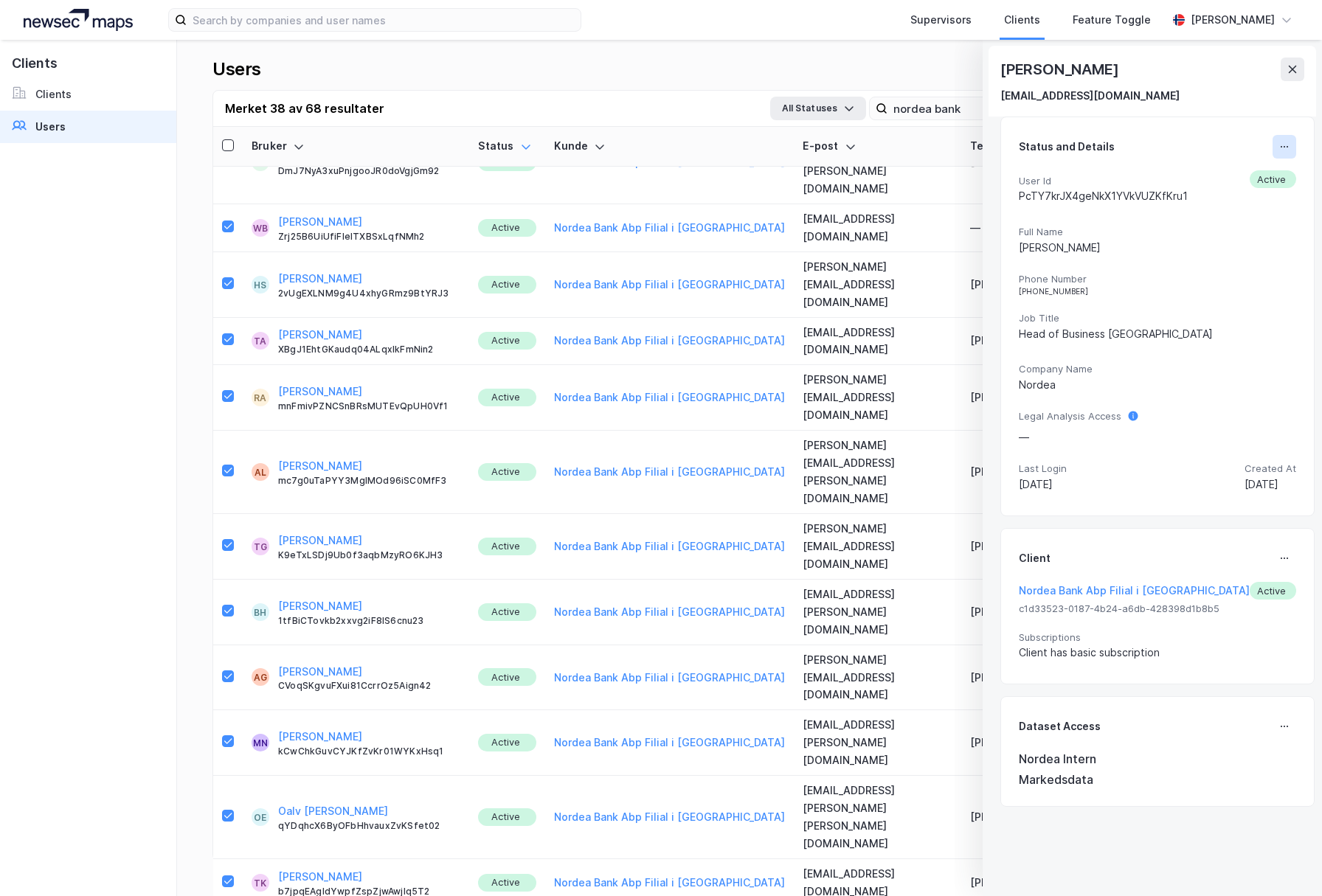
click at [1278, 141] on icon at bounding box center [1284, 146] width 12 height 12
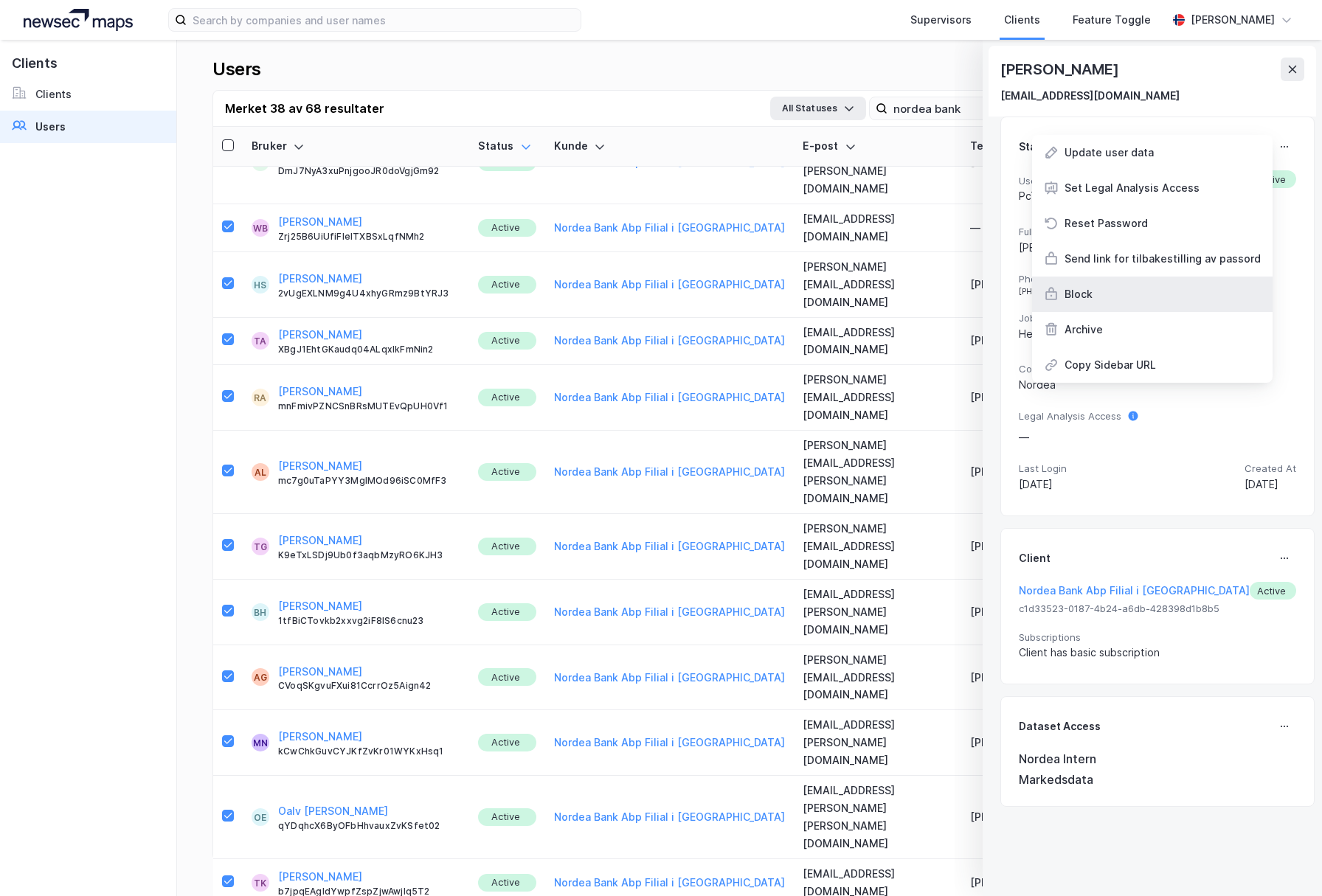
click at [1108, 309] on div "Block" at bounding box center [1152, 294] width 241 height 36
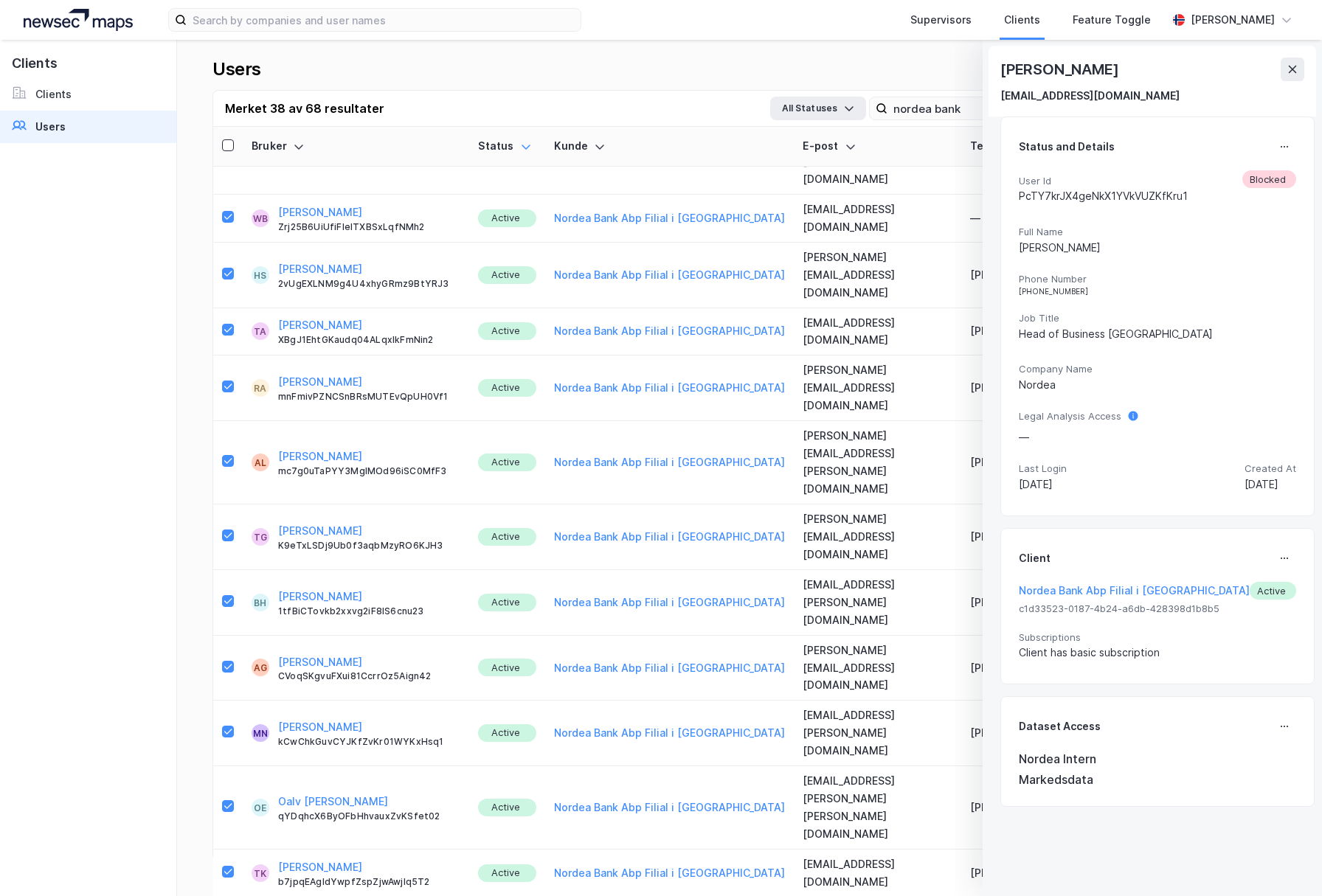
scroll to position [1850, 0]
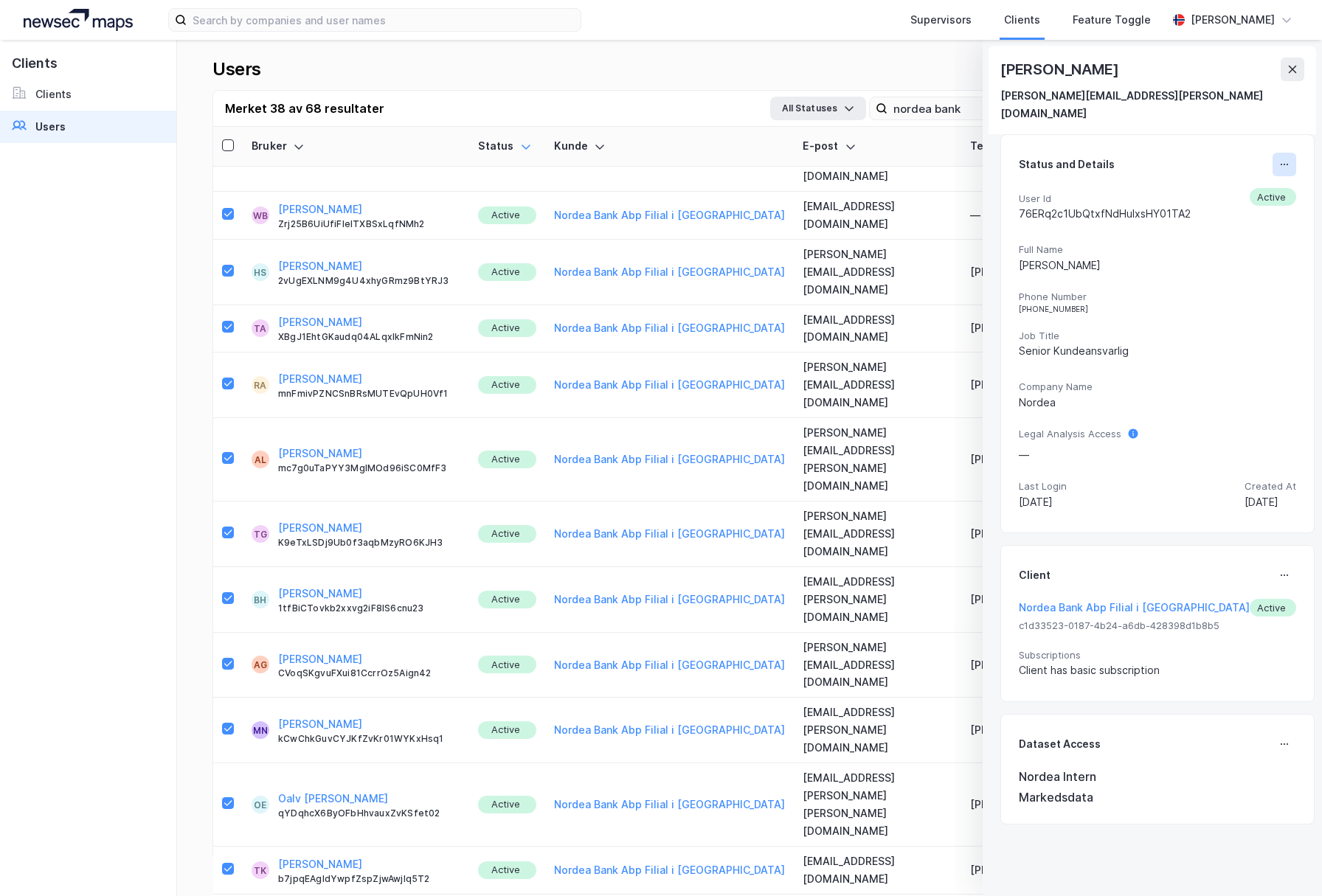
click at [1278, 158] on icon at bounding box center [1284, 164] width 12 height 12
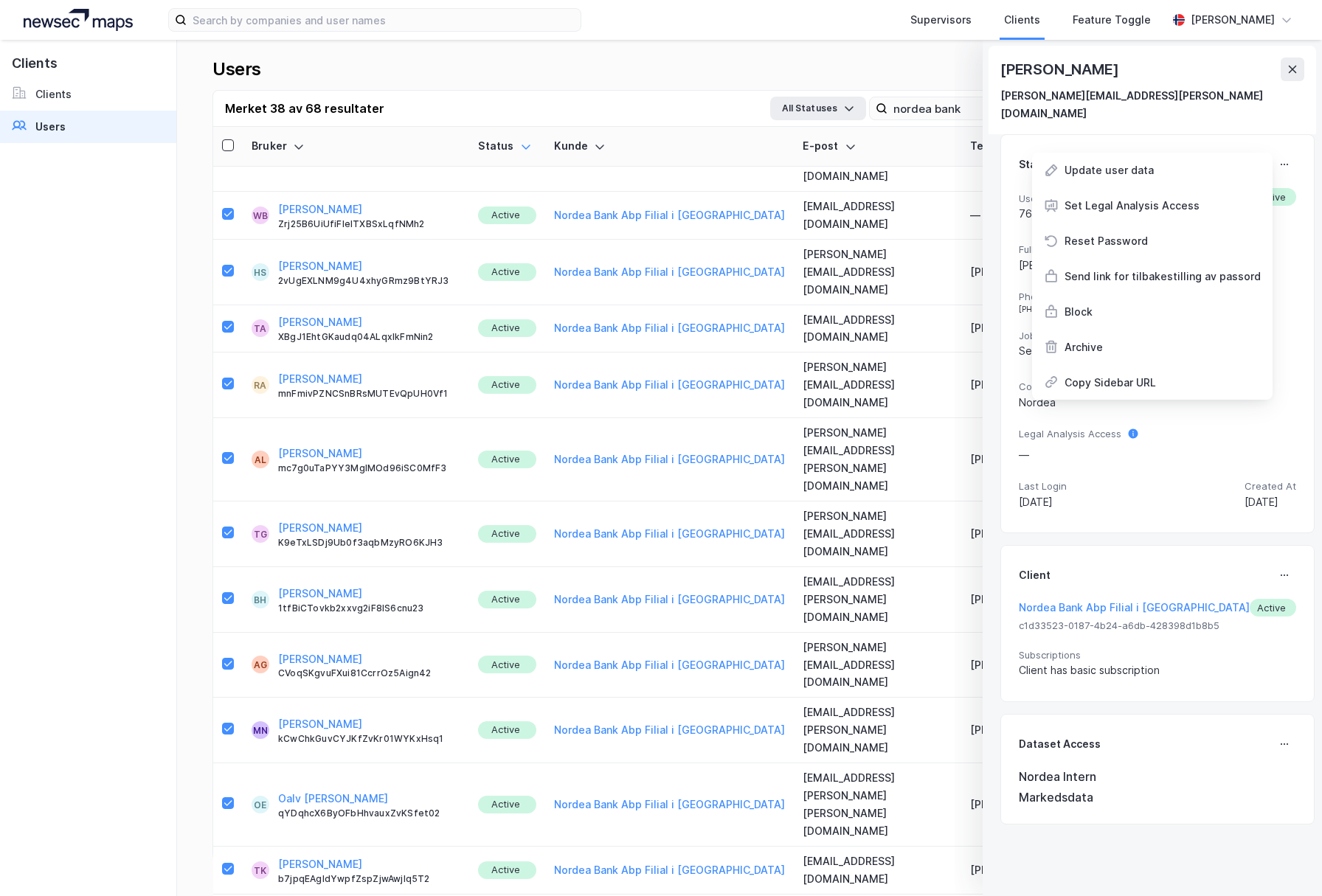
drag, startPoint x: 1092, startPoint y: 292, endPoint x: 891, endPoint y: 294, distance: 201.0
click at [1091, 294] on div "Block" at bounding box center [1152, 312] width 241 height 36
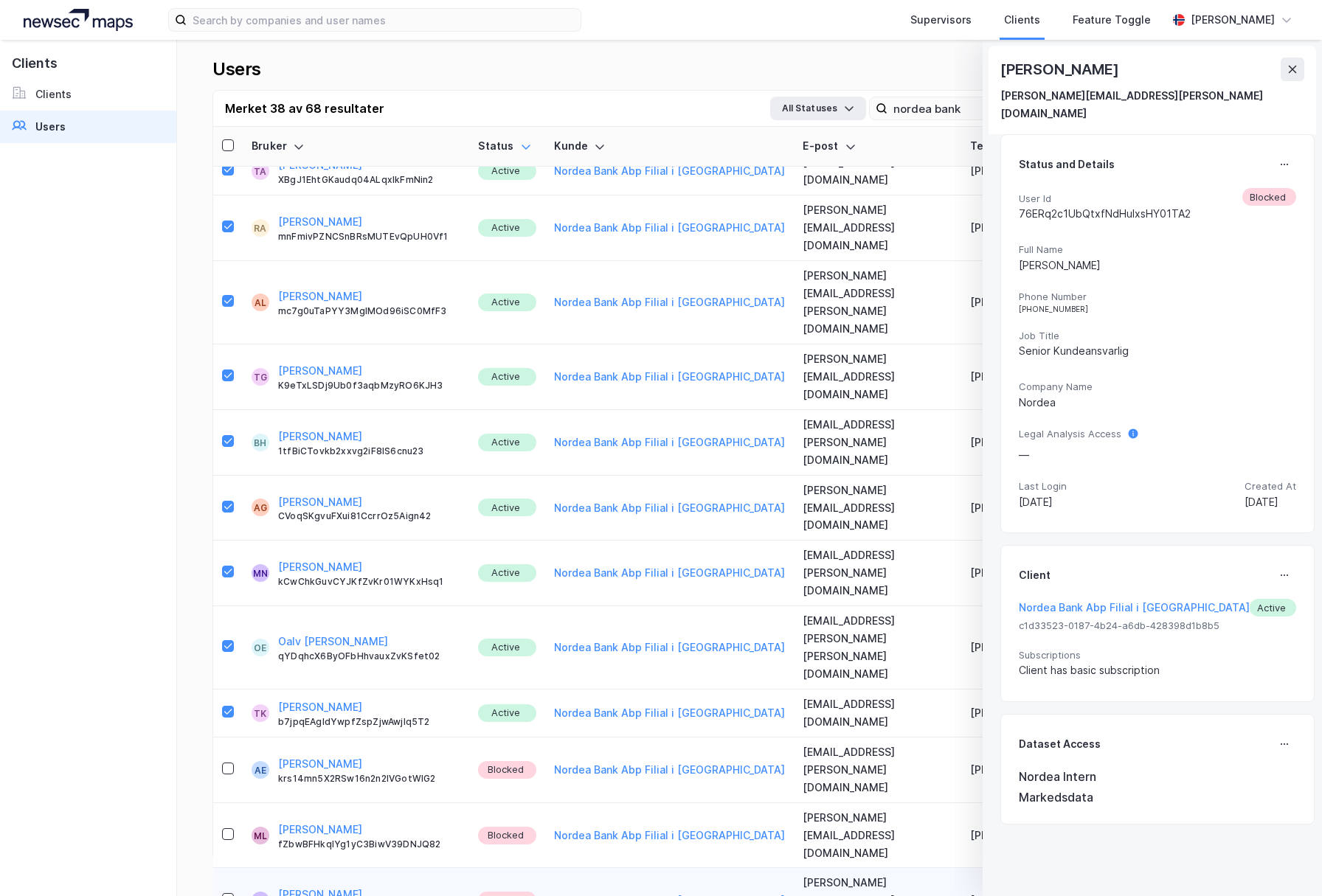
scroll to position [2020, 0]
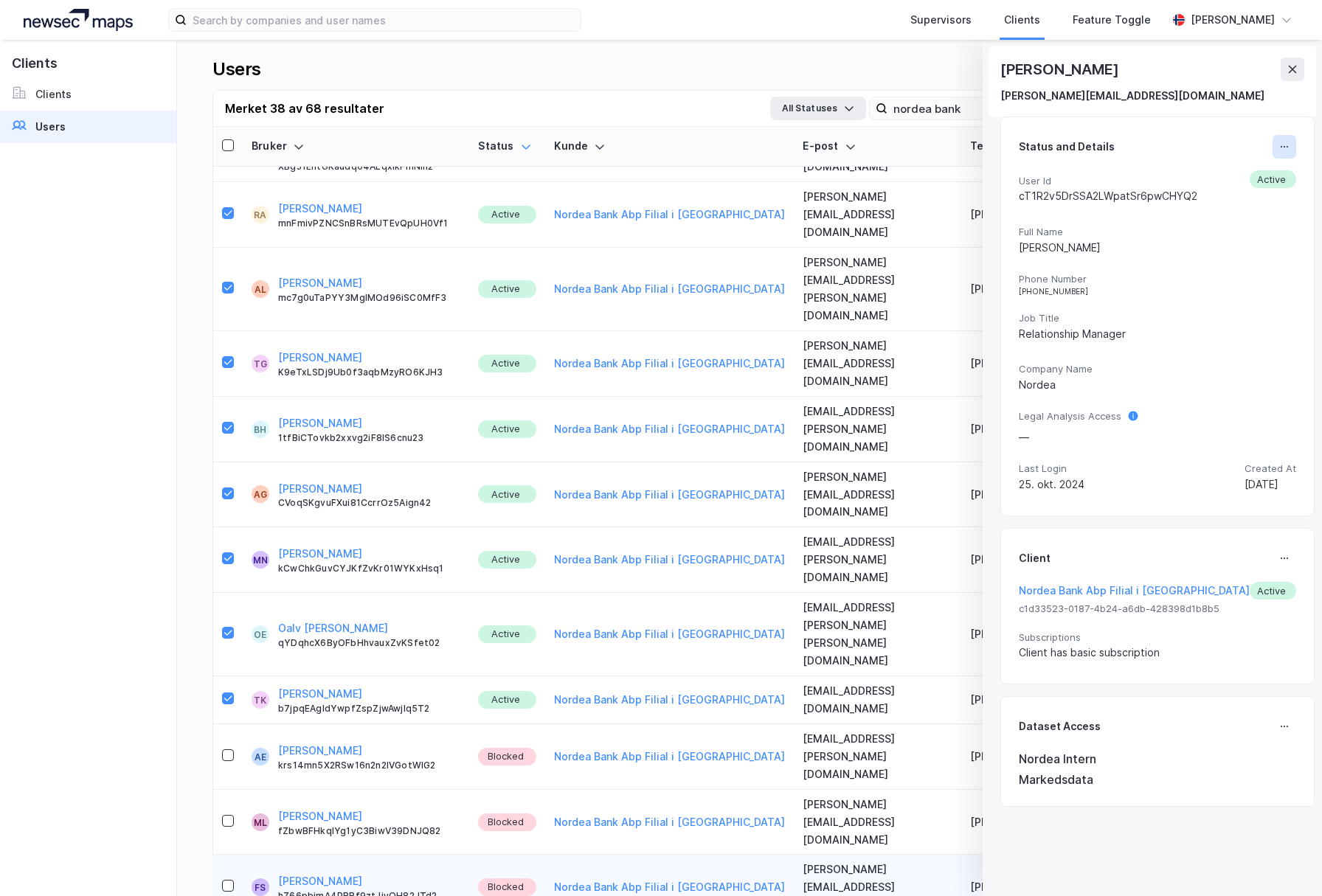
drag, startPoint x: 1273, startPoint y: 144, endPoint x: 1270, endPoint y: 155, distance: 11.4
click at [1278, 144] on icon at bounding box center [1284, 146] width 12 height 12
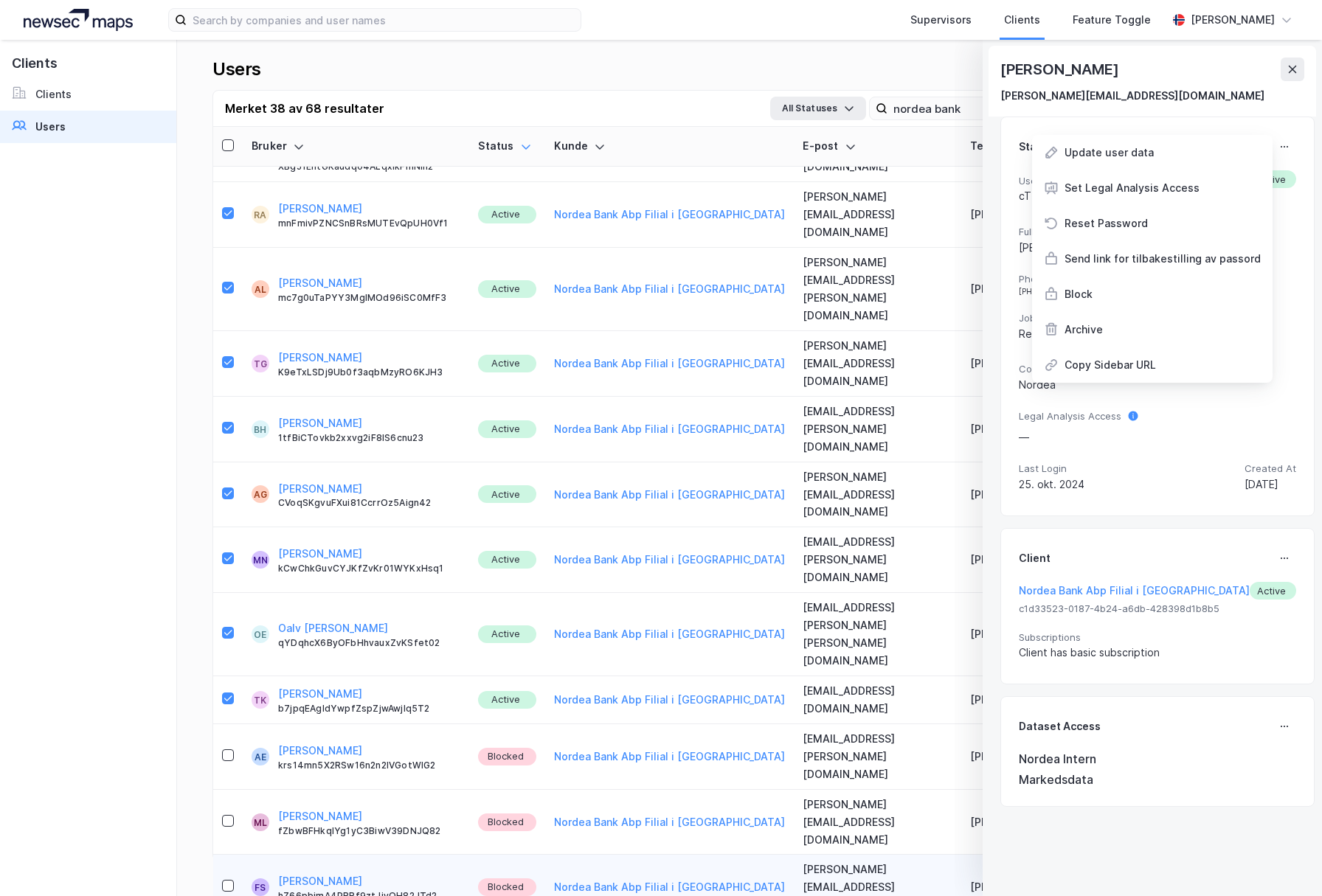
drag, startPoint x: 1156, startPoint y: 289, endPoint x: 816, endPoint y: 294, distance: 340.0
click at [1155, 289] on div "Block" at bounding box center [1152, 294] width 241 height 36
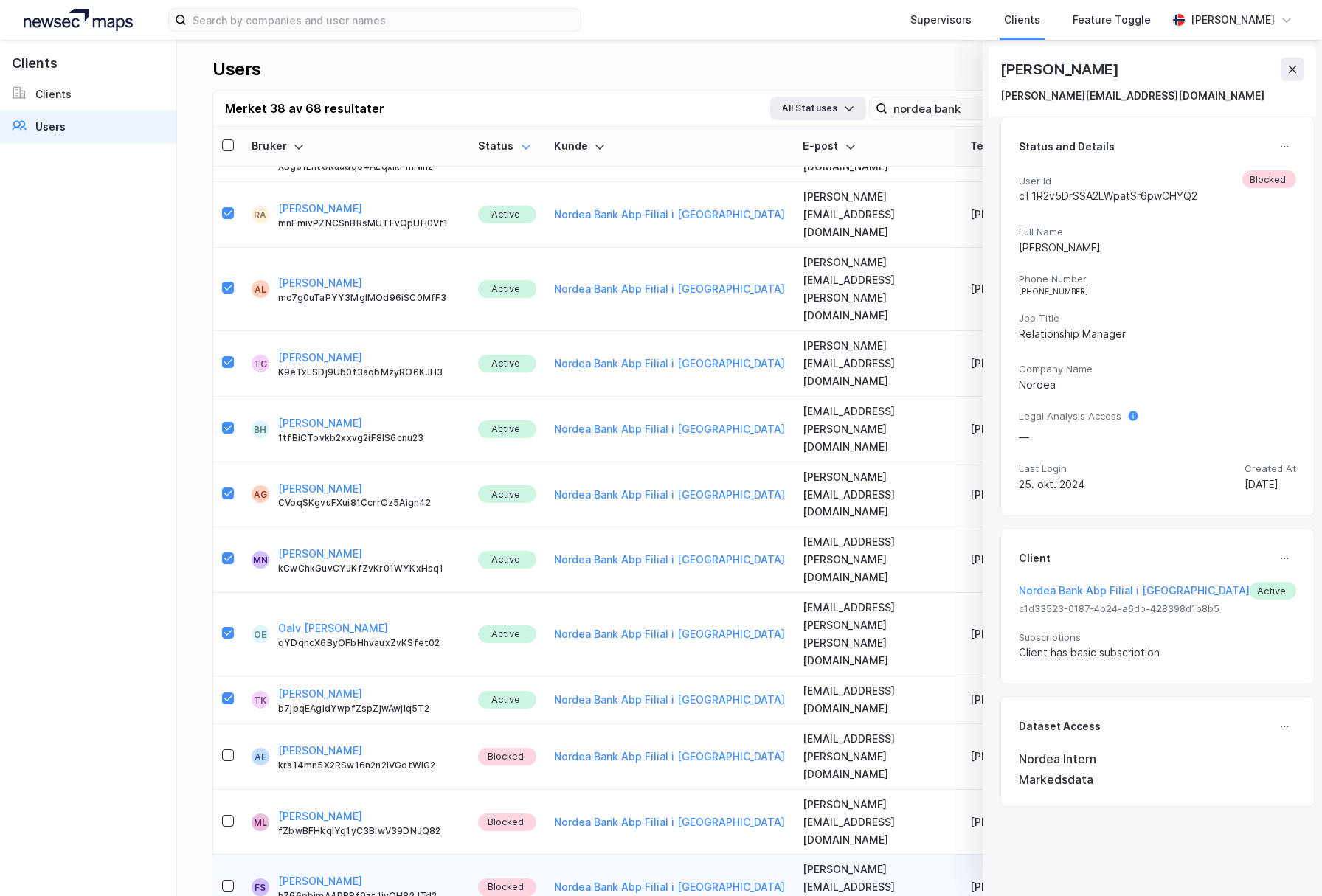
scroll to position [2114, 0]
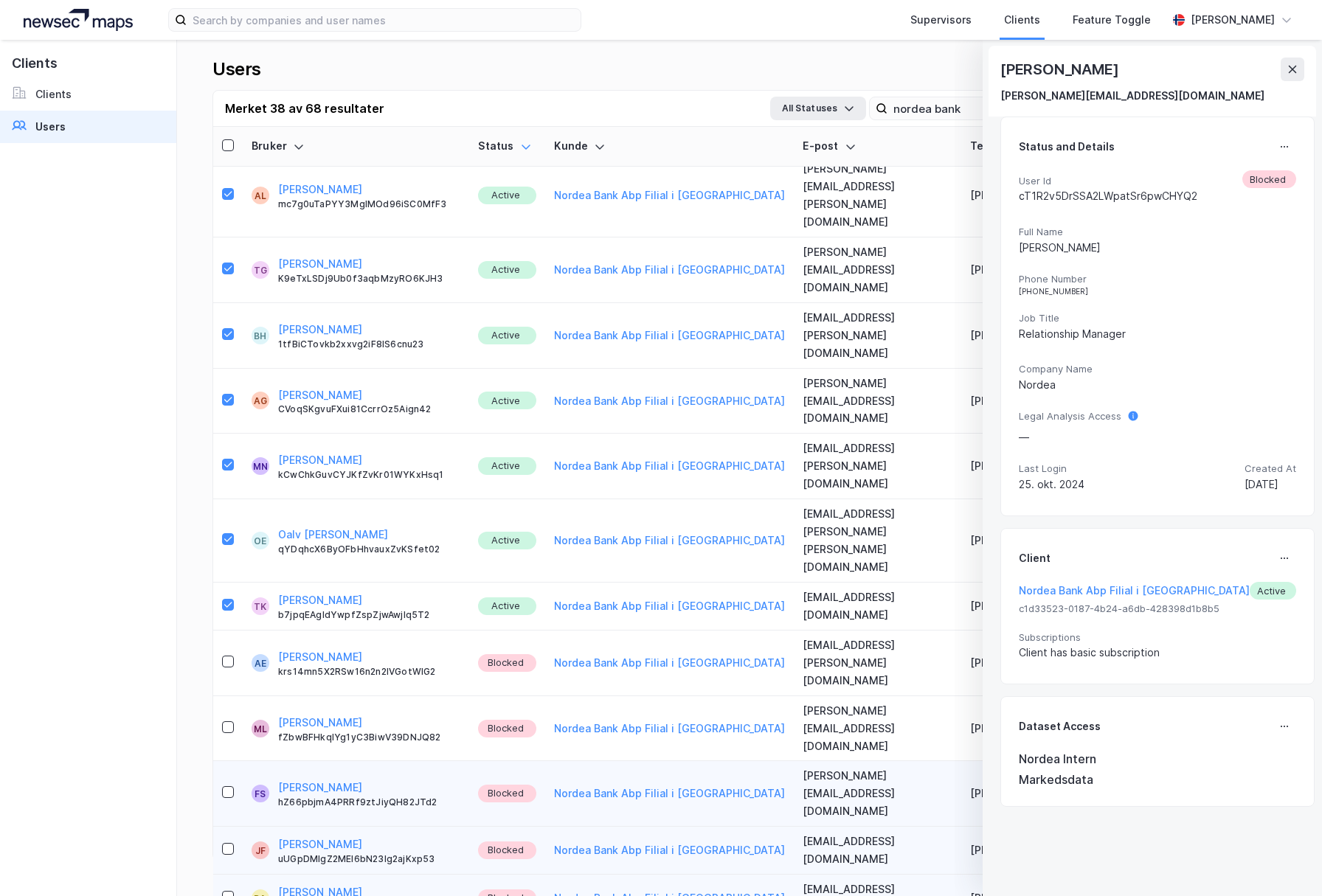
click at [1278, 151] on icon at bounding box center [1284, 146] width 12 height 12
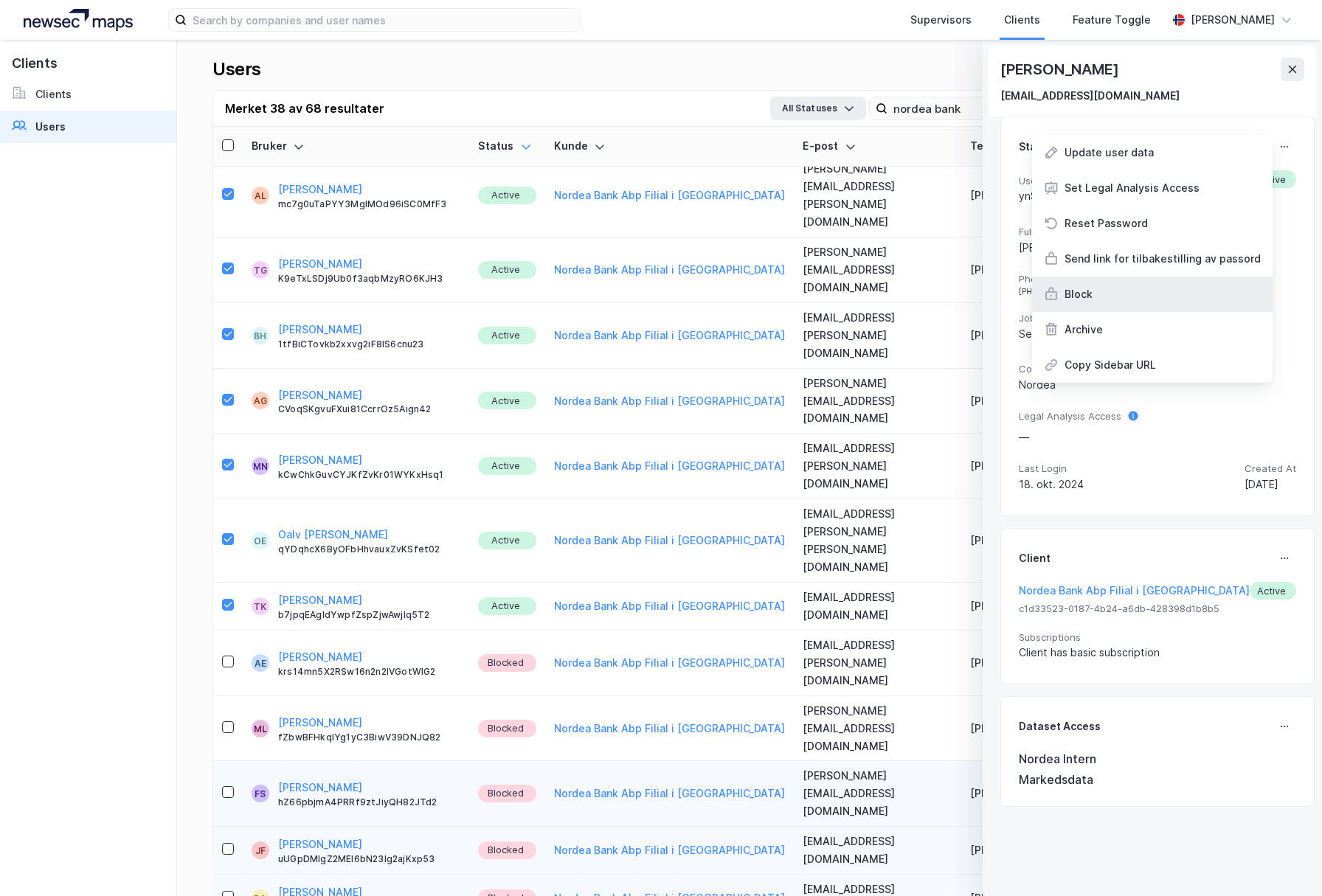
click at [1136, 294] on div "Block" at bounding box center [1152, 294] width 241 height 36
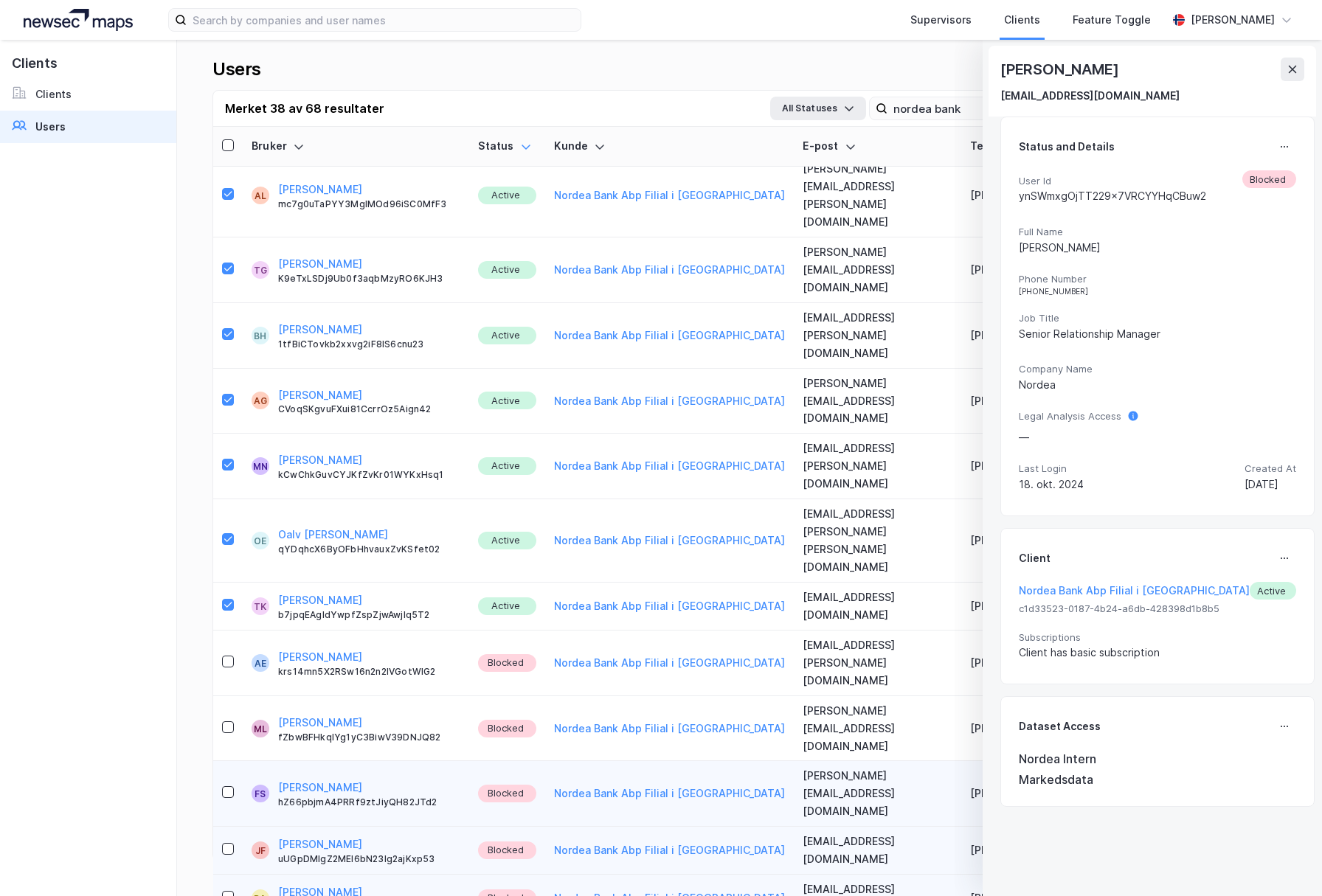
click at [1278, 141] on icon at bounding box center [1284, 146] width 12 height 12
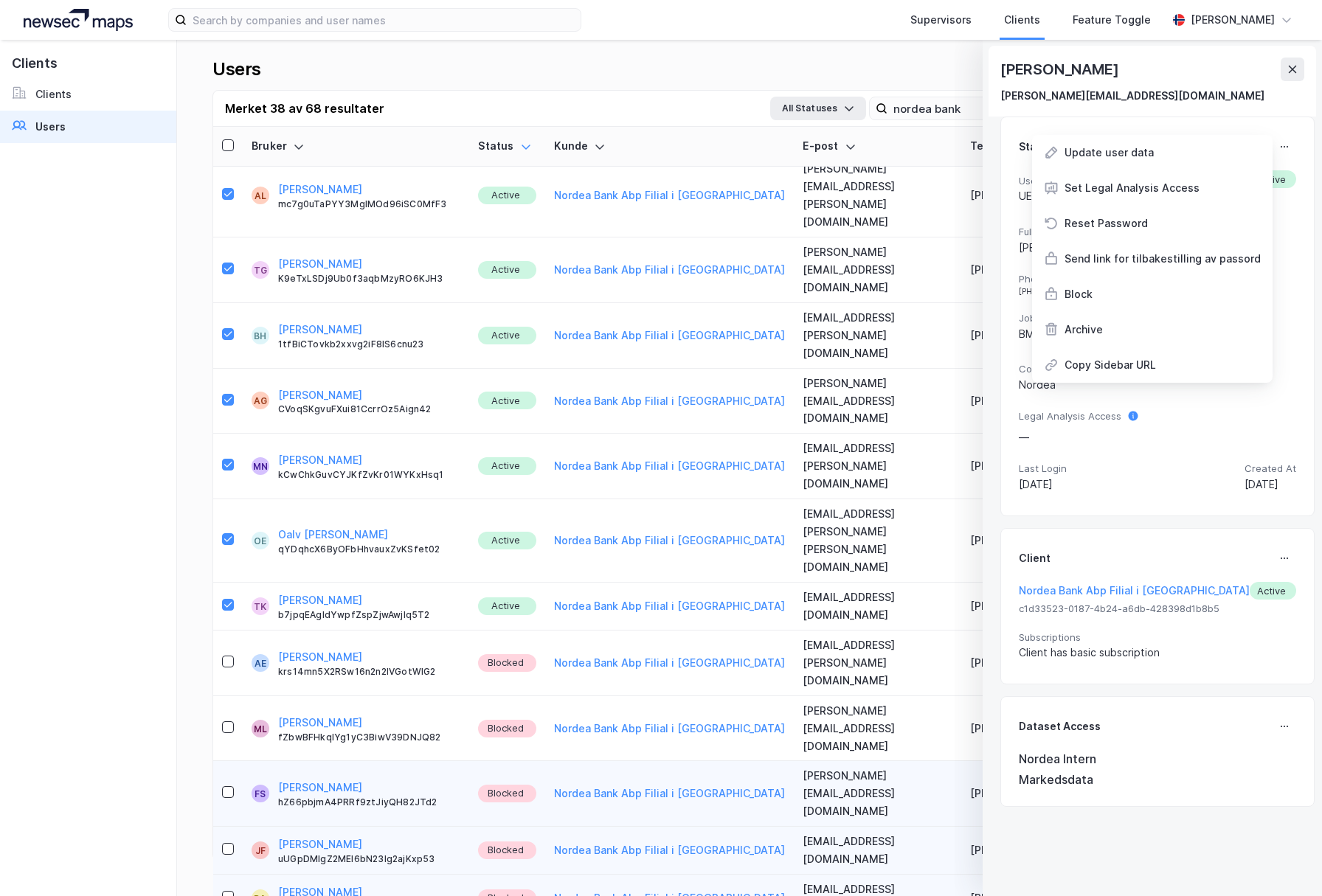
click at [1112, 303] on div "Block" at bounding box center [1152, 294] width 241 height 36
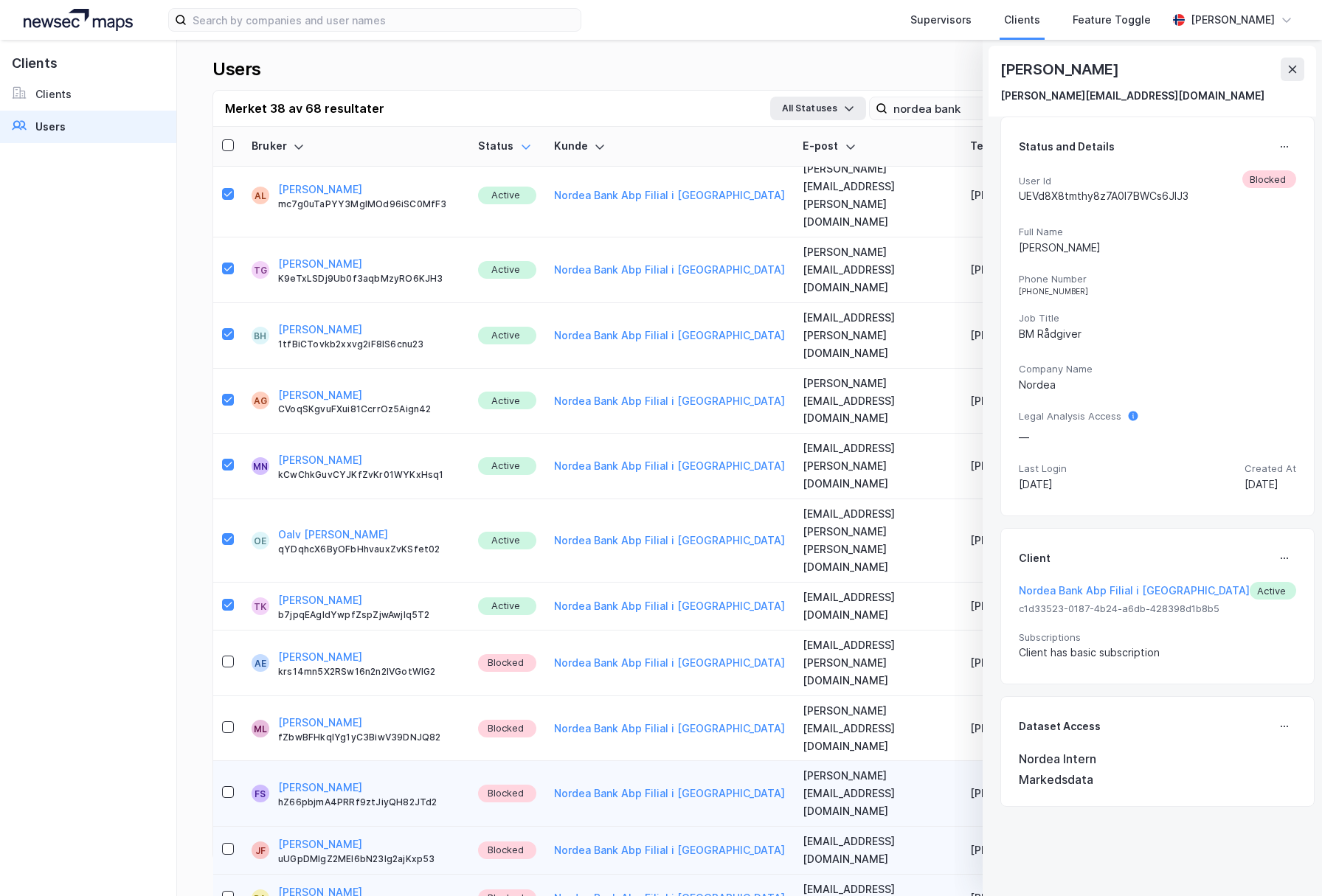
drag, startPoint x: 1252, startPoint y: 140, endPoint x: 1263, endPoint y: 141, distance: 11.0
click at [1259, 141] on div "Status and Details" at bounding box center [1158, 146] width 278 height 24
click at [1272, 141] on button at bounding box center [1284, 146] width 24 height 24
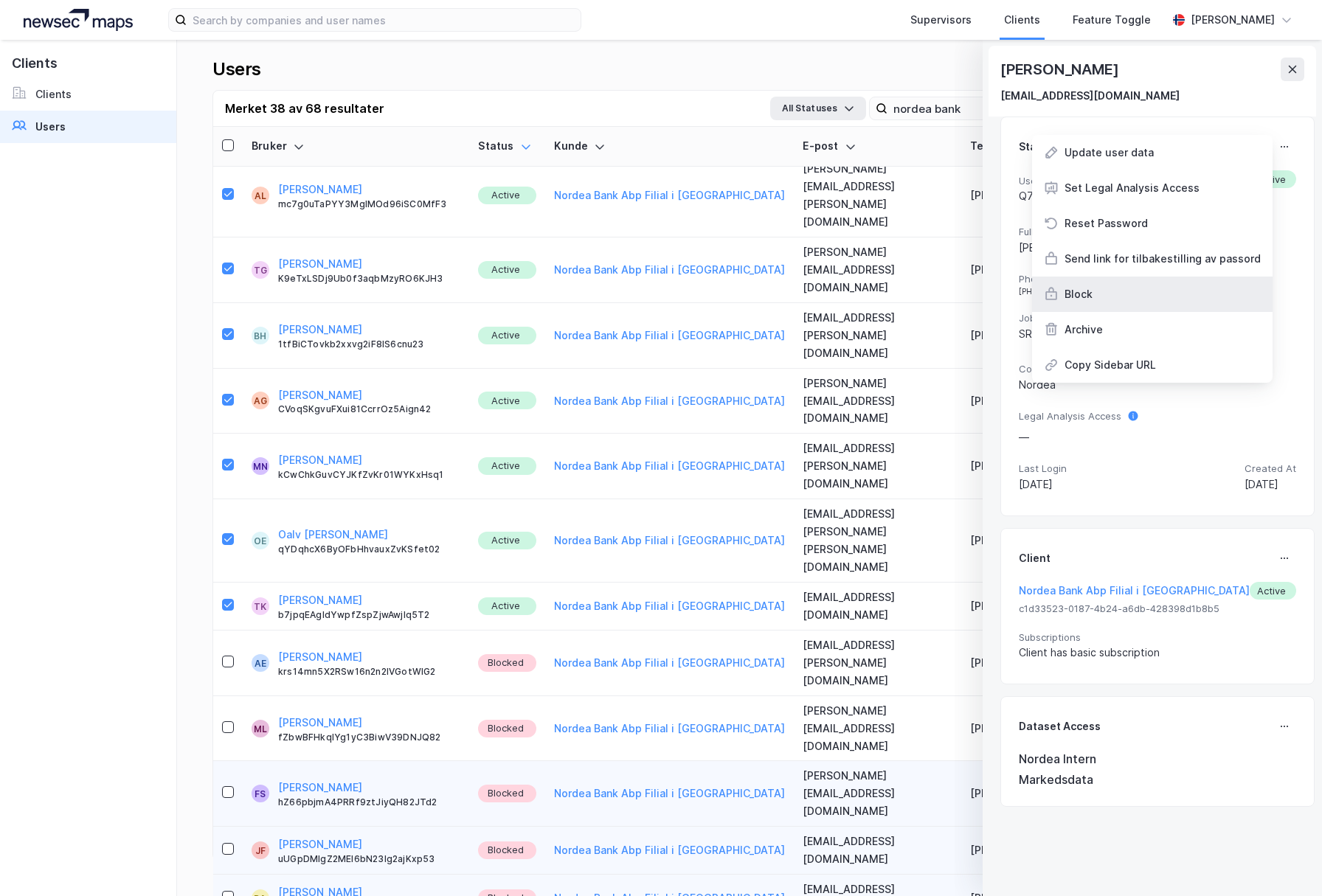
click at [1044, 294] on icon at bounding box center [1051, 294] width 15 height 15
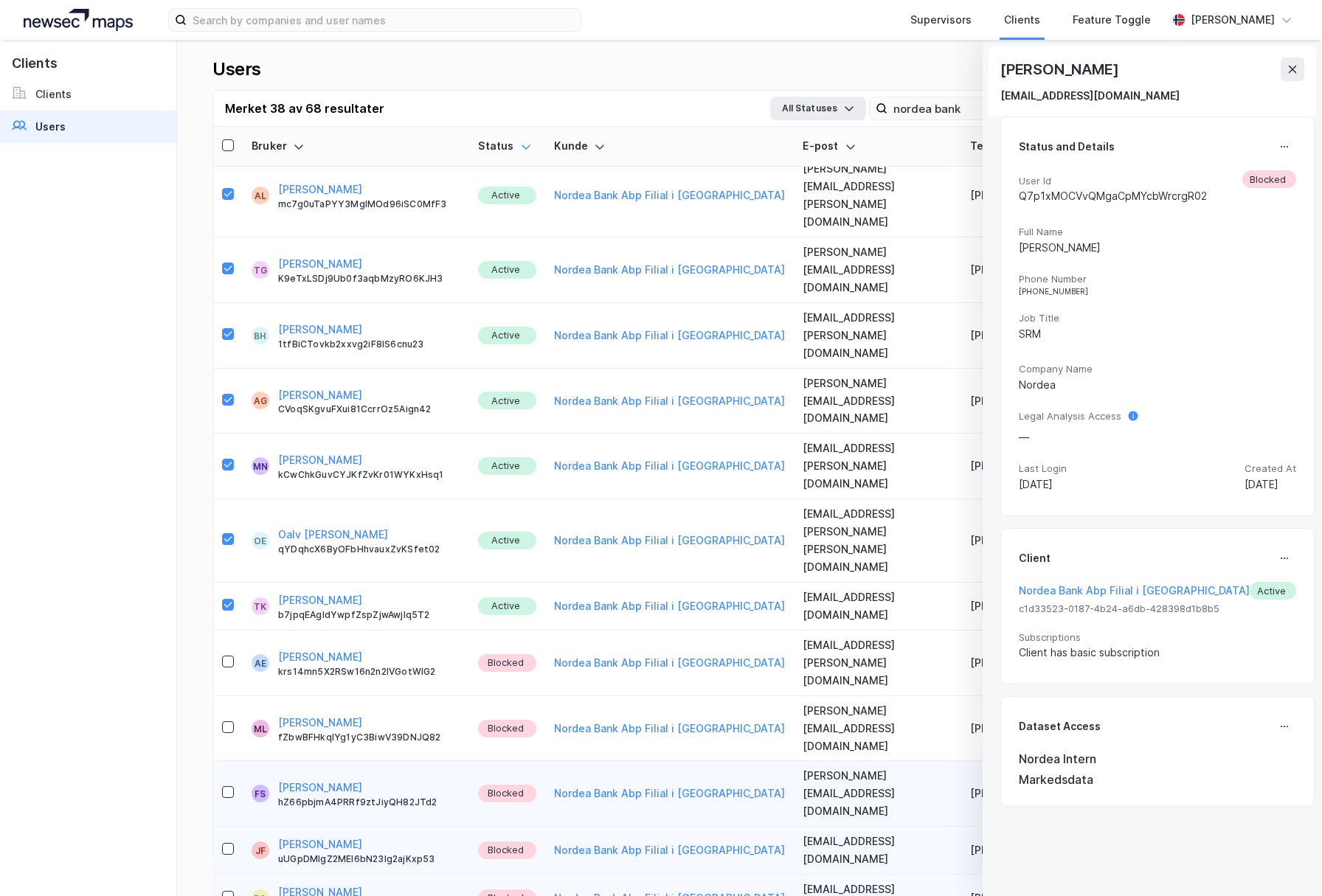
click at [1273, 136] on button at bounding box center [1284, 146] width 24 height 24
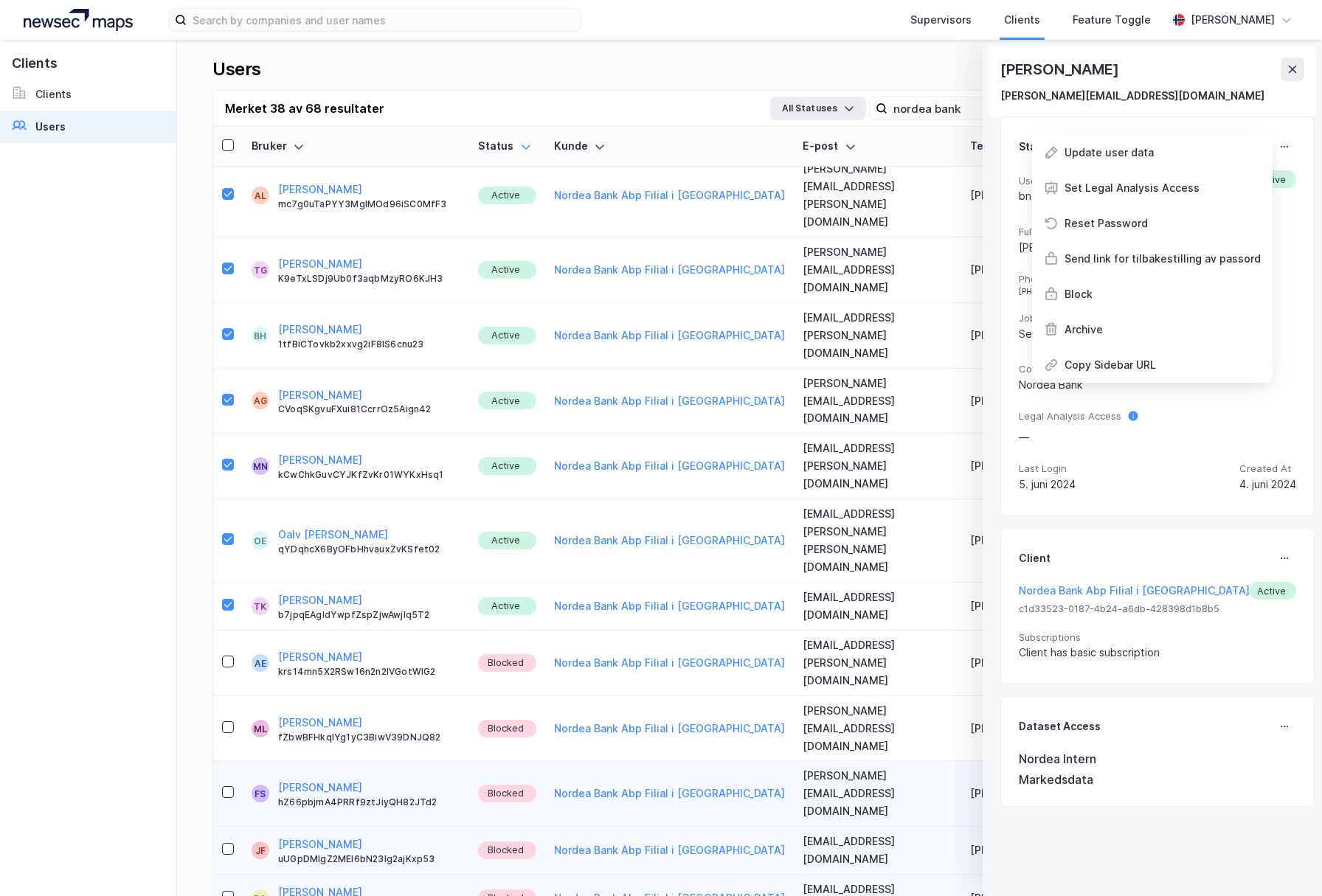
drag, startPoint x: 1098, startPoint y: 297, endPoint x: 932, endPoint y: 340, distance: 171.5
click at [1098, 297] on div "Block" at bounding box center [1152, 294] width 241 height 36
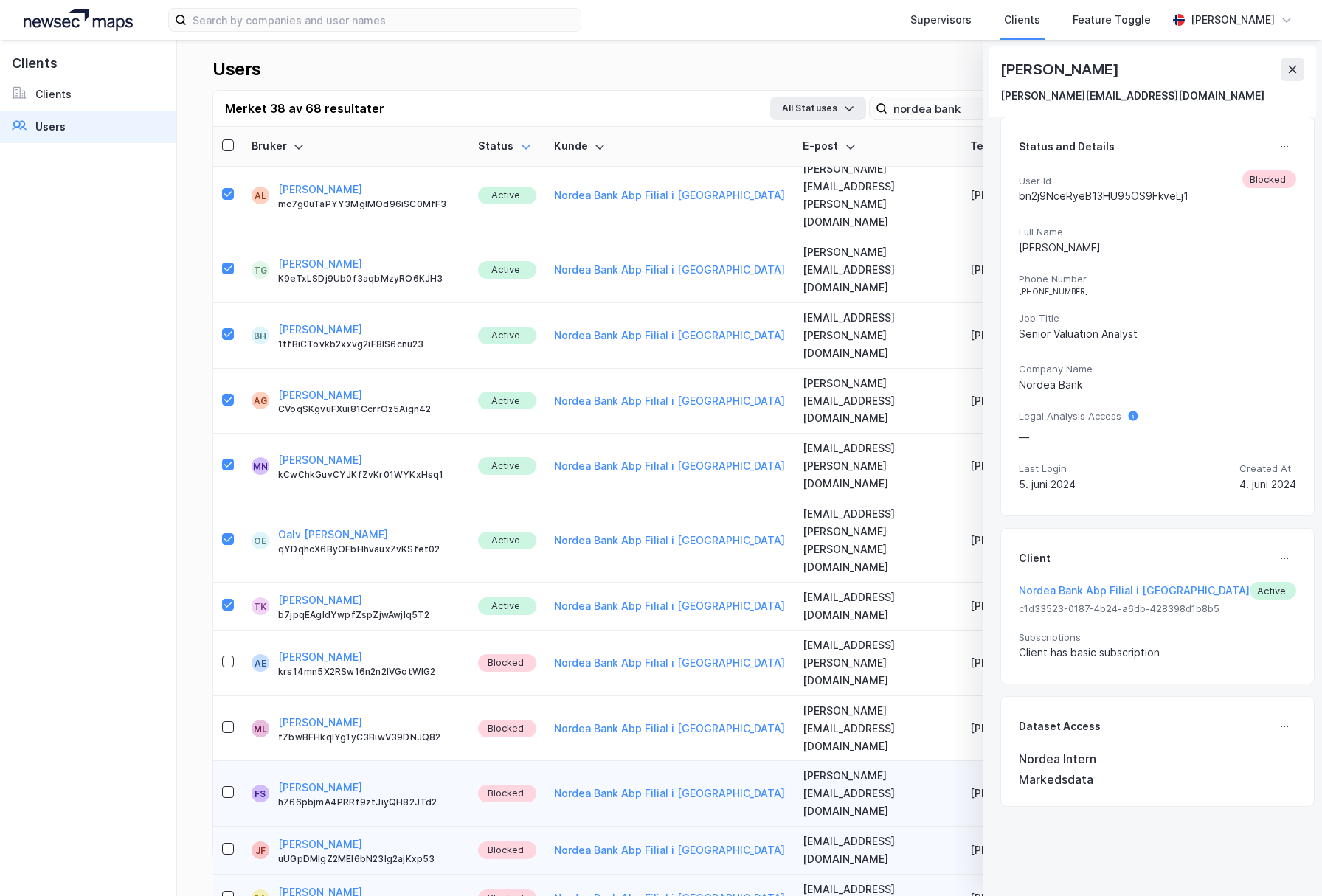
drag, startPoint x: 1279, startPoint y: 137, endPoint x: 1263, endPoint y: 158, distance: 26.4
click at [1280, 137] on button at bounding box center [1284, 146] width 24 height 24
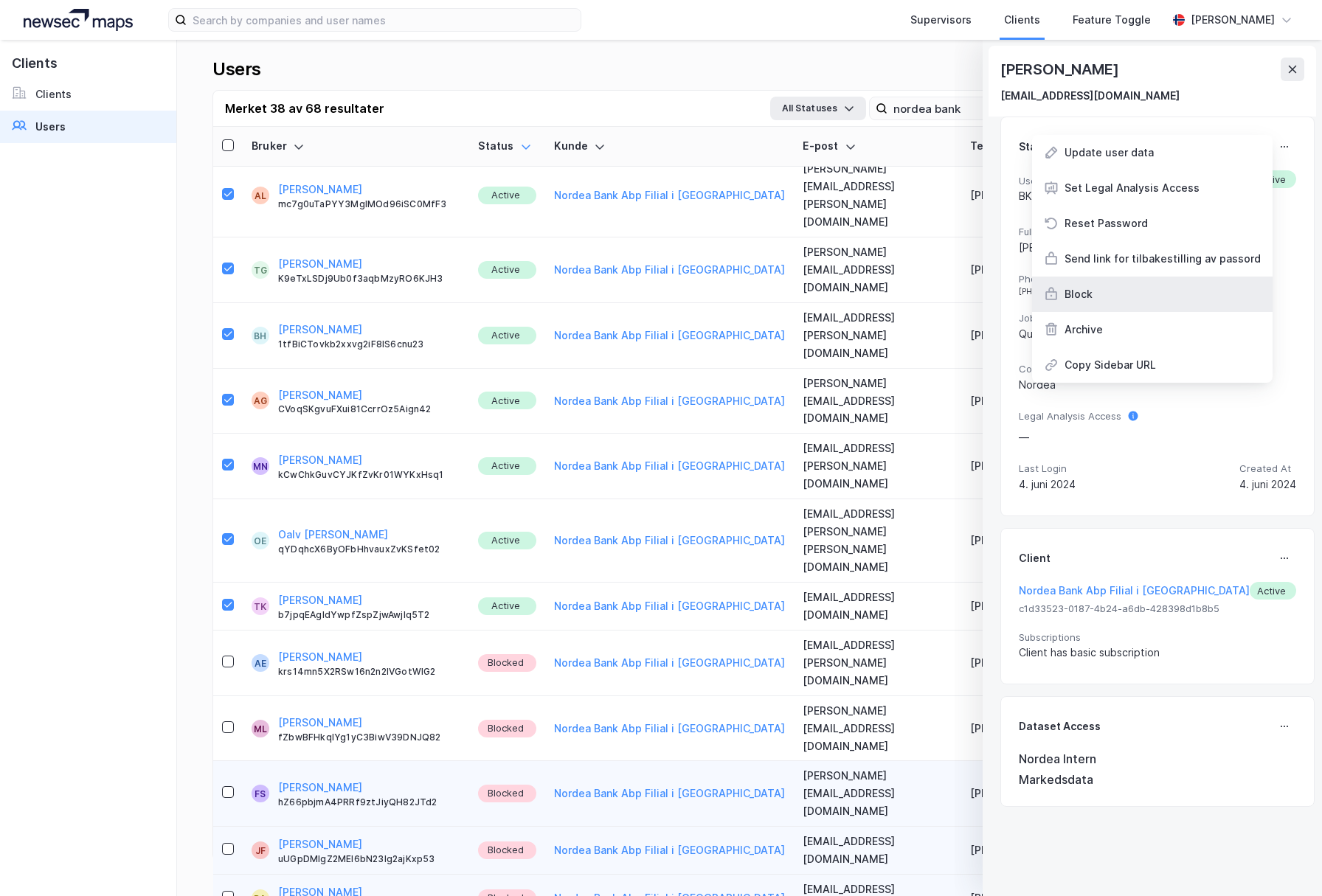
click at [1078, 308] on div "Block" at bounding box center [1152, 294] width 241 height 36
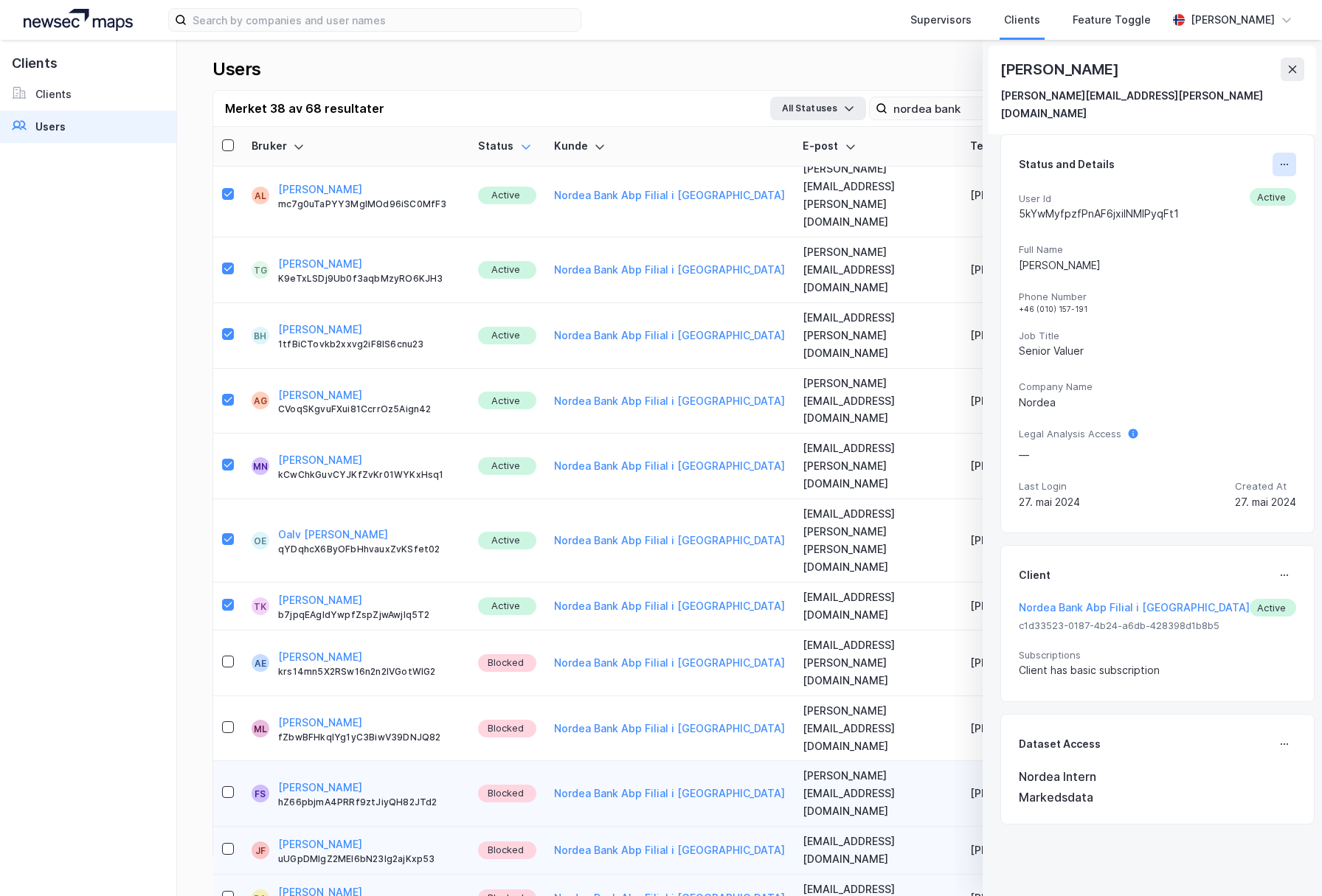
click at [1267, 154] on div "Status and Details User Id 5kYwMyfpzfPnAF6jxilNMIPyqFt1 Active Full Name [PERSO…" at bounding box center [1158, 334] width 278 height 363
click at [1278, 158] on icon at bounding box center [1284, 164] width 12 height 12
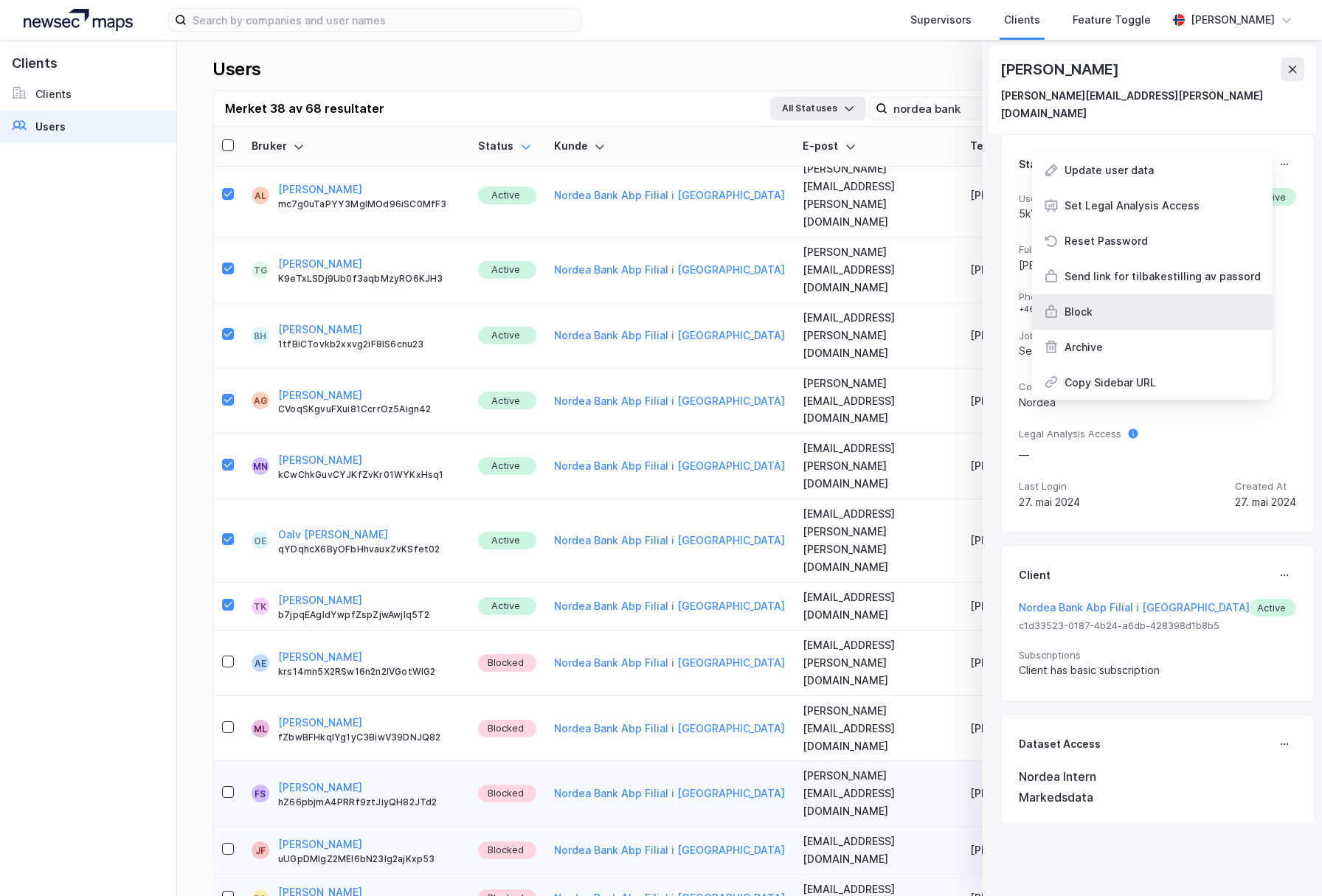
click at [1064, 303] on div "Block" at bounding box center [1078, 312] width 28 height 18
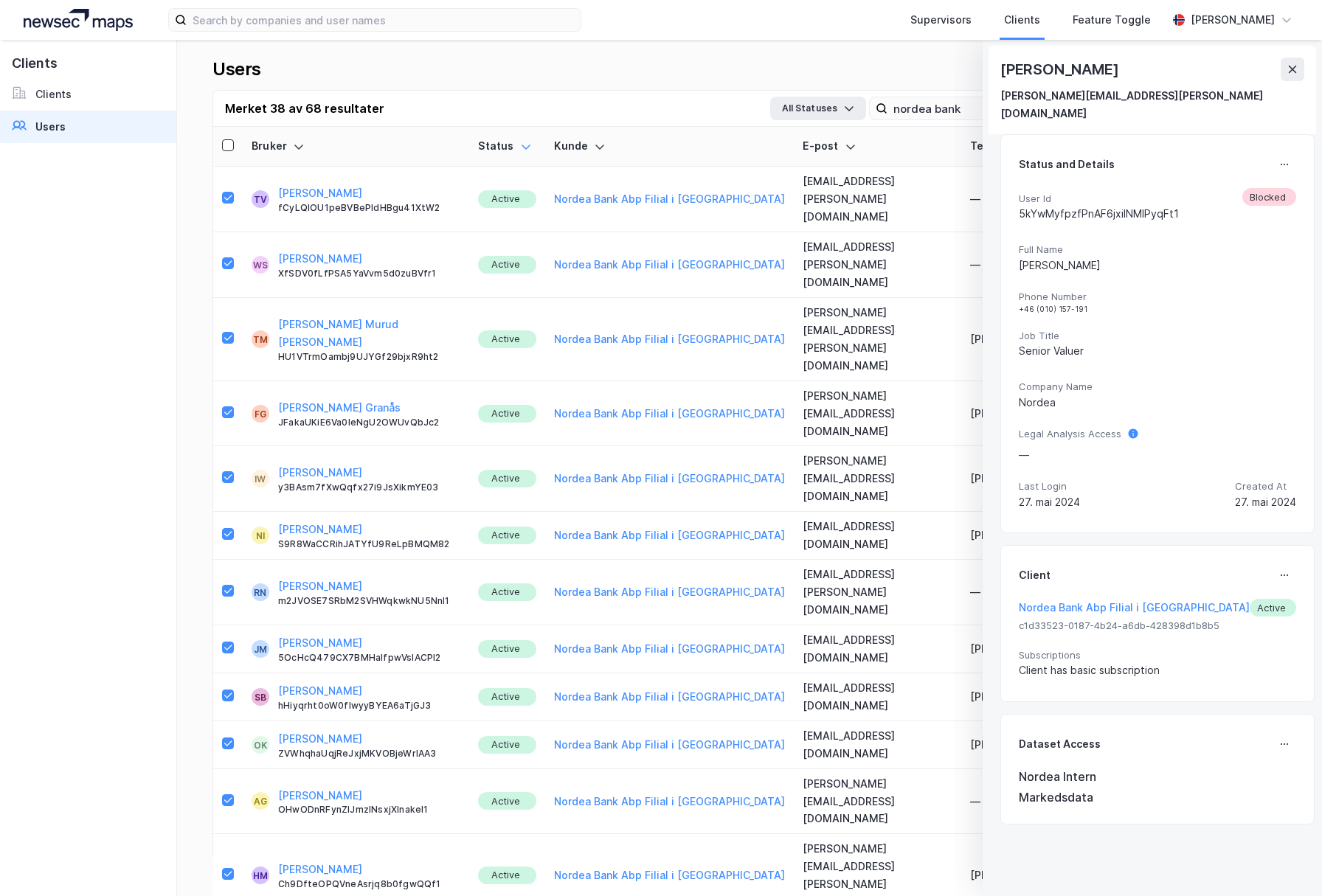
scroll to position [2114, 0]
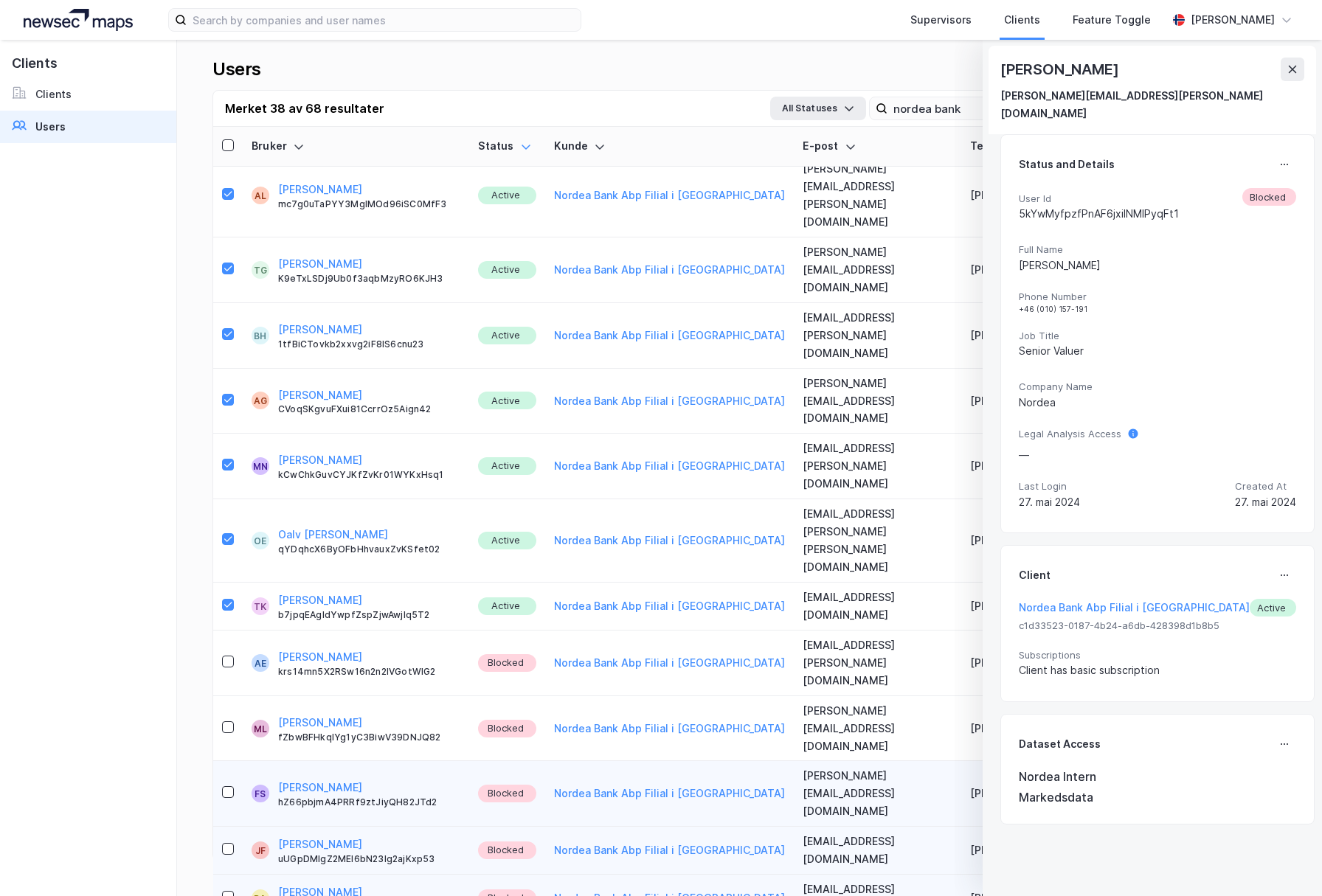
click at [1278, 158] on icon at bounding box center [1284, 164] width 12 height 12
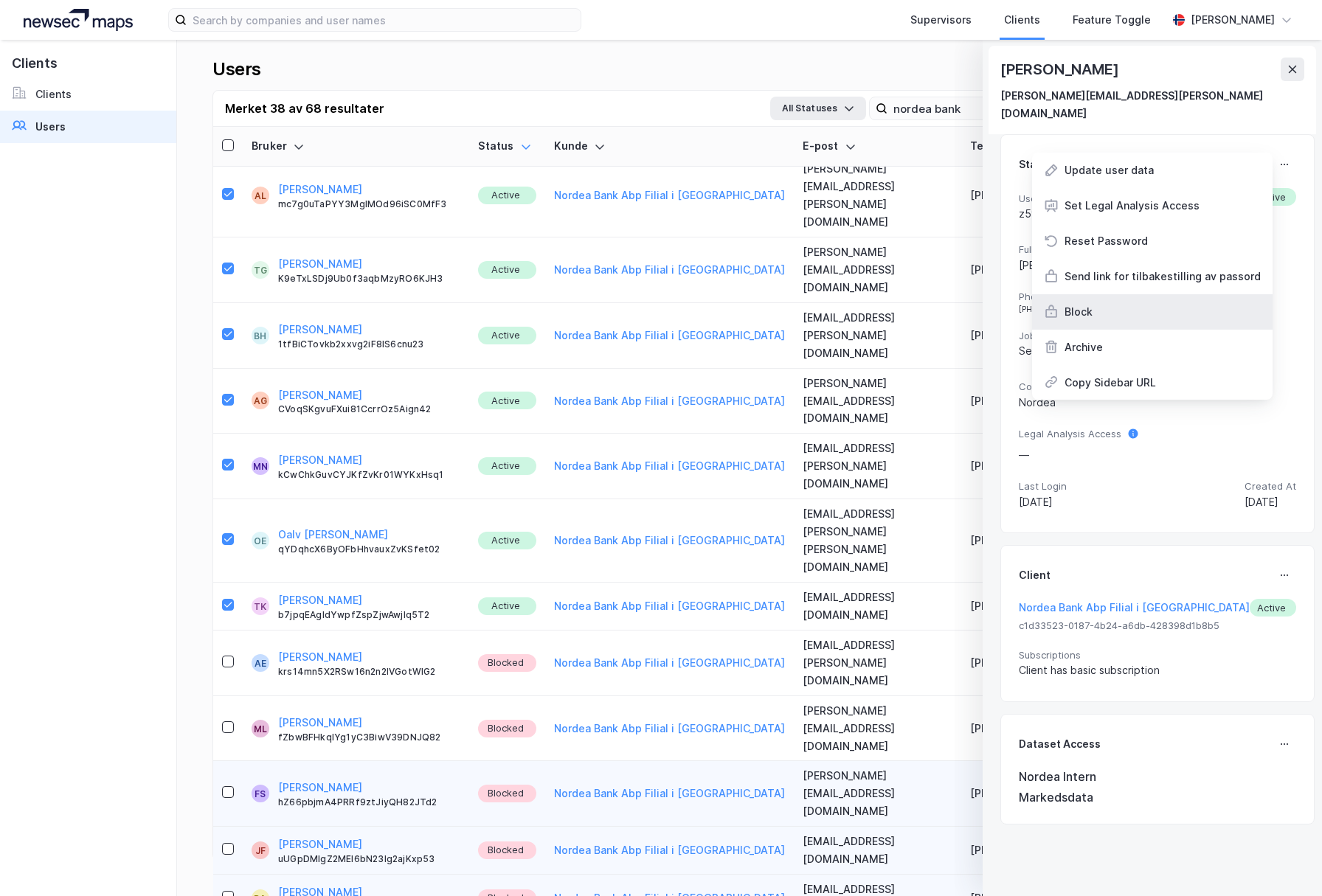
click at [1085, 303] on div "Block" at bounding box center [1078, 312] width 28 height 18
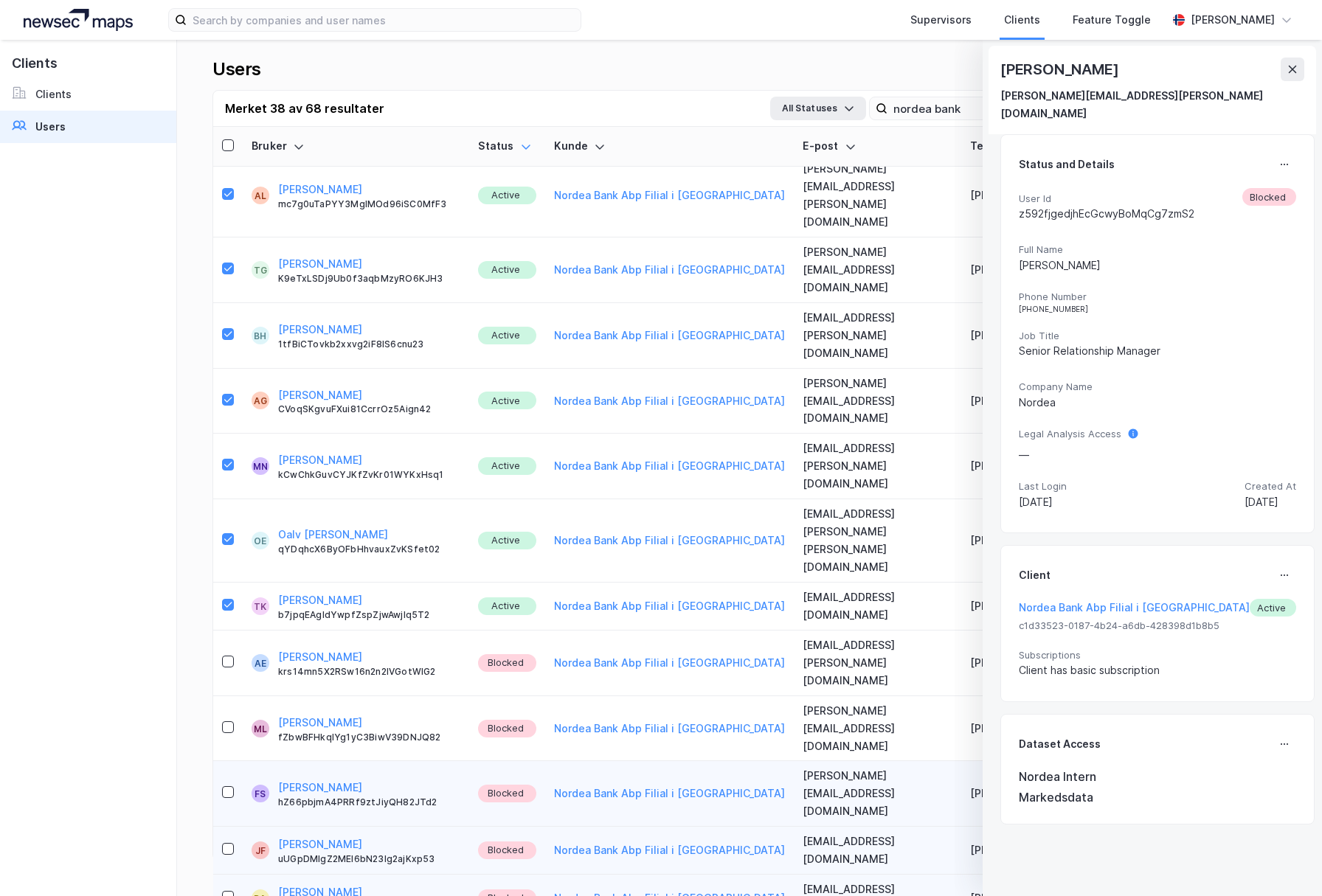
click at [1265, 166] on div "Status and Details User Id 4uDcqyBZNmRaMH4UtaidM1QJbxD3 Active Full Name [PERSO…" at bounding box center [1158, 334] width 278 height 363
click at [1278, 158] on icon at bounding box center [1284, 164] width 12 height 12
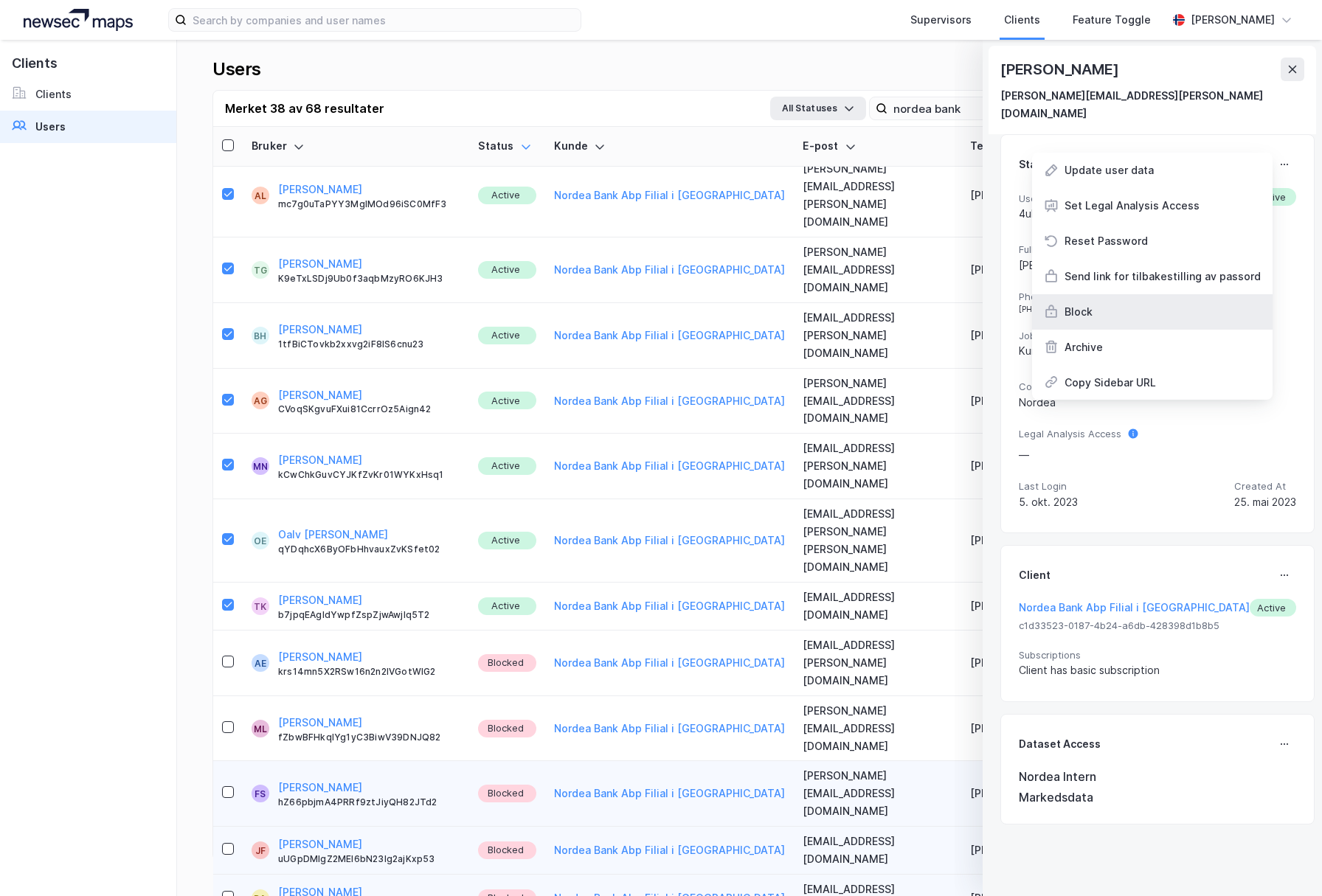
click at [1085, 303] on div "Block" at bounding box center [1078, 312] width 28 height 18
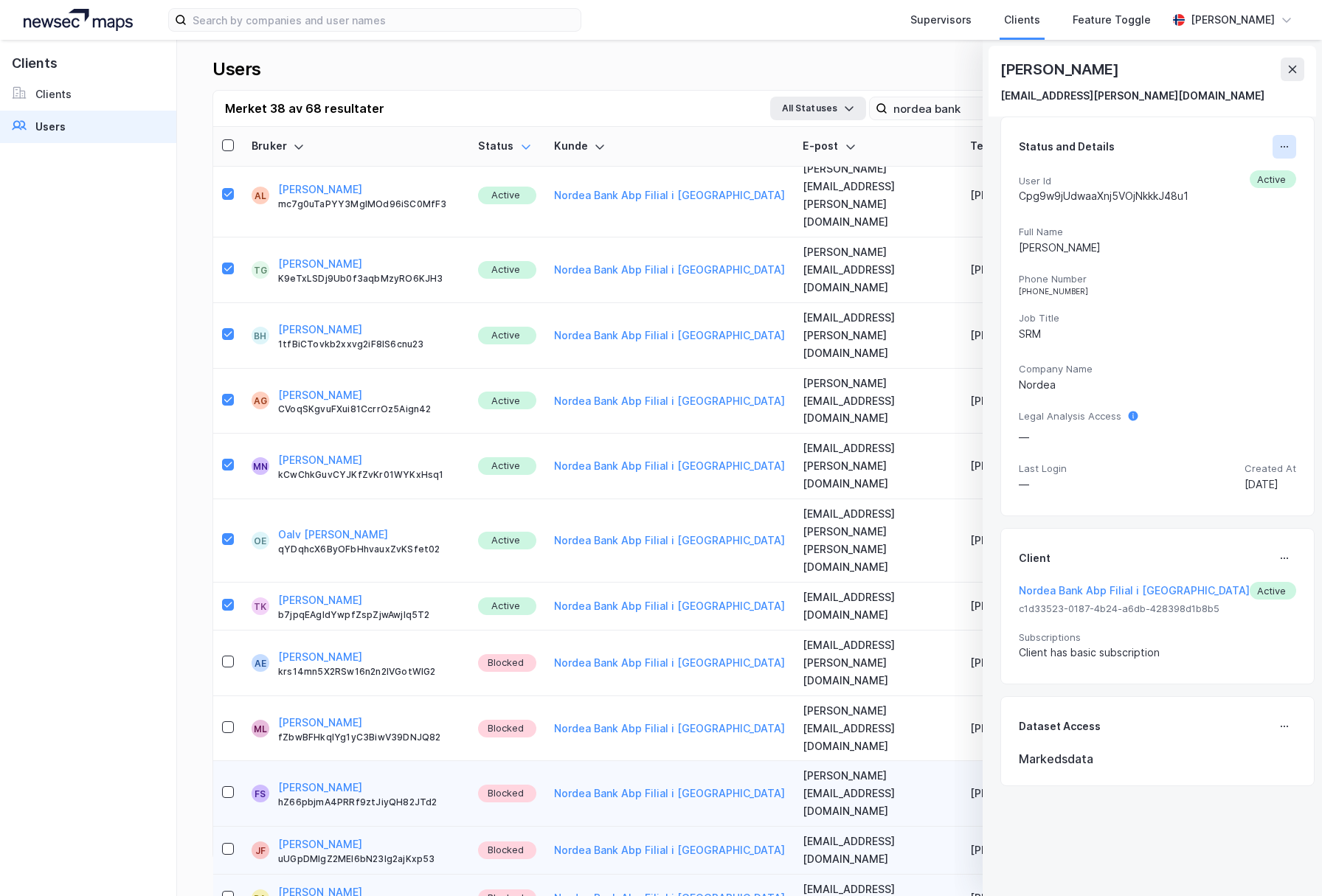
click at [1272, 138] on button at bounding box center [1284, 146] width 24 height 24
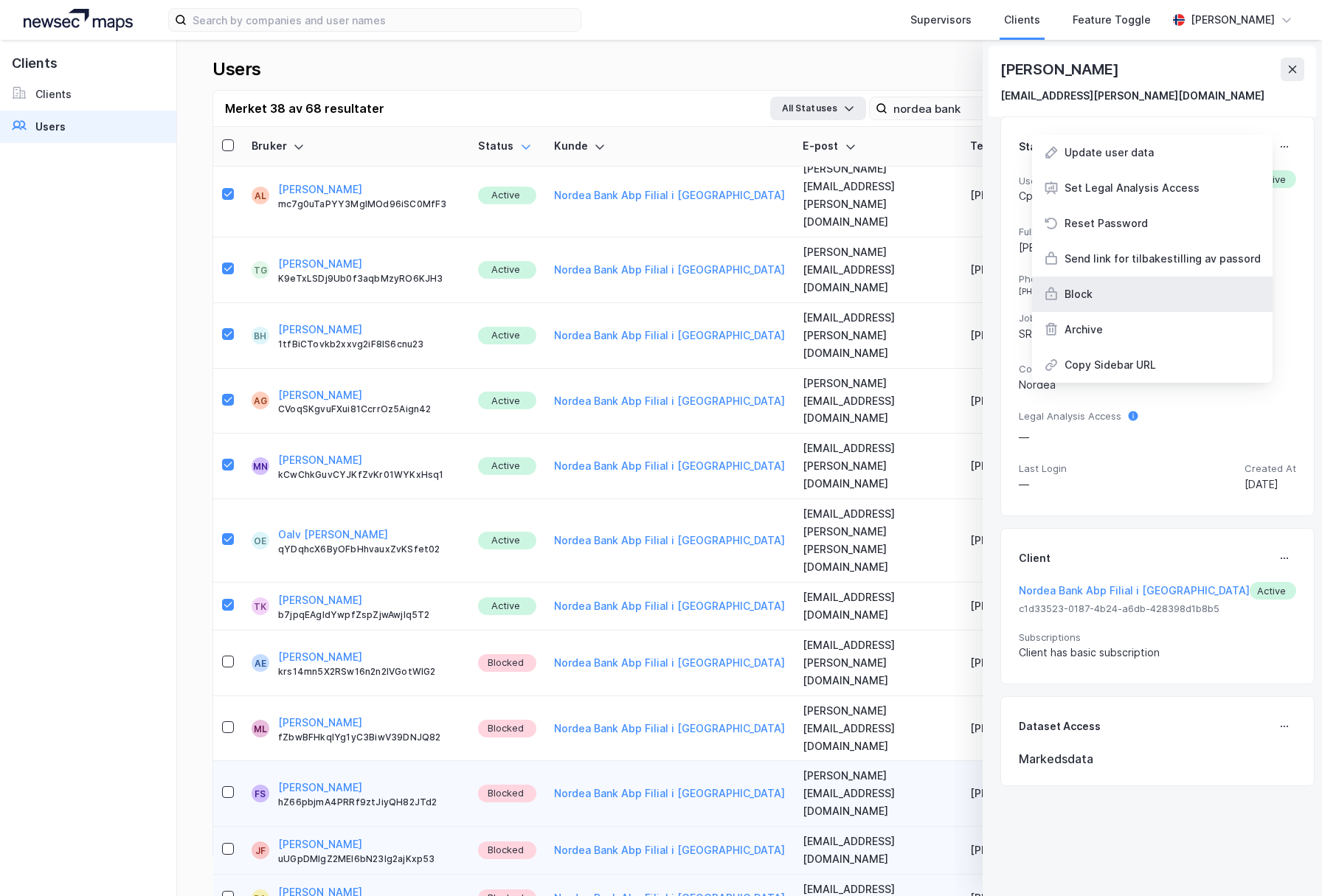
click at [1143, 300] on div "Block" at bounding box center [1152, 294] width 241 height 36
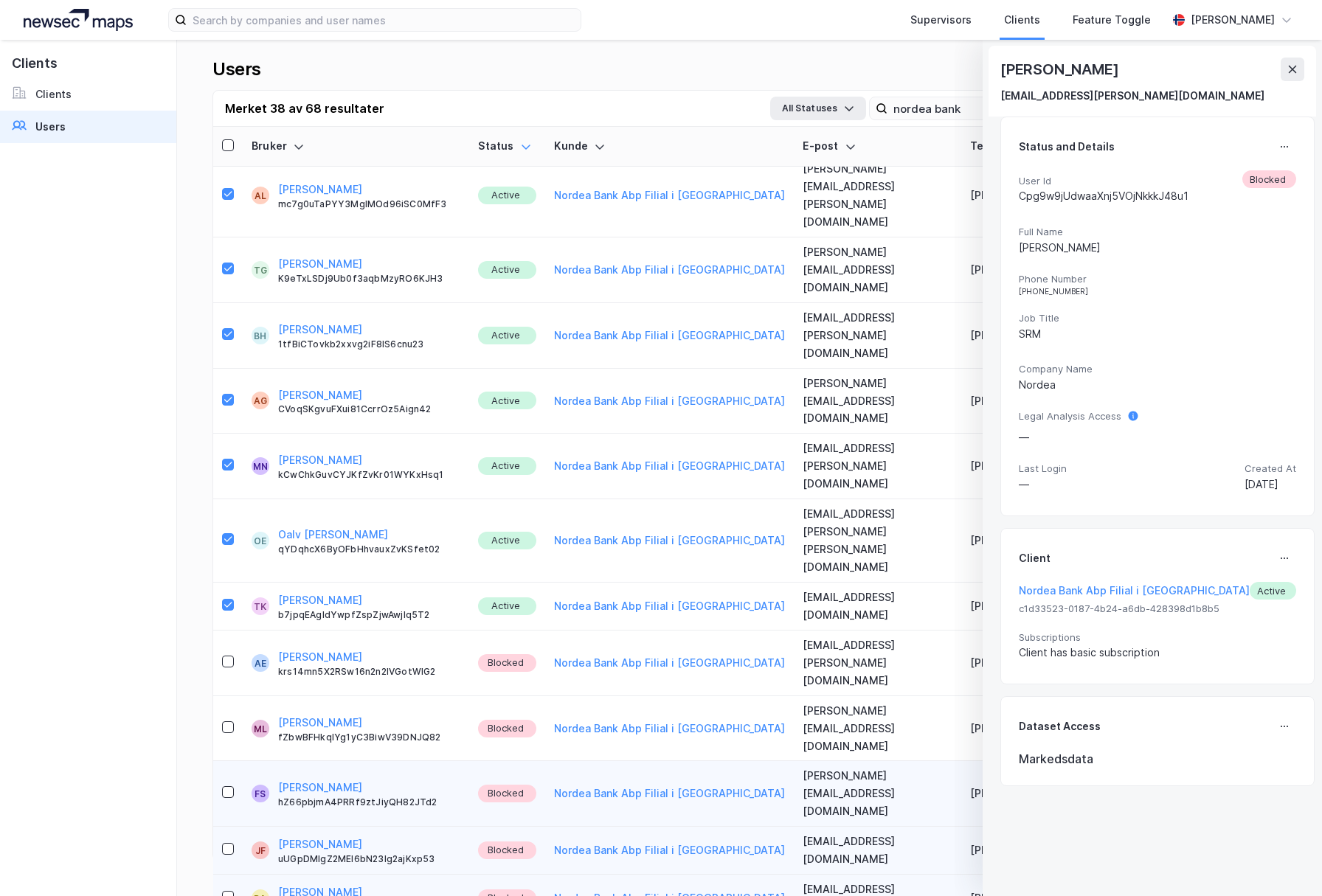
click at [1273, 131] on div "Status and Details User Id UUt6tkMpWzPq6RCbMrwrMXOjmhF3 Active Full Name [PERSO…" at bounding box center [1158, 316] width 315 height 400
drag, startPoint x: 1261, startPoint y: 156, endPoint x: 1276, endPoint y: 138, distance: 23.4
click at [1261, 156] on div "Status and Details" at bounding box center [1158, 146] width 278 height 24
click at [1278, 144] on icon at bounding box center [1284, 146] width 12 height 12
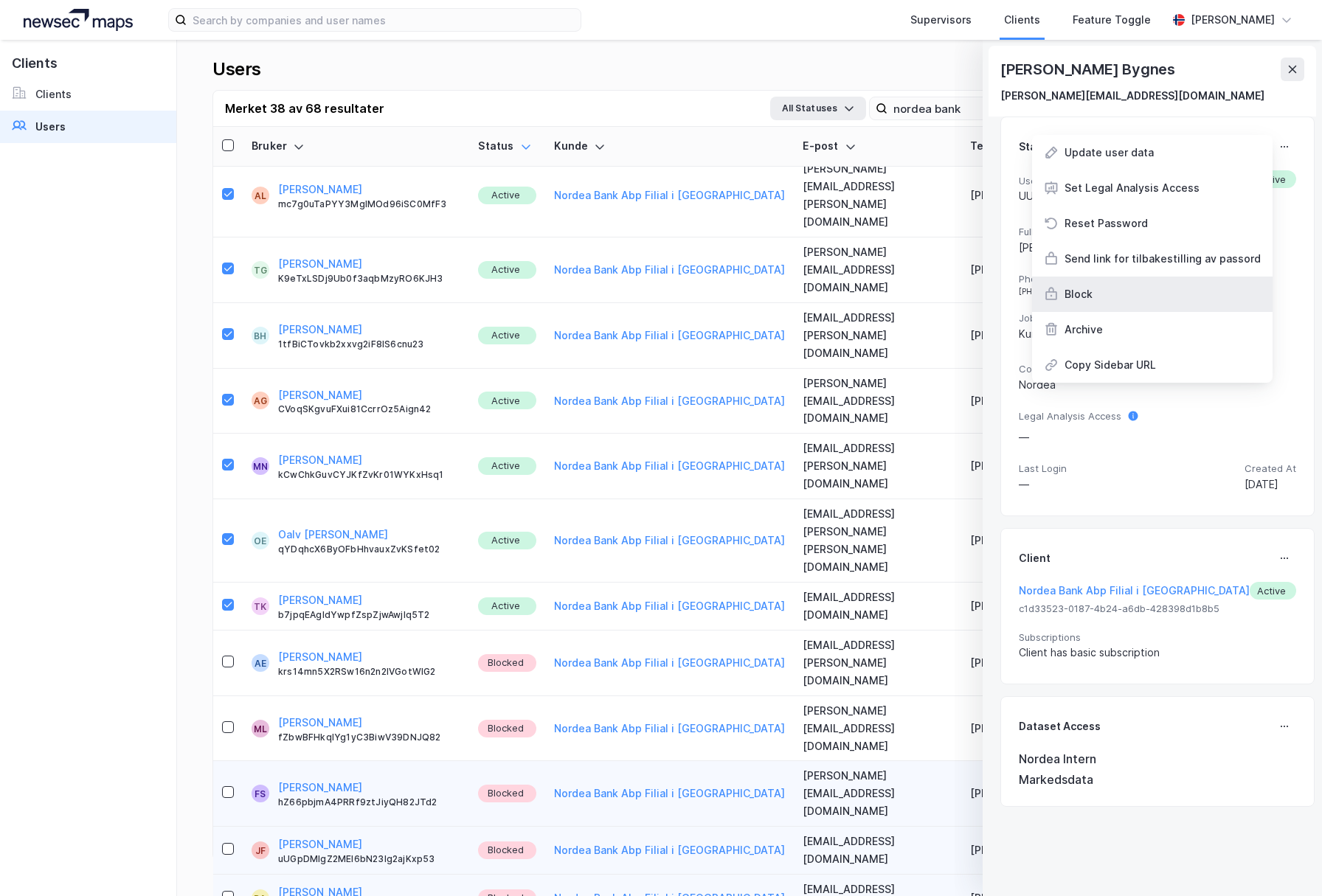
click at [1090, 307] on div "Block" at bounding box center [1152, 294] width 241 height 36
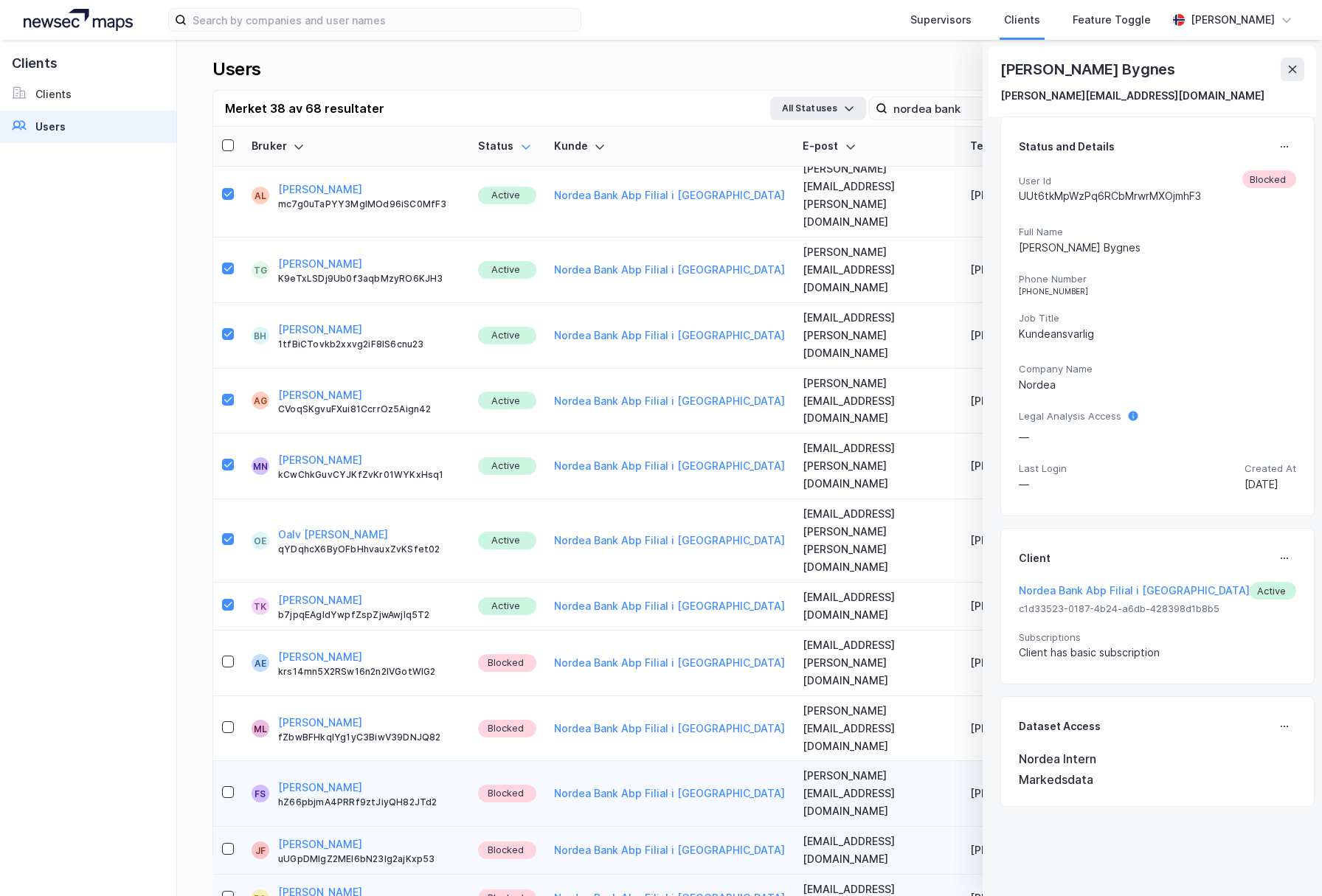
click at [1278, 143] on icon at bounding box center [1284, 146] width 12 height 12
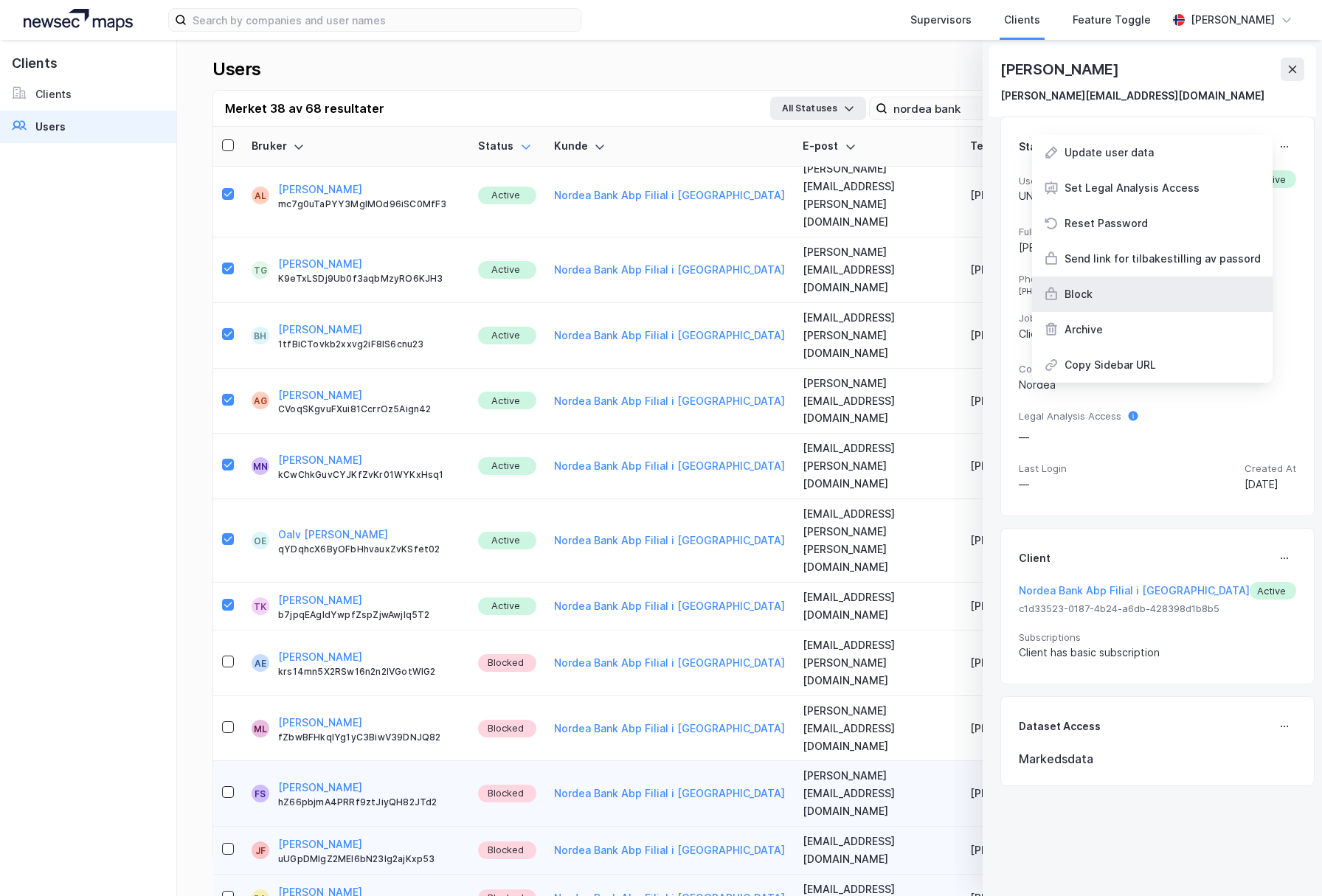
click at [1120, 301] on div "Block" at bounding box center [1152, 294] width 241 height 36
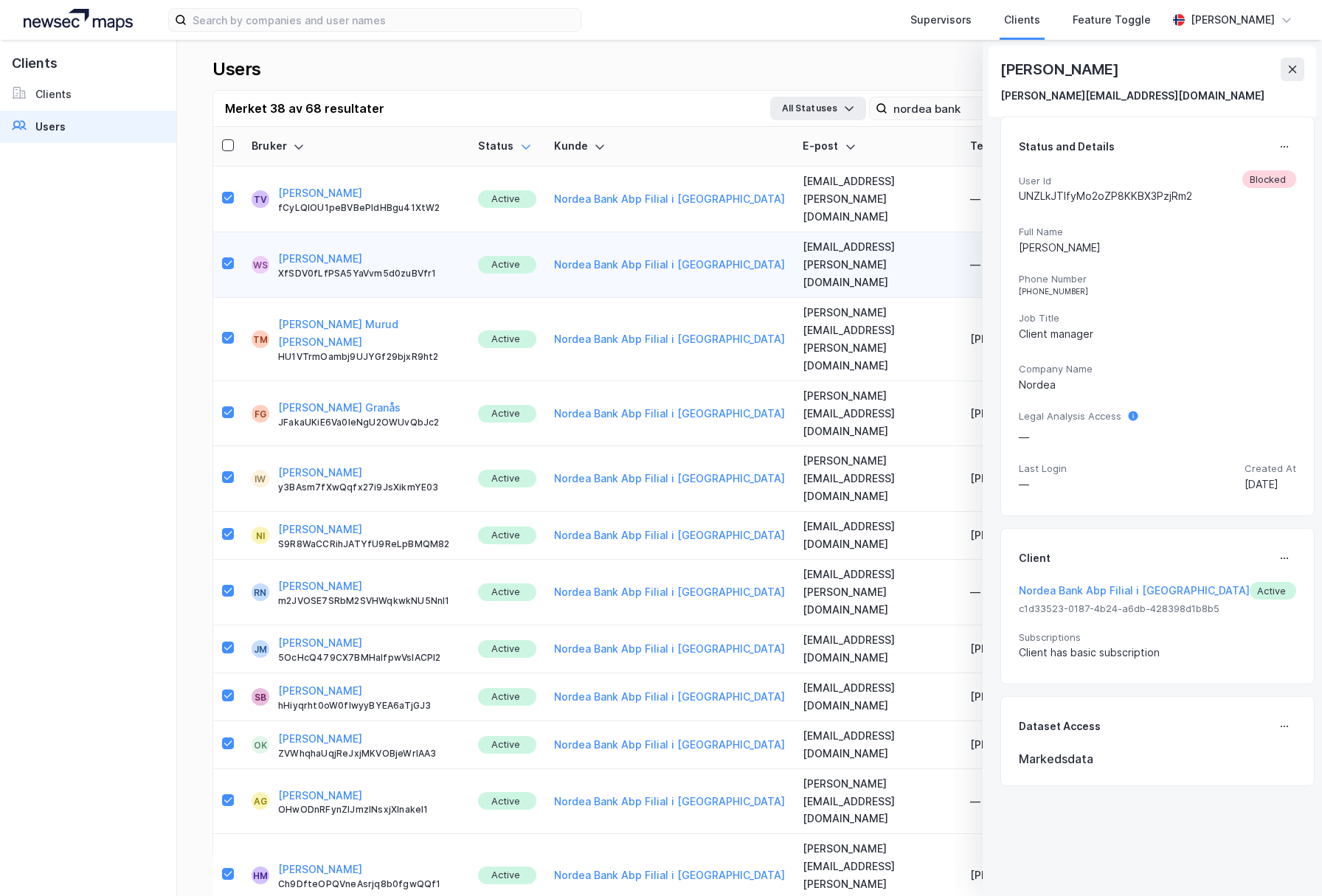
drag, startPoint x: 1285, startPoint y: 66, endPoint x: 1121, endPoint y: 198, distance: 210.5
click at [1285, 67] on button at bounding box center [1292, 70] width 24 height 24
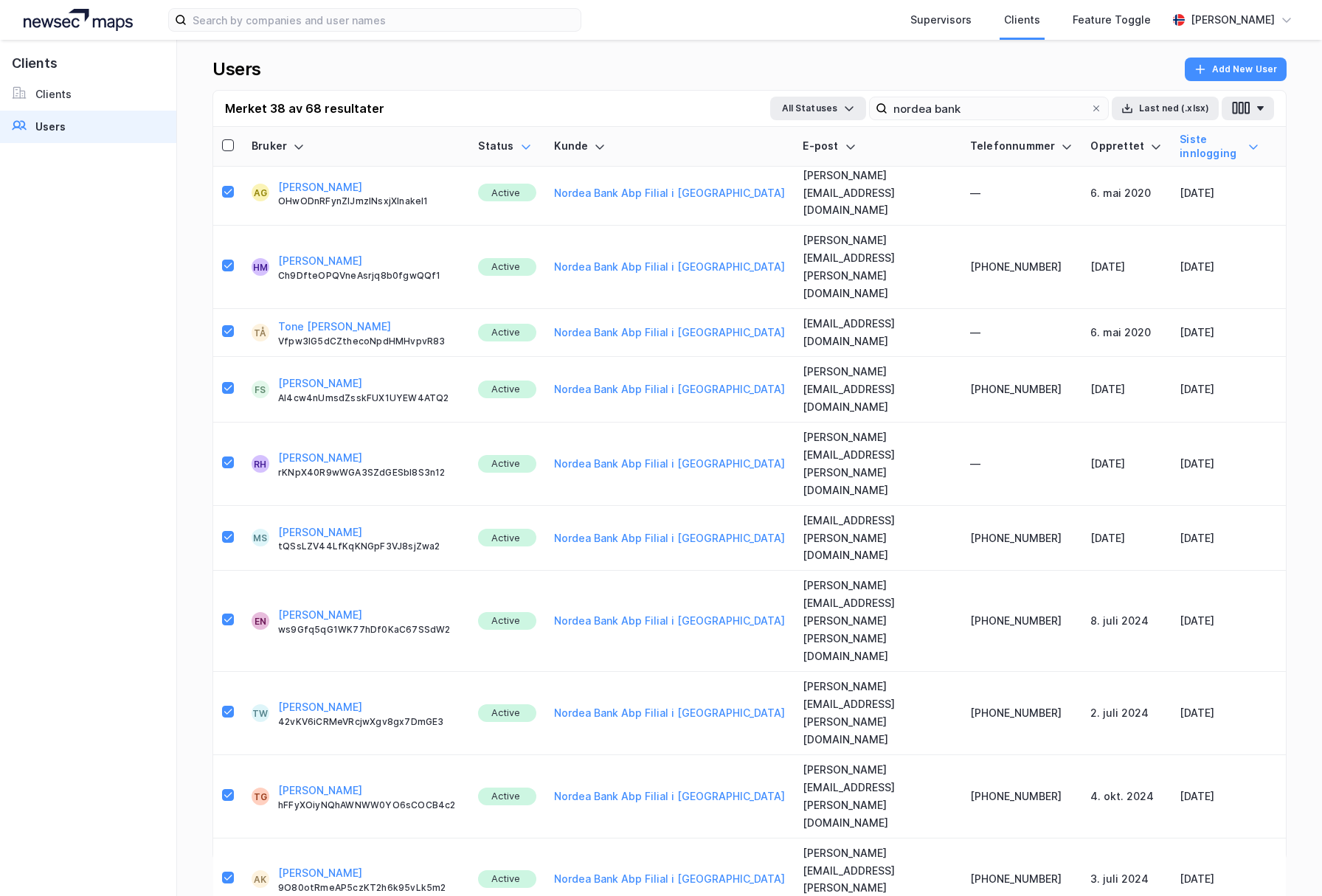
scroll to position [609, 0]
drag, startPoint x: 858, startPoint y: 657, endPoint x: 720, endPoint y: 662, distance: 138.1
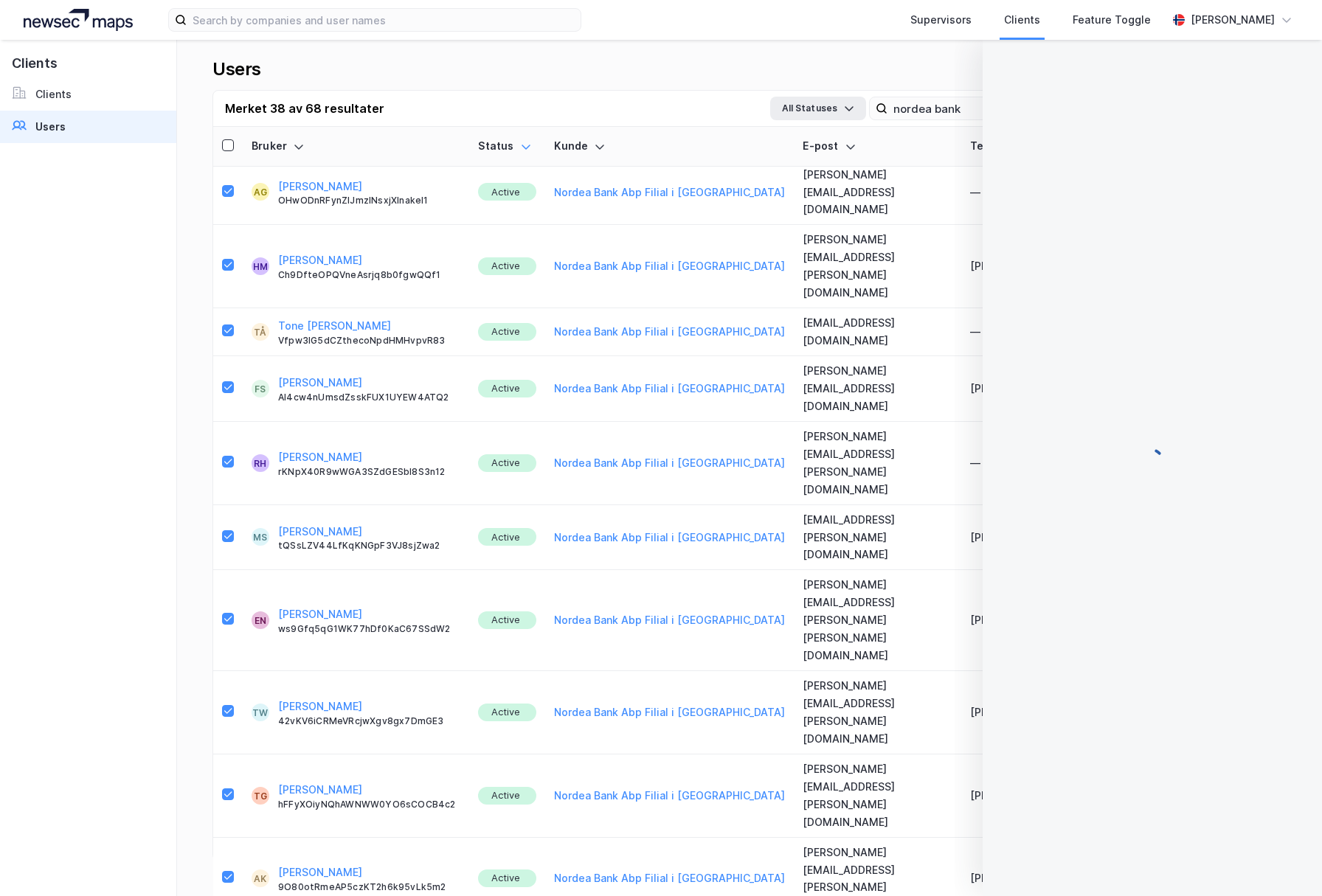
copy td "[PERSON_NAME][EMAIL_ADDRESS][PERSON_NAME][DOMAIN_NAME]"
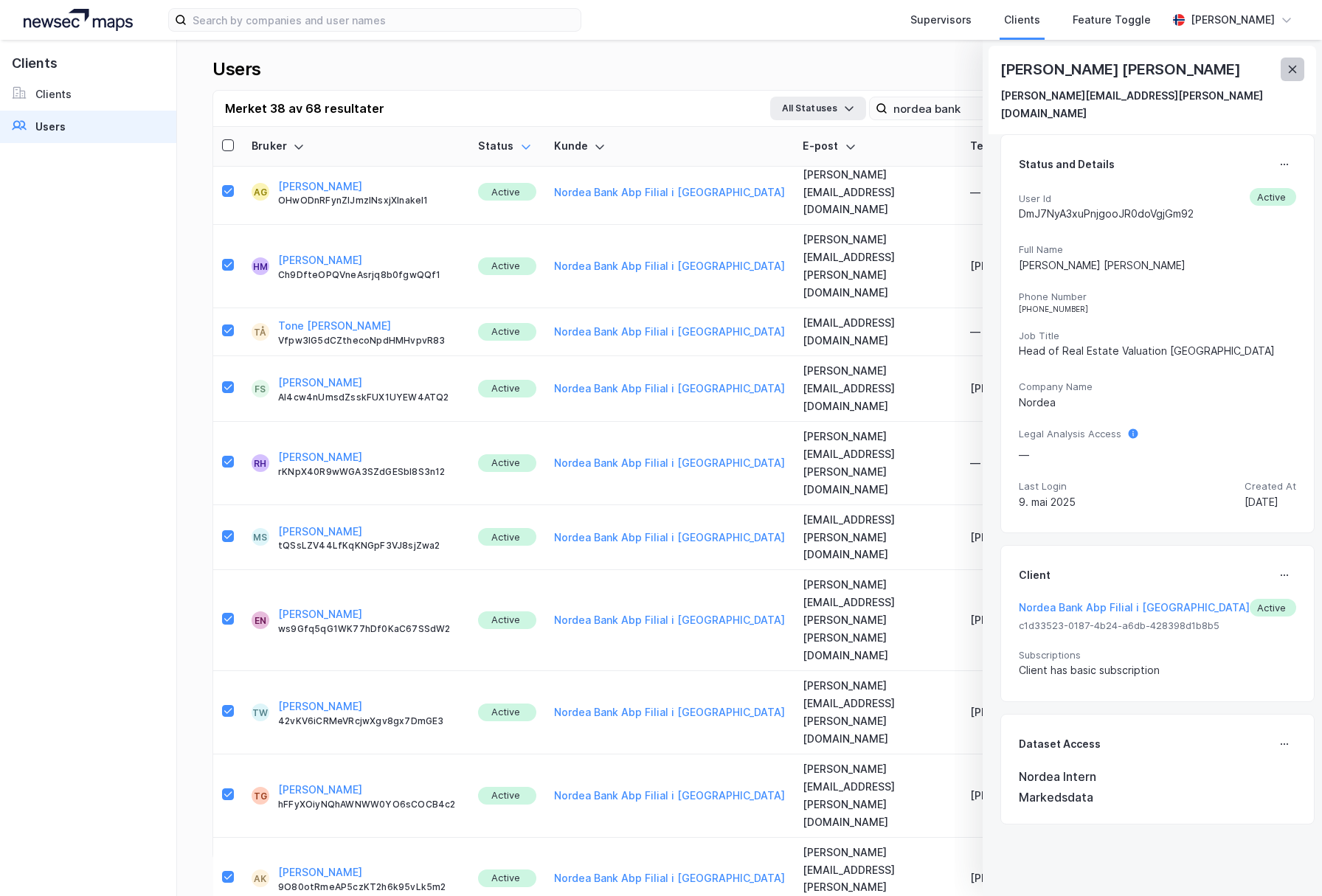
click at [1288, 78] on button at bounding box center [1292, 70] width 24 height 24
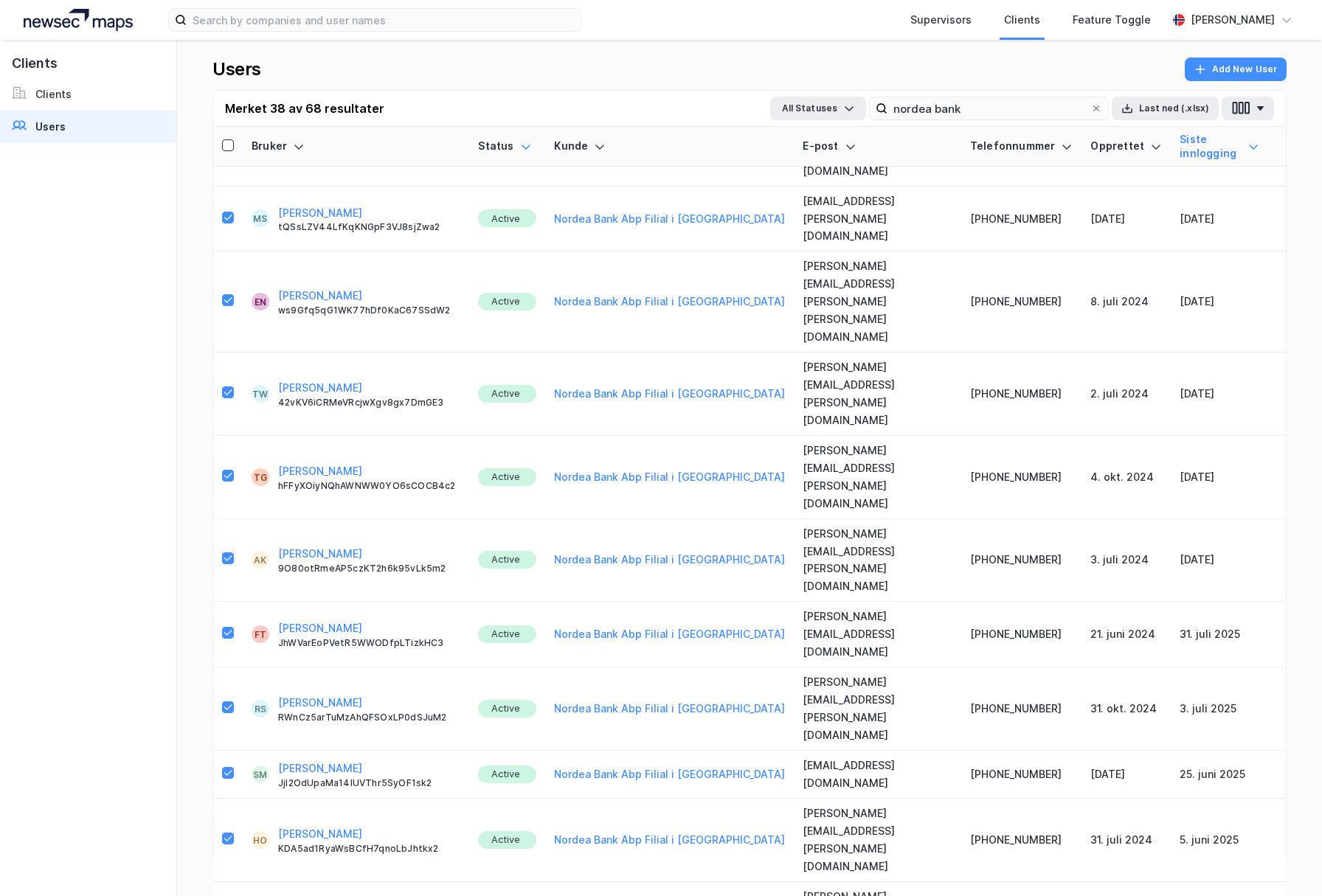
scroll to position [929, 0]
drag, startPoint x: 717, startPoint y: 552, endPoint x: 833, endPoint y: 554, distance: 116.0
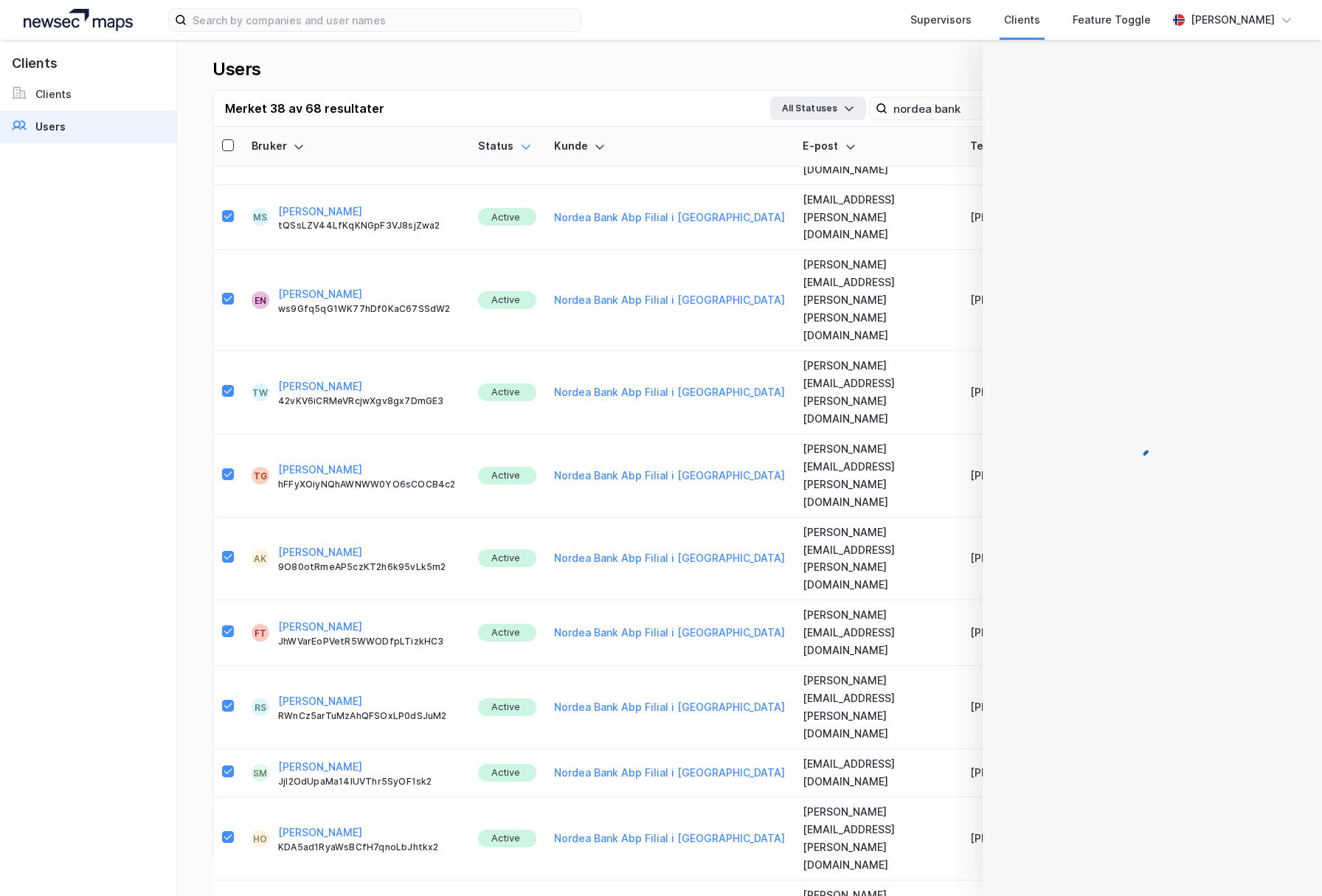
copy td "[PERSON_NAME][EMAIL_ADDRESS][PERSON_NAME][DOMAIN_NAME]"
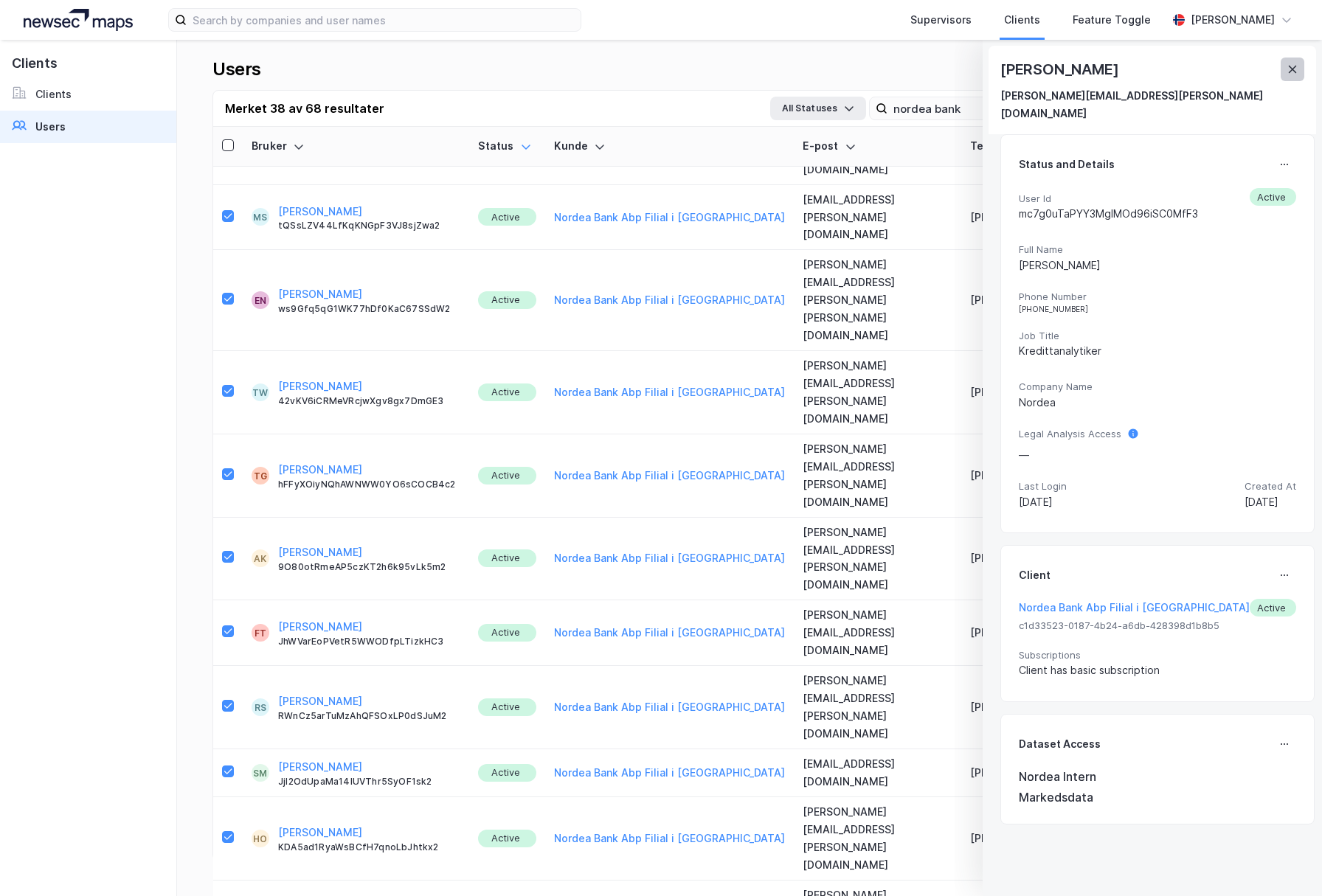
click at [1298, 63] on button at bounding box center [1292, 70] width 24 height 24
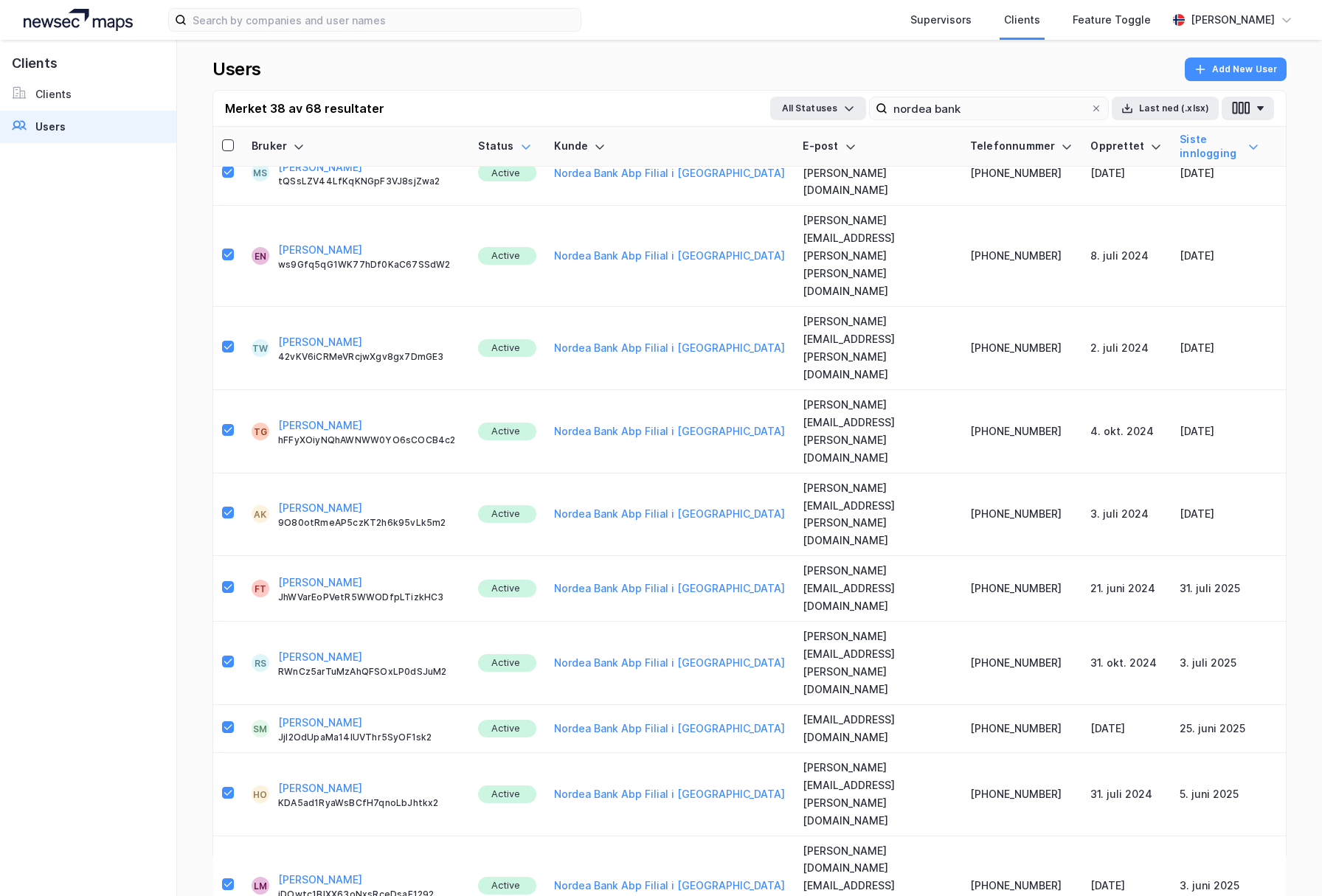
scroll to position [985, 0]
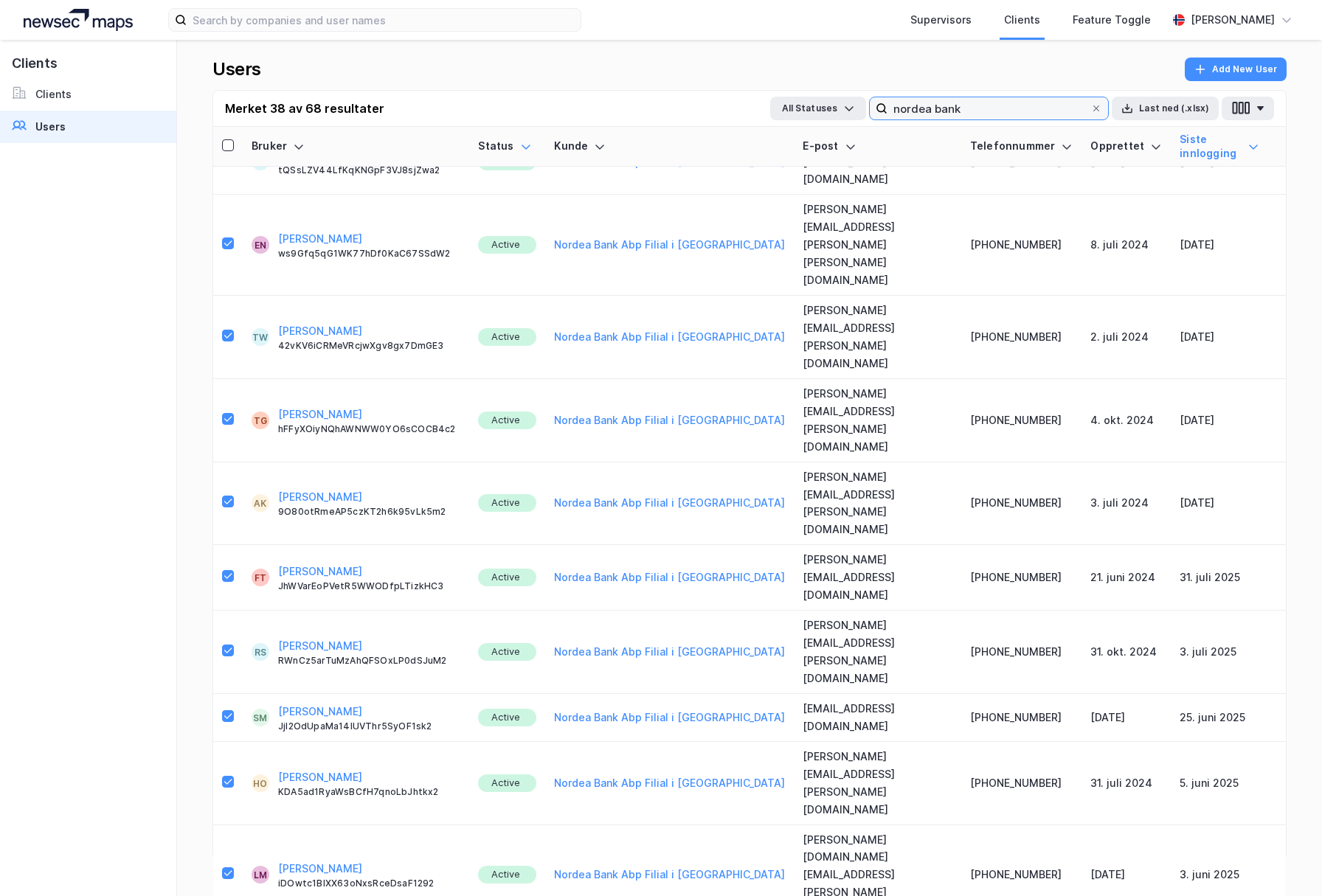
click at [1030, 110] on input "nordea bank" at bounding box center [989, 109] width 203 height 22
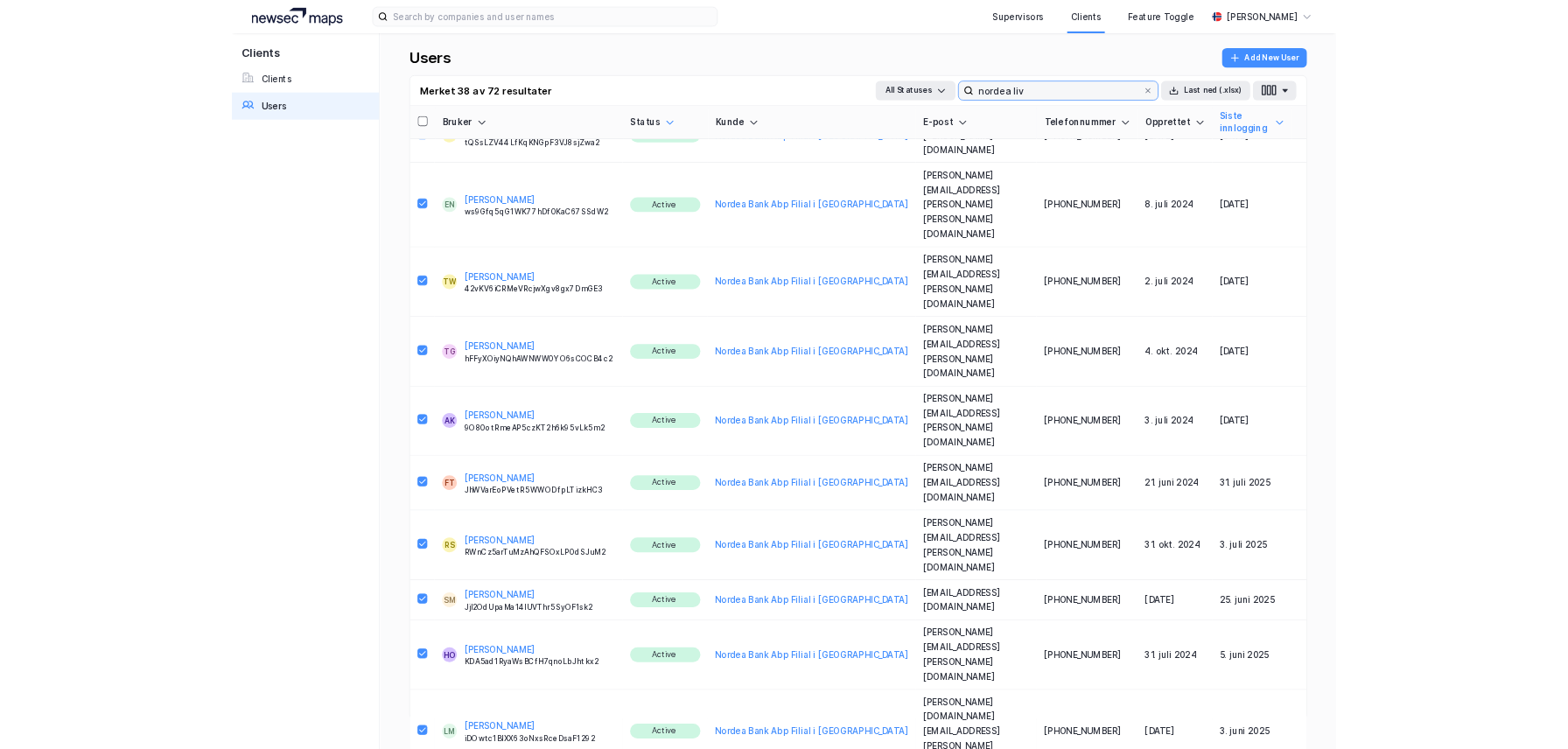
scroll to position [0, 0]
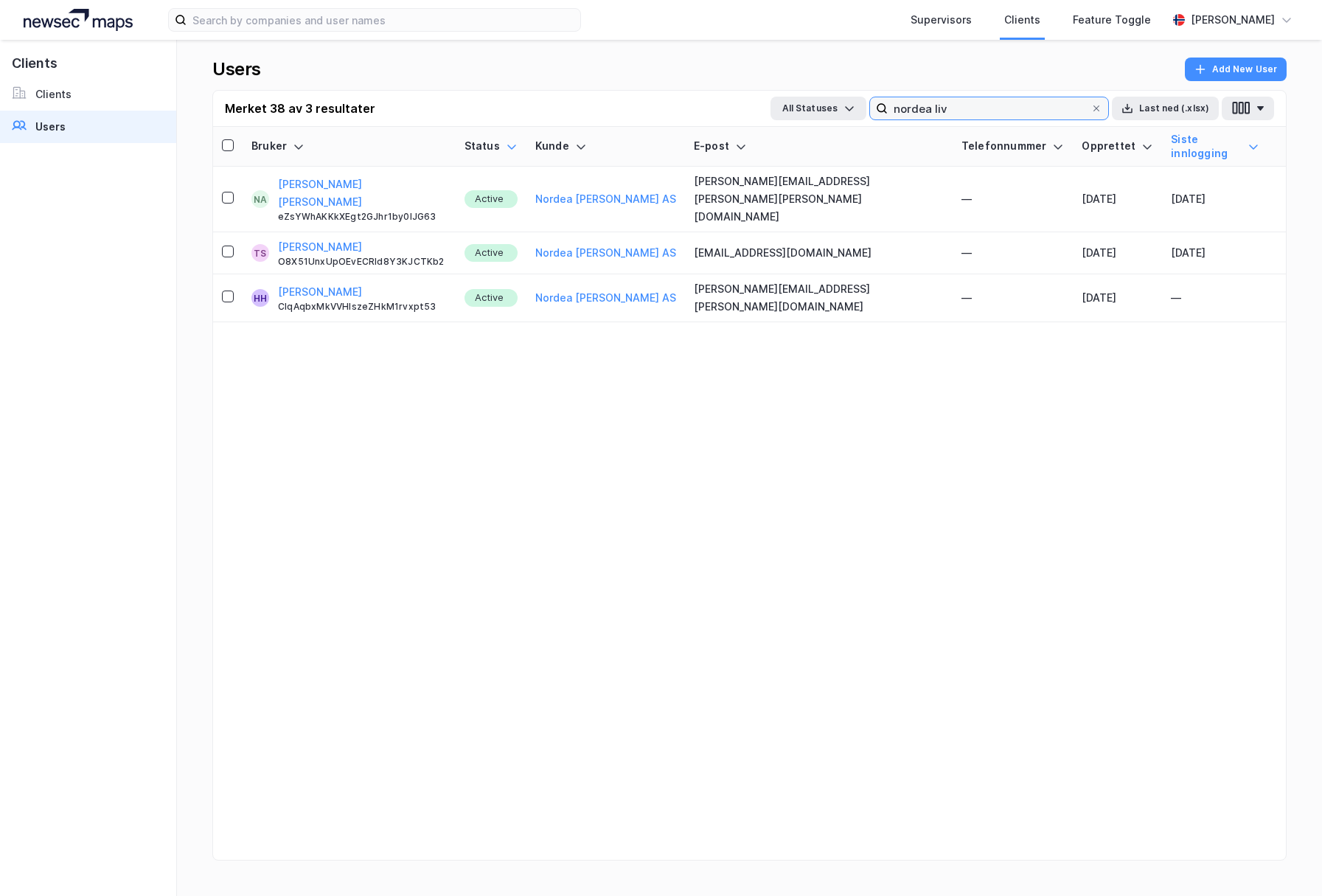
click at [982, 108] on input "nordea liv" at bounding box center [989, 109] width 203 height 22
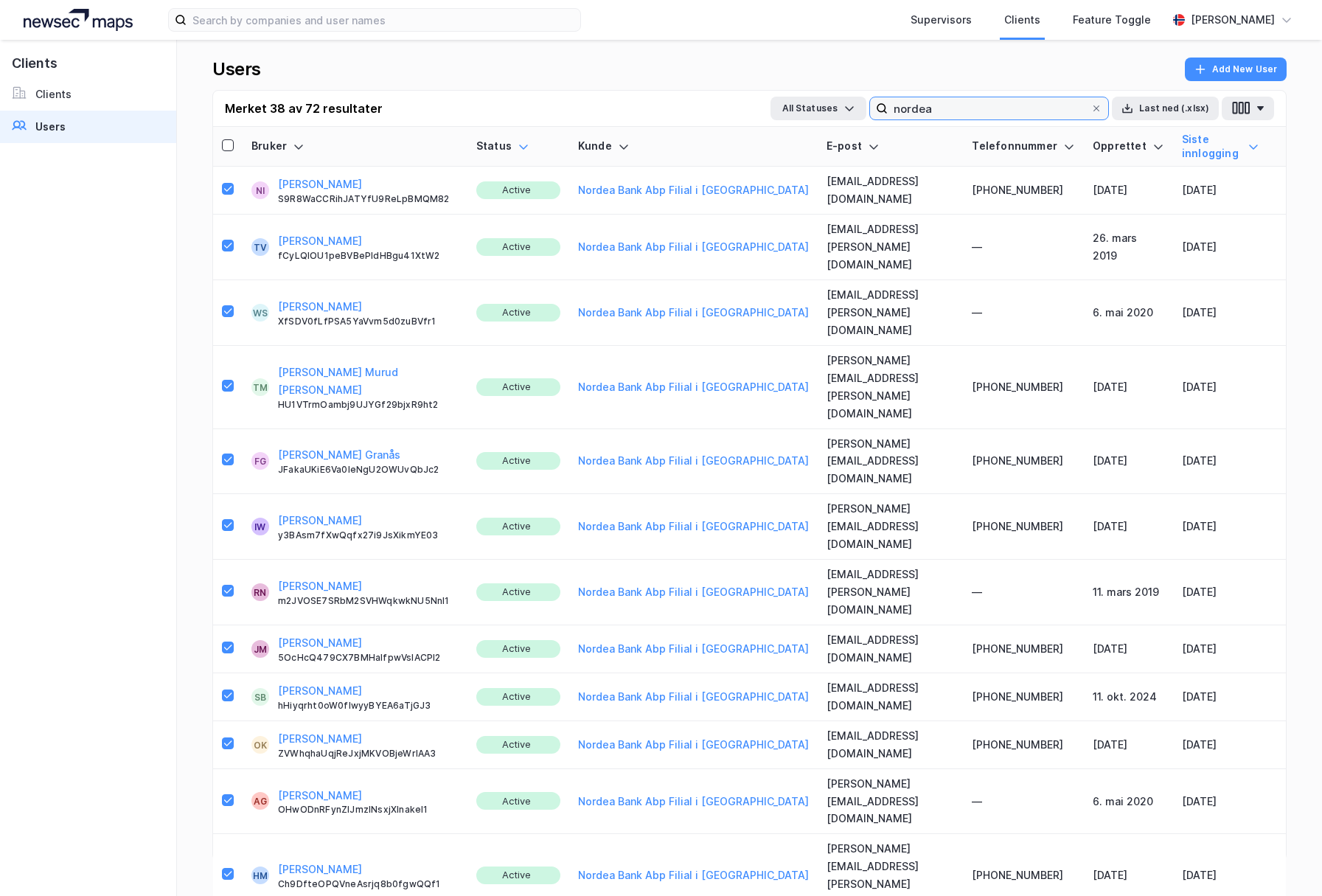
type input "nordea"
